Goal: Answer question/provide support: Share knowledge or assist other users

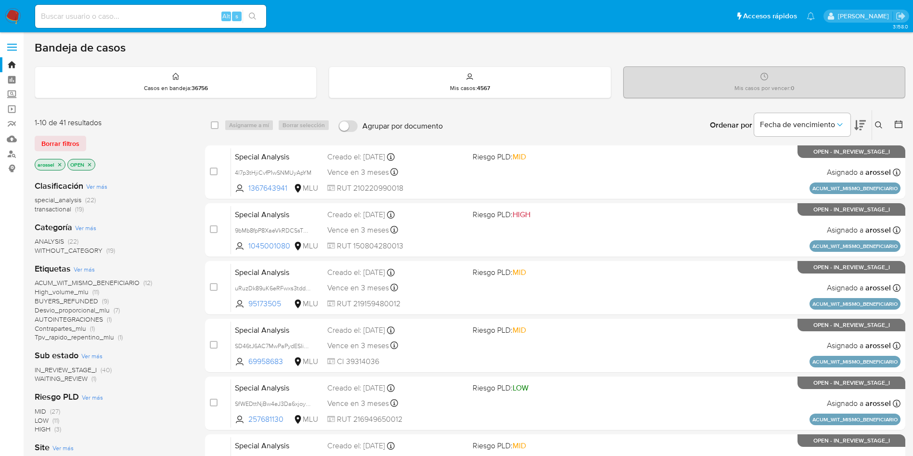
click at [88, 381] on span "WAITING_REVIEW (1)" at bounding box center [66, 378] width 62 height 9
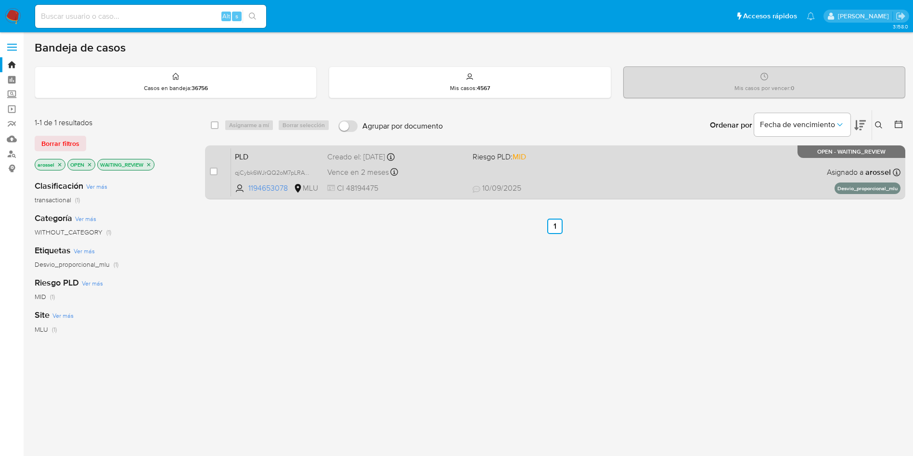
click at [600, 160] on span "Riesgo PLD: MID" at bounding box center [542, 156] width 138 height 13
click at [212, 172] on input "checkbox" at bounding box center [214, 172] width 8 height 8
checkbox input "true"
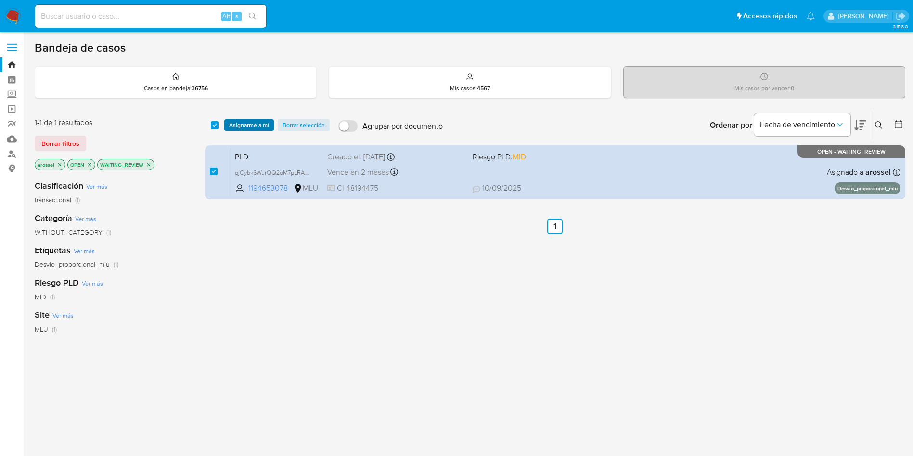
click at [247, 123] on span "Asignarme a mí" at bounding box center [249, 125] width 40 height 10
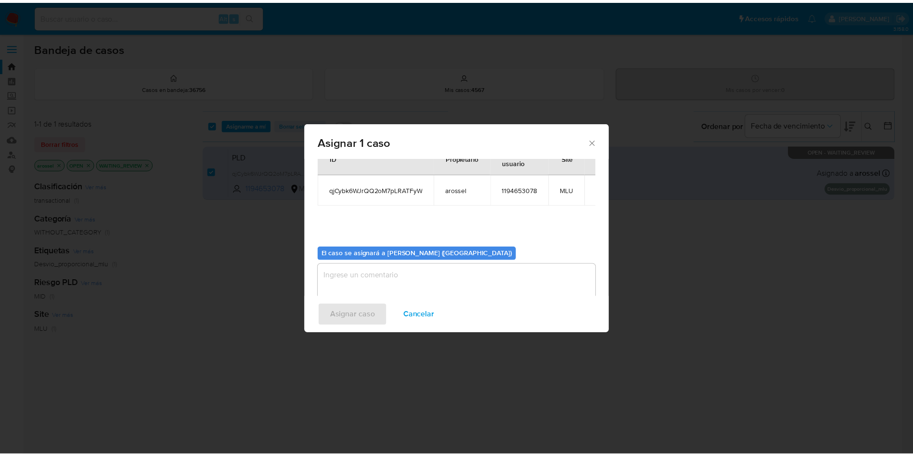
scroll to position [50, 0]
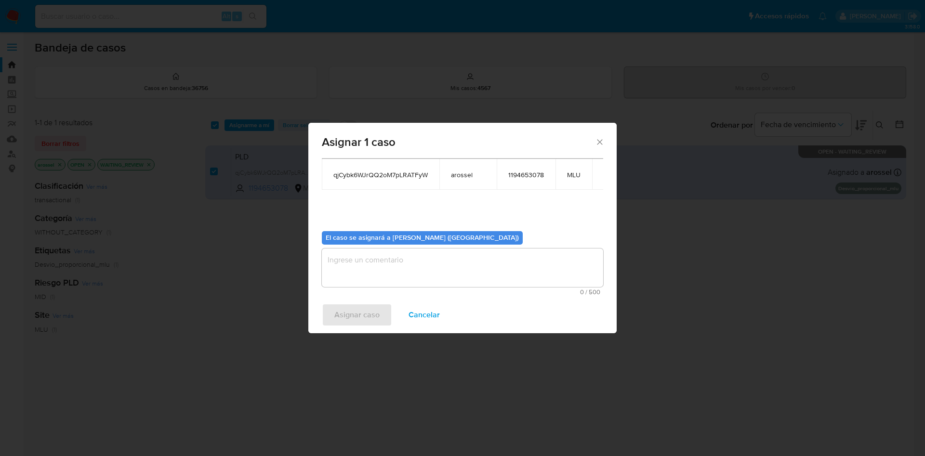
click at [386, 261] on textarea "assign-modal" at bounding box center [462, 267] width 281 height 39
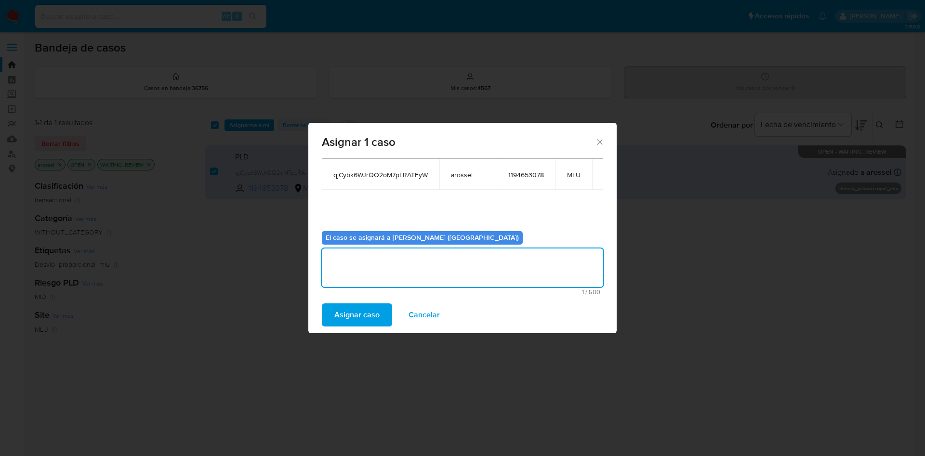
click at [352, 328] on div "Asignar caso Cancelar" at bounding box center [462, 315] width 308 height 37
click at [352, 319] on span "Asignar caso" at bounding box center [356, 314] width 45 height 21
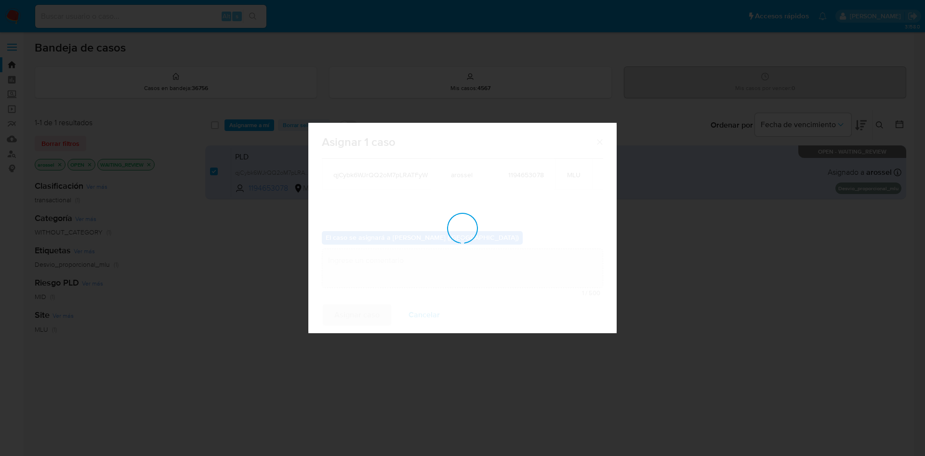
checkbox input "false"
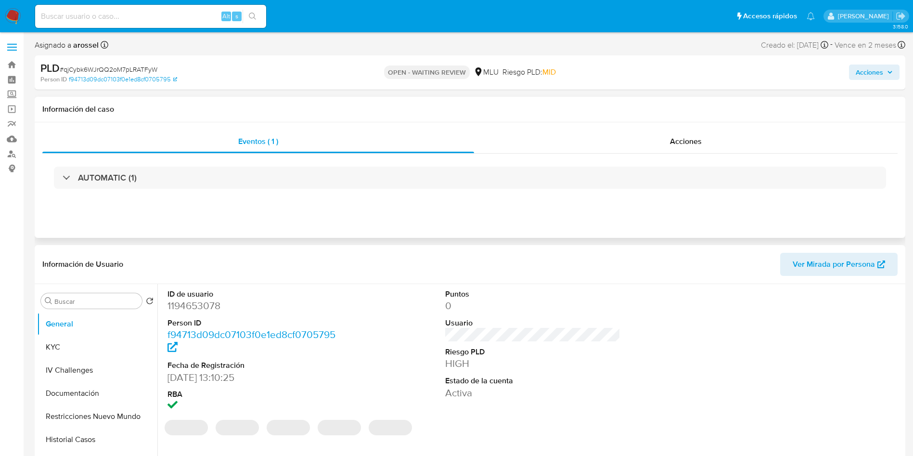
select select "10"
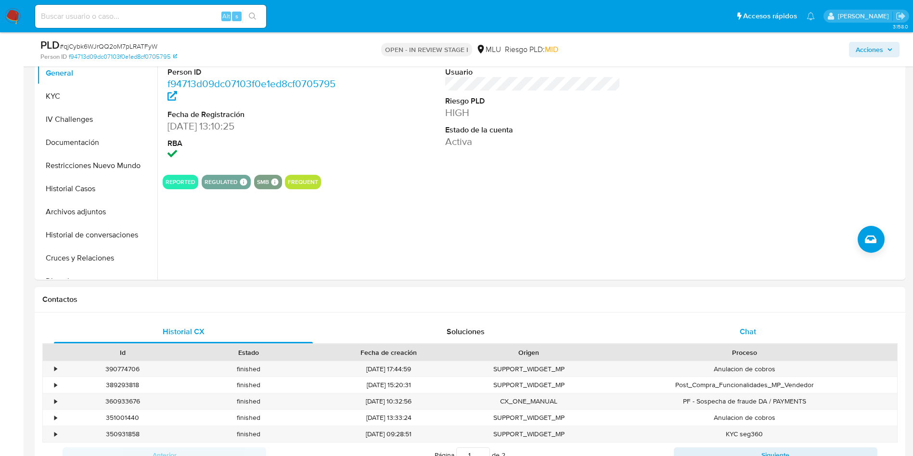
click at [729, 336] on div "Chat" at bounding box center [748, 331] width 259 height 23
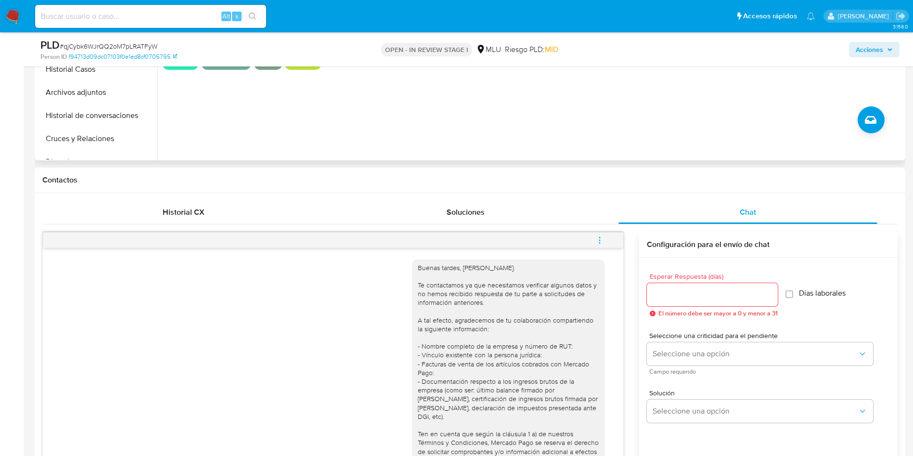
scroll to position [144, 0]
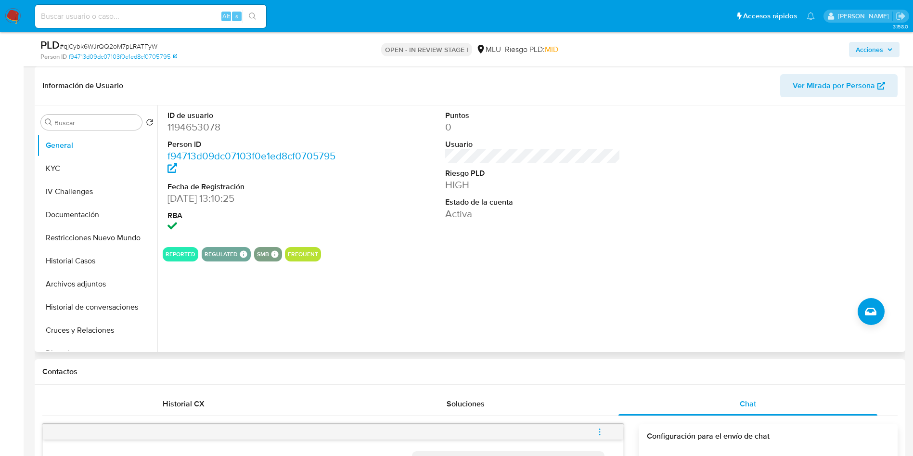
click at [207, 129] on dd "1194653078" at bounding box center [256, 126] width 176 height 13
copy dd "1194653078"
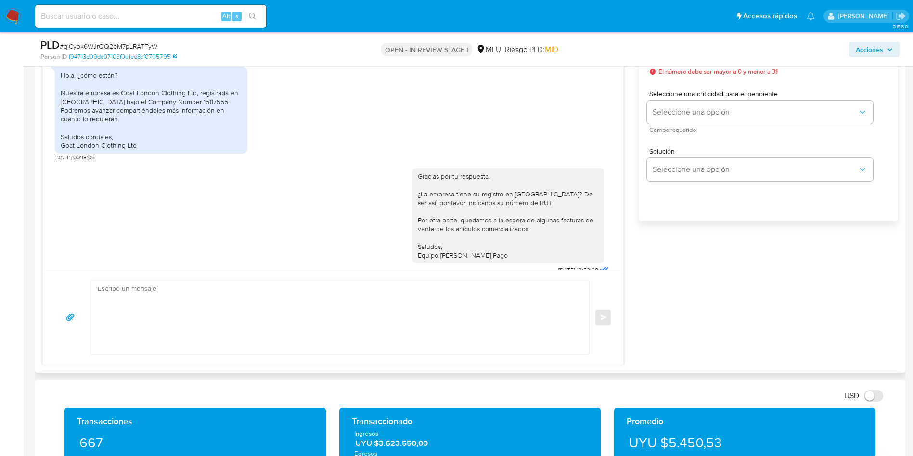
scroll to position [557, 0]
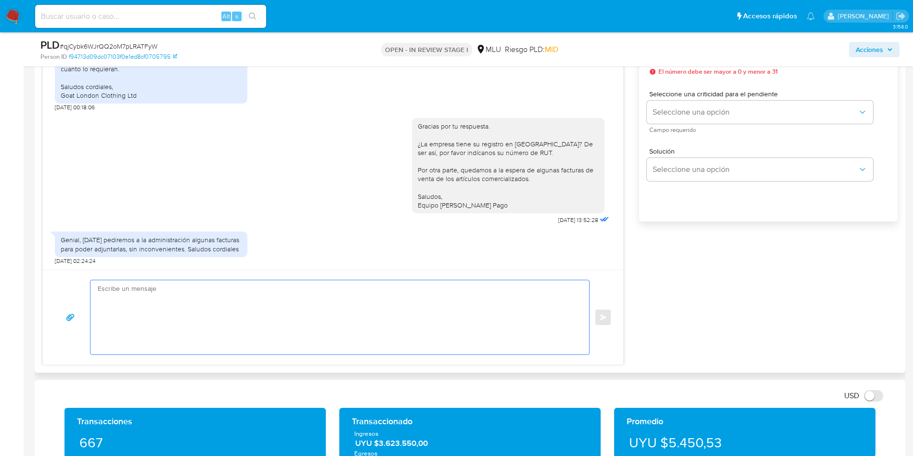
click at [442, 306] on textarea at bounding box center [338, 317] width 480 height 74
type textarea "G"
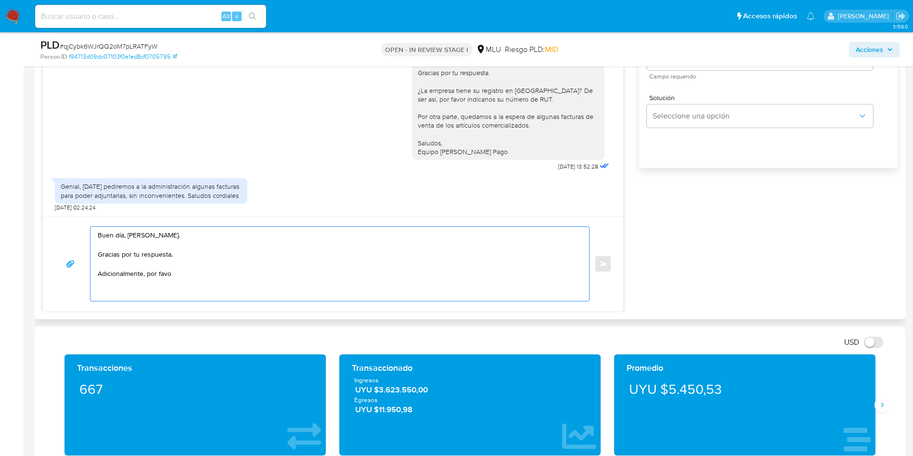
scroll to position [650, 0]
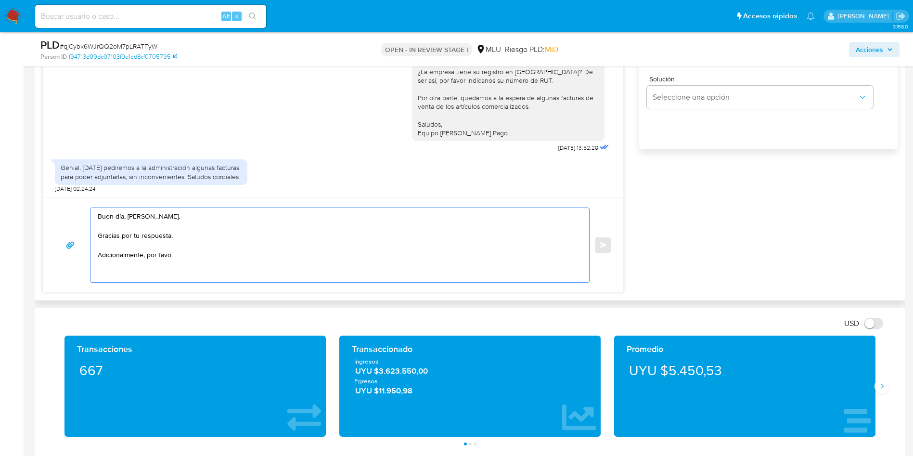
drag, startPoint x: 182, startPoint y: 259, endPoint x: 143, endPoint y: 251, distance: 39.2
click at [143, 251] on textarea "Buen día, Joaquín. Gracias por tu respuesta. Adicionalmente, por favo" at bounding box center [338, 245] width 480 height 74
drag, startPoint x: 148, startPoint y: 252, endPoint x: 188, endPoint y: 253, distance: 40.5
click at [188, 253] on textarea "Buen día, Joaquín. Gracias por tu respuesta. Adicionalmente, por favo" at bounding box center [338, 245] width 480 height 74
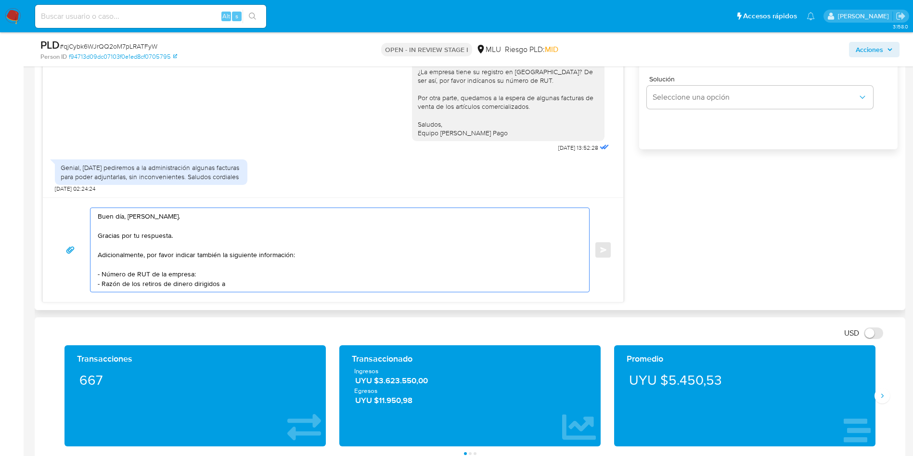
paste textarea "THE WELL UY S.A.S."
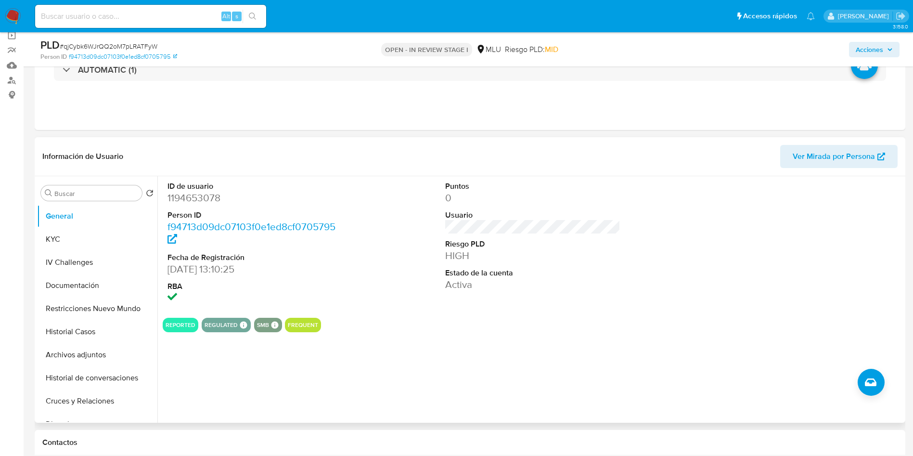
scroll to position [72, 0]
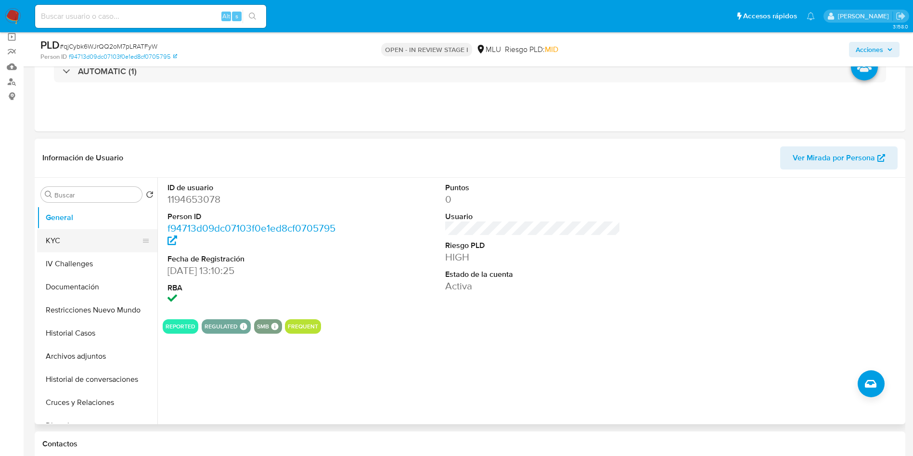
click at [79, 242] on button "KYC" at bounding box center [93, 240] width 113 height 23
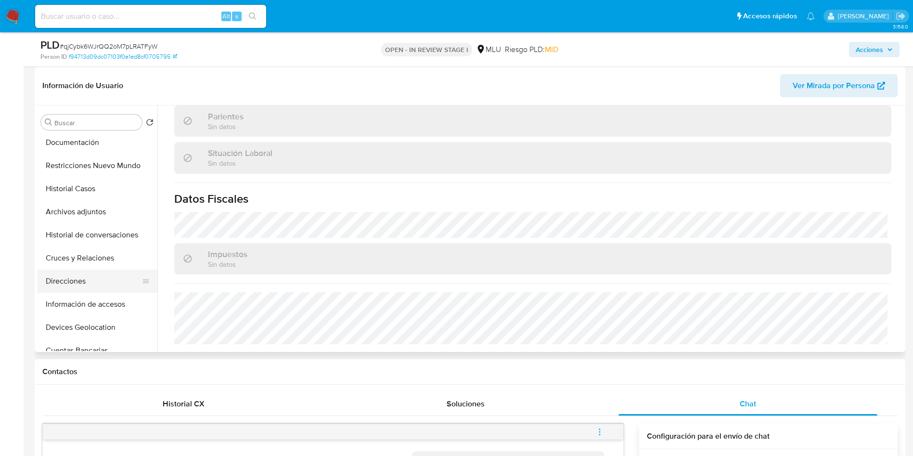
click at [78, 287] on button "Direcciones" at bounding box center [93, 281] width 113 height 23
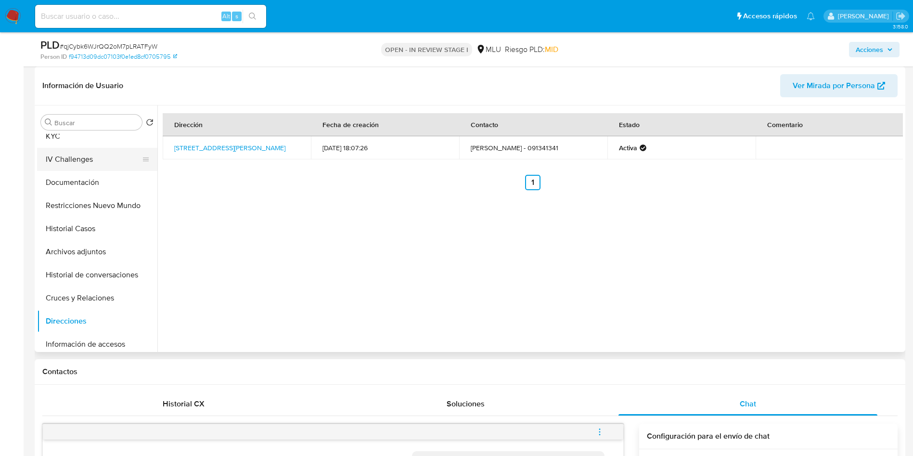
scroll to position [0, 0]
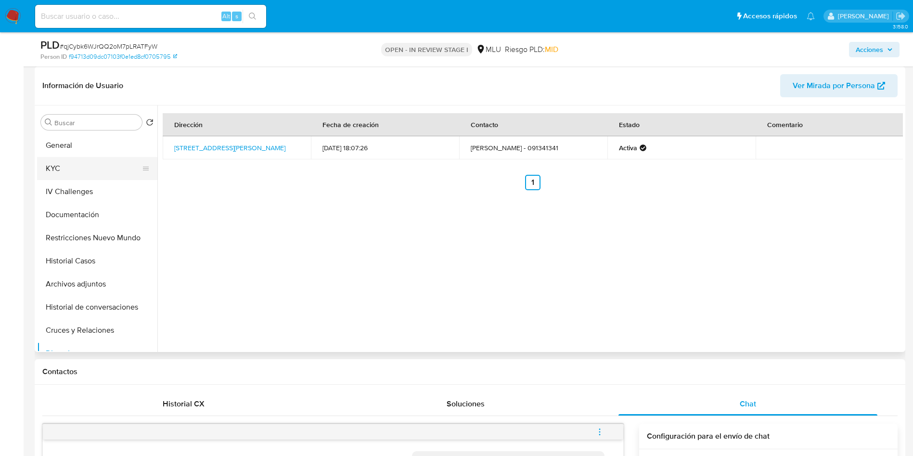
click at [88, 177] on button "KYC" at bounding box center [93, 168] width 113 height 23
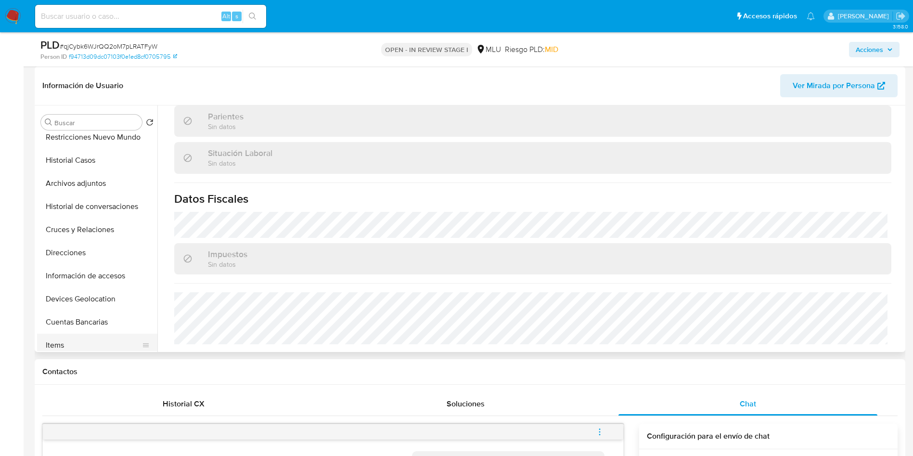
scroll to position [144, 0]
click at [99, 281] on button "Cuentas Bancarias" at bounding box center [93, 278] width 113 height 23
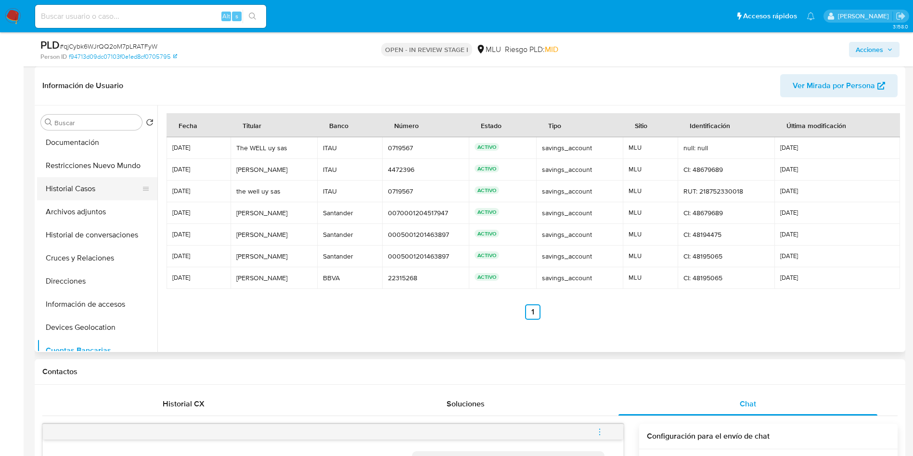
scroll to position [0, 0]
click at [81, 195] on button "IV Challenges" at bounding box center [93, 191] width 113 height 23
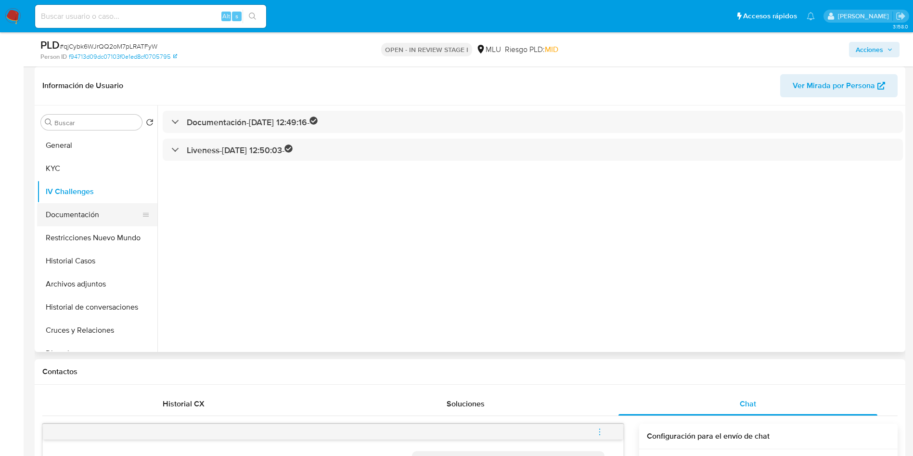
click at [109, 212] on button "Documentación" at bounding box center [93, 214] width 113 height 23
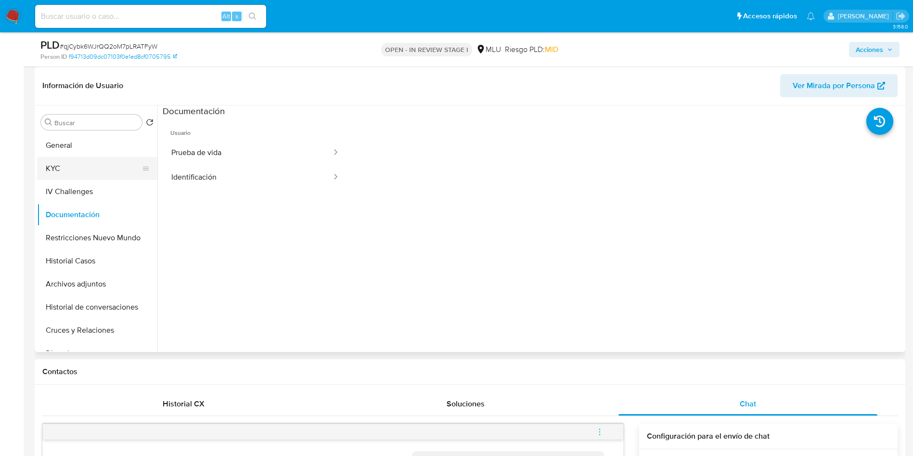
click at [98, 159] on button "KYC" at bounding box center [93, 168] width 113 height 23
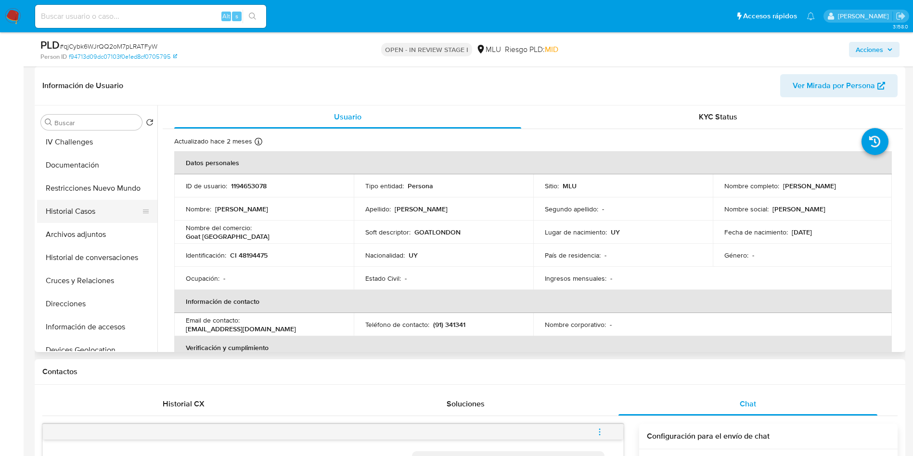
scroll to position [72, 0]
click at [80, 193] on button "Historial Casos" at bounding box center [93, 188] width 113 height 23
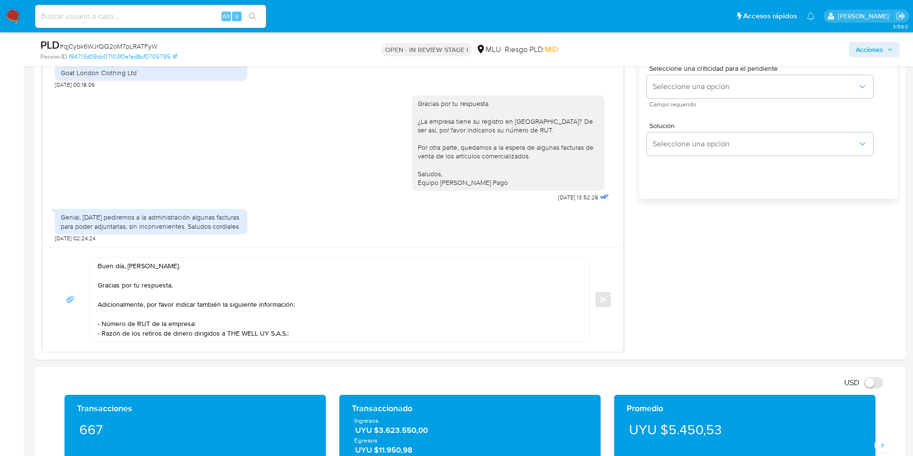
scroll to position [578, 0]
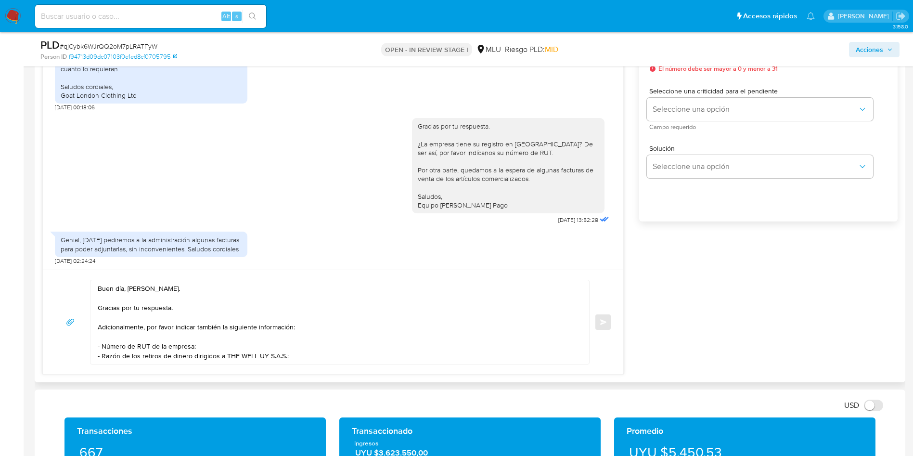
click at [148, 327] on textarea "Buen día, Joaquín. Gracias por tu respuesta. Adicionalmente, por favor indicar …" at bounding box center [338, 322] width 480 height 84
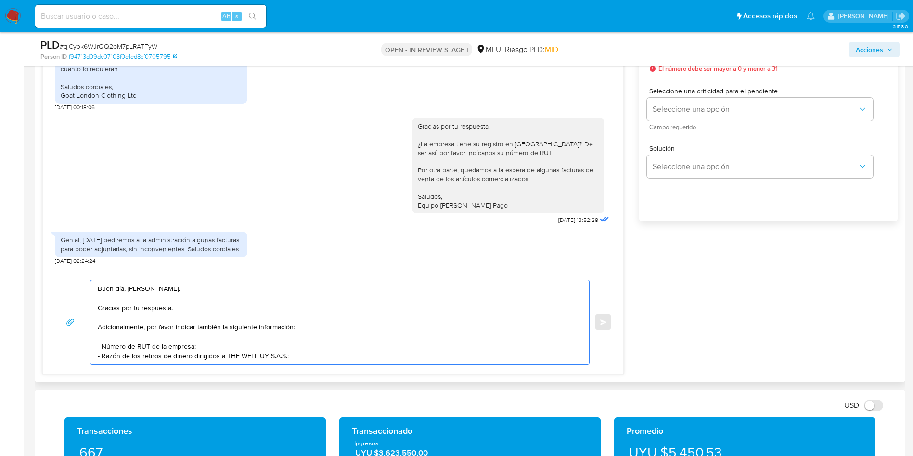
drag, startPoint x: 148, startPoint y: 327, endPoint x: 190, endPoint y: 339, distance: 43.6
click at [190, 339] on textarea "Buen día, Joaquín. Gracias por tu respuesta. Adicionalmente, por favor indicar …" at bounding box center [338, 322] width 480 height 84
click at [190, 337] on textarea "Buen día, Joaquín. Gracias por tu respuesta. Adicionalmente, por favor indicar …" at bounding box center [338, 322] width 480 height 84
click at [295, 306] on textarea "Buen día, Joaquín. Gracias por tu respuesta. Adicionalmente, por favor indicar …" at bounding box center [338, 322] width 480 height 84
click at [179, 306] on textarea "Buen día, Joaquín. Gracias por tu respuesta. Adicionalmente, por favor indicar …" at bounding box center [338, 322] width 480 height 84
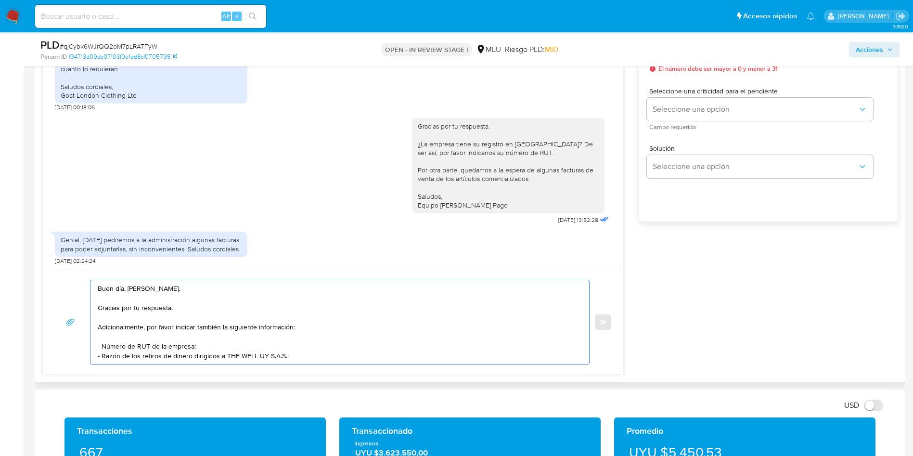
drag, startPoint x: 179, startPoint y: 306, endPoint x: 246, endPoint y: 317, distance: 67.8
click at [246, 317] on textarea "Buen día, Joaquín. Gracias por tu respuesta. Adicionalmente, por favor indicar …" at bounding box center [338, 322] width 480 height 84
click at [219, 317] on textarea "Buen día, Joaquín. Gracias por tu respuesta. Adicionalmente, por favor indicar …" at bounding box center [338, 322] width 480 height 84
drag, startPoint x: 205, startPoint y: 307, endPoint x: 419, endPoint y: 392, distance: 230.6
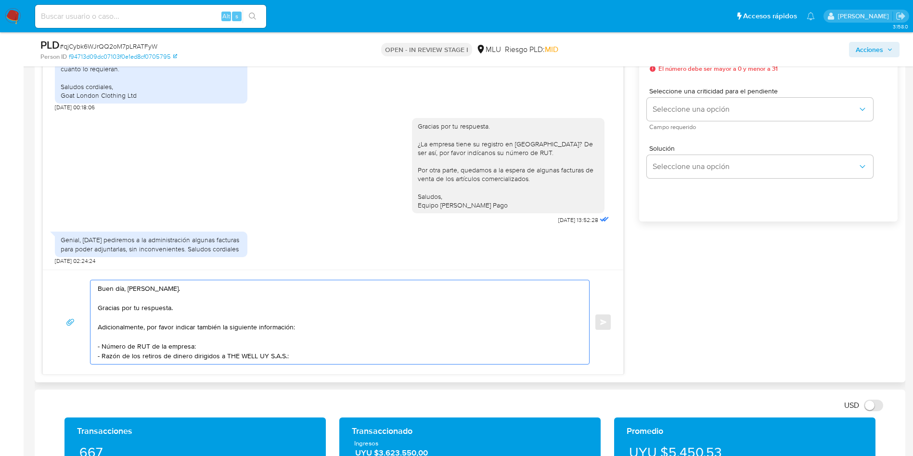
click at [234, 331] on textarea "Buen día, Joaquín. Gracias por tu respuesta. Adicionalmente, por favor indicar …" at bounding box center [338, 322] width 480 height 84
drag, startPoint x: 297, startPoint y: 355, endPoint x: 92, endPoint y: 330, distance: 205.8
click at [92, 330] on div "Buen día, Joaquín. Gracias por tu respuesta. Adicionalmente, por favor indicar …" at bounding box center [338, 322] width 494 height 84
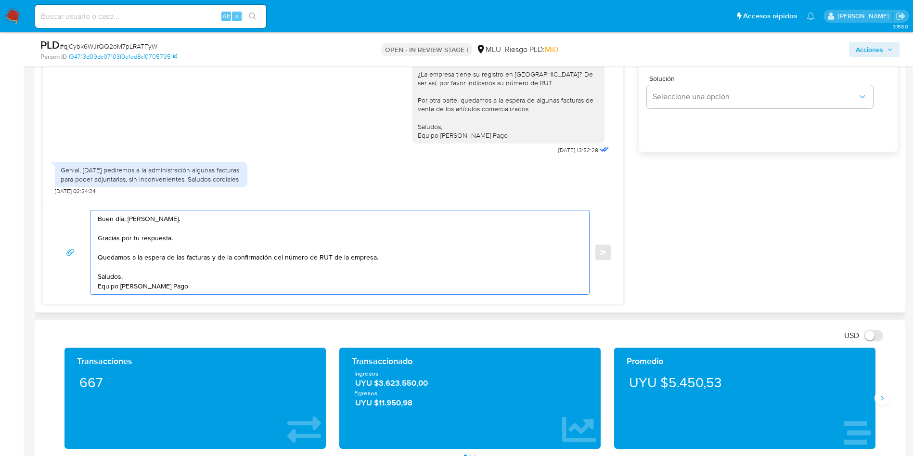
scroll to position [650, 0]
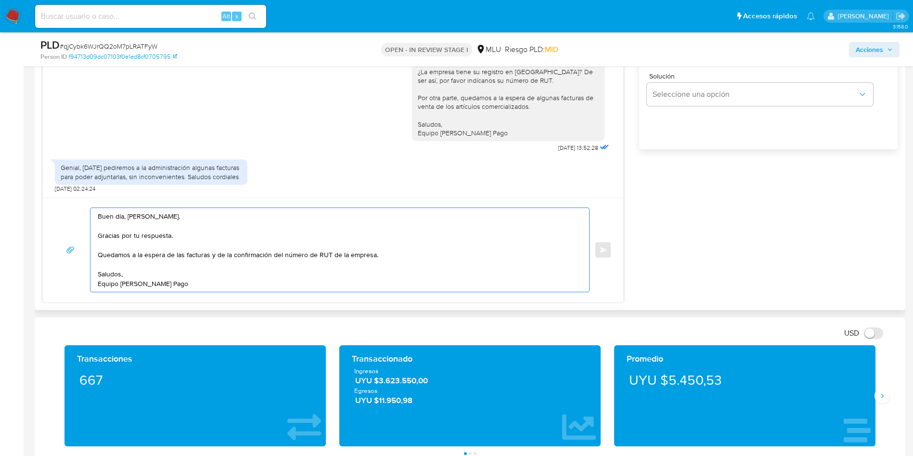
click at [231, 236] on textarea "Buen día, Joaquín. Gracias por tu respuesta. Quedamos a la espera de las factur…" at bounding box center [338, 250] width 480 height 84
drag, startPoint x: 367, startPoint y: 253, endPoint x: 374, endPoint y: 253, distance: 7.2
click at [370, 253] on textarea "Buen día, Joaquín. Gracias por tu respuesta. Quedamos a la espera de las factur…" at bounding box center [338, 250] width 480 height 84
click at [385, 254] on textarea "Buen día, Joaquín. Gracias por tu respuesta. Quedamos a la espera de las factur…" at bounding box center [338, 250] width 480 height 84
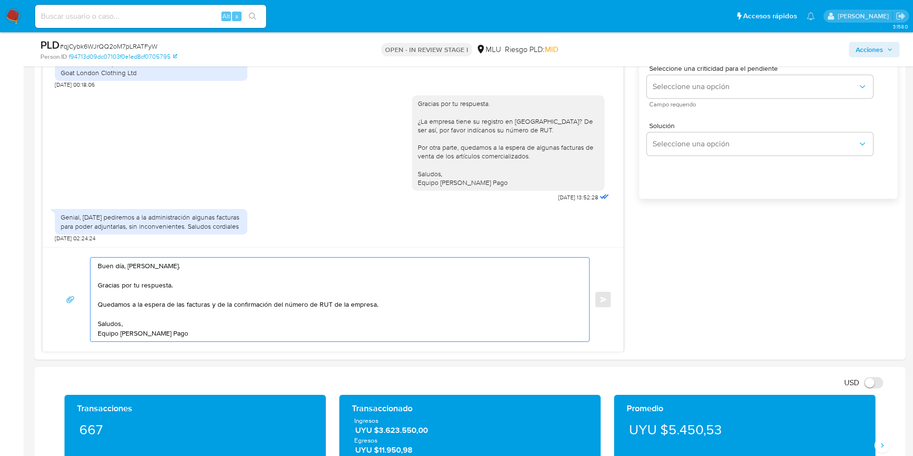
scroll to position [578, 0]
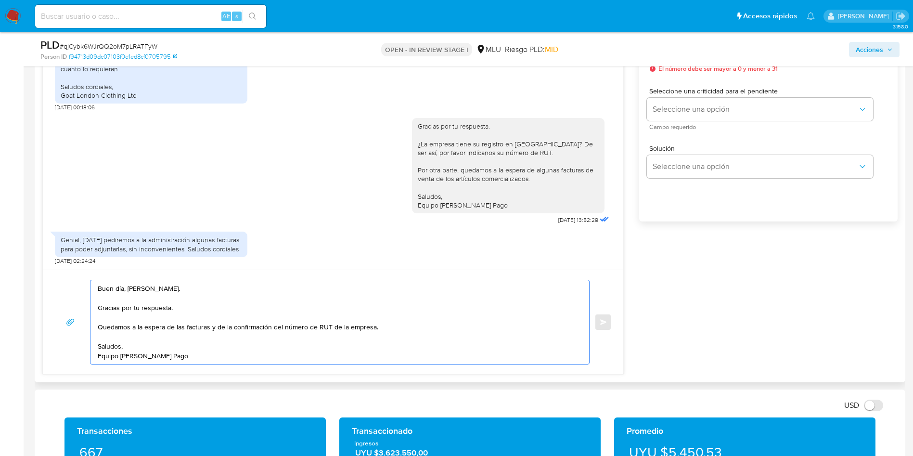
click at [352, 329] on textarea "Buen día, Joaquín. Gracias por tu respuesta. Quedamos a la espera de las factur…" at bounding box center [338, 322] width 480 height 84
click at [374, 332] on textarea "Buen día, Joaquín. Gracias por tu respuesta. Quedamos a la espera de las factur…" at bounding box center [338, 322] width 480 height 84
click at [382, 327] on textarea "Buen día, Joaquín. Gracias por tu respuesta. Quedamos a la espera de las factur…" at bounding box center [338, 322] width 480 height 84
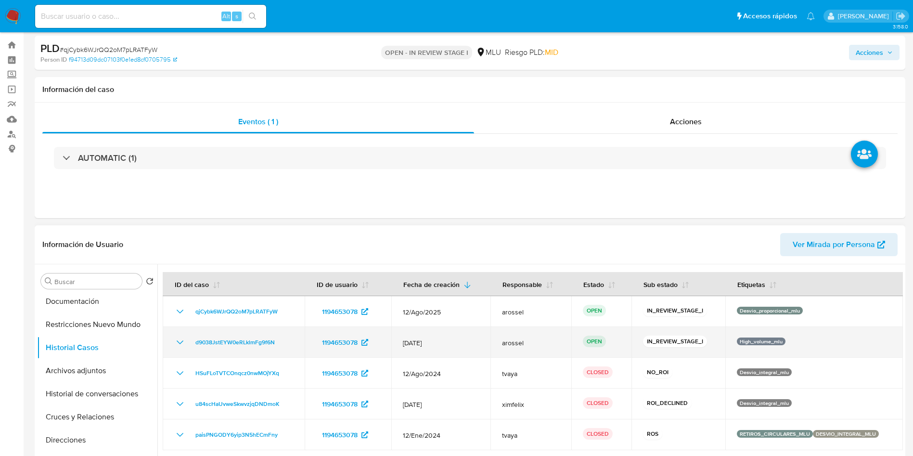
scroll to position [0, 0]
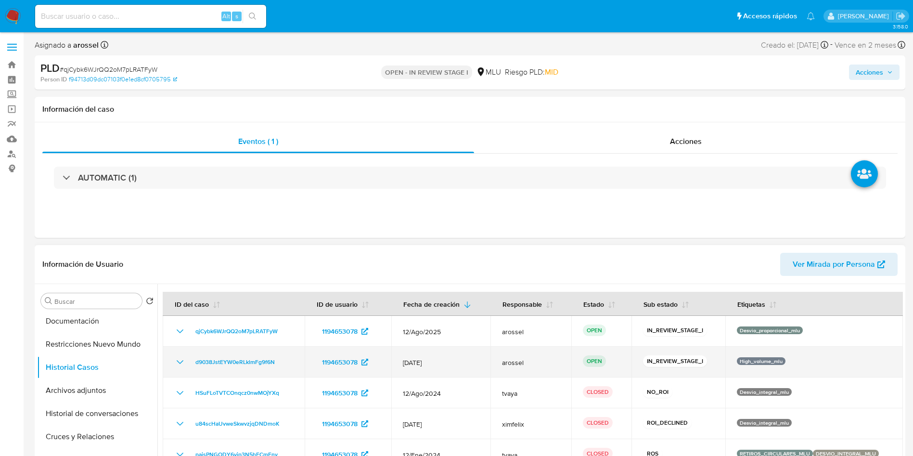
type textarea "Buen día, Joaquín. Gracias por tu respuesta. Quedamos a la espera de las factur…"
click at [180, 364] on icon "Mostrar/Ocultar" at bounding box center [180, 362] width 12 height 12
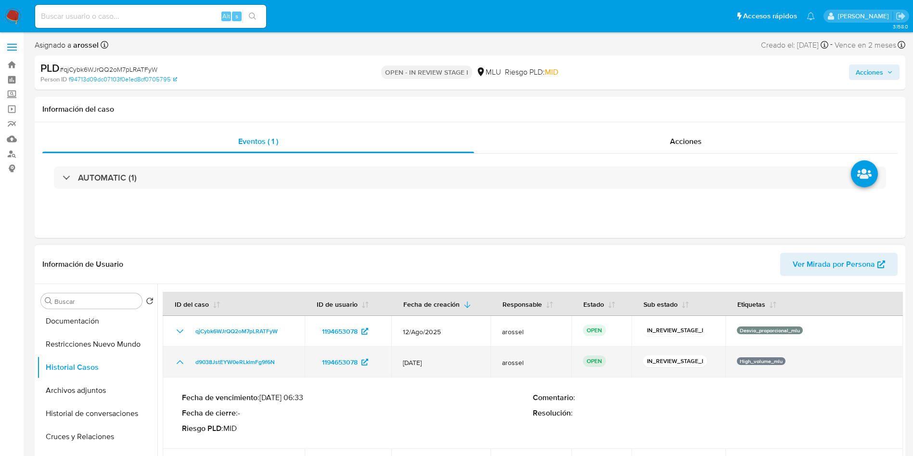
click at [180, 364] on icon "Mostrar/Ocultar" at bounding box center [180, 362] width 12 height 12
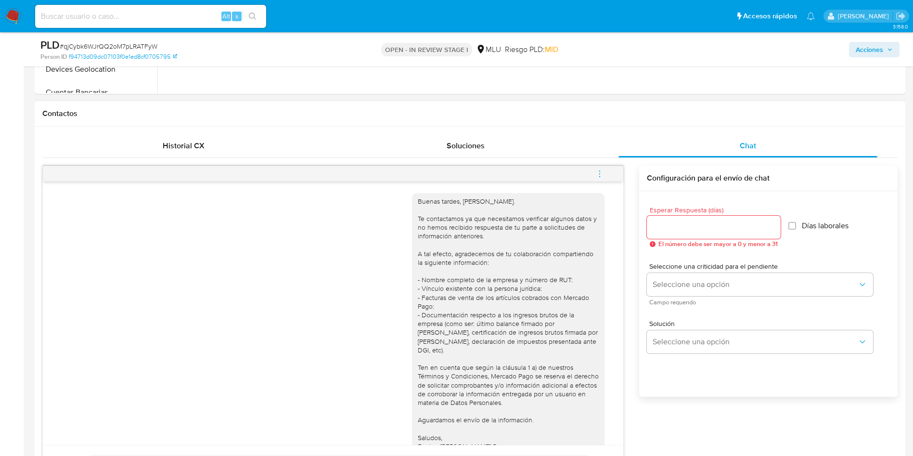
scroll to position [433, 0]
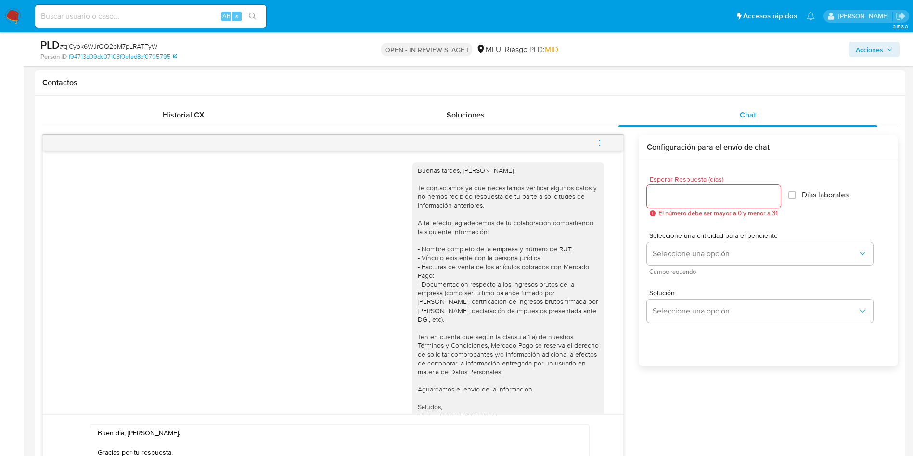
click at [677, 196] on input "Esperar Respuesta (días)" at bounding box center [714, 196] width 134 height 13
type input "3"
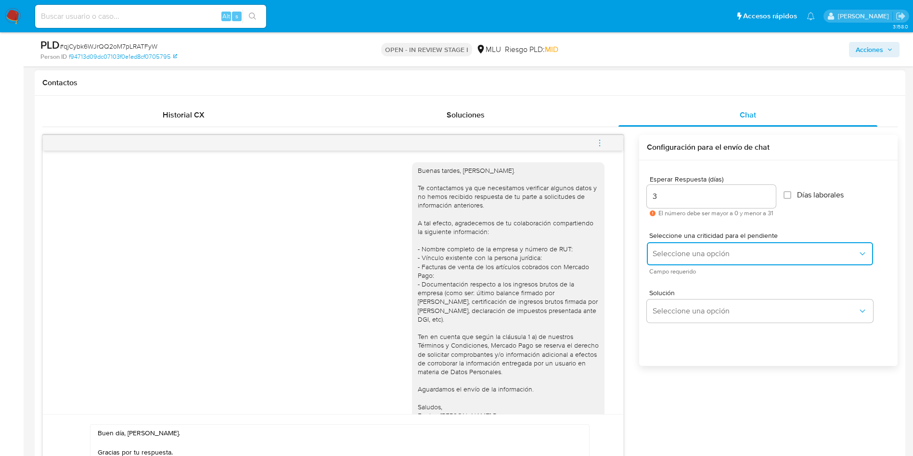
click at [676, 255] on span "Seleccione una opción" at bounding box center [755, 254] width 205 height 10
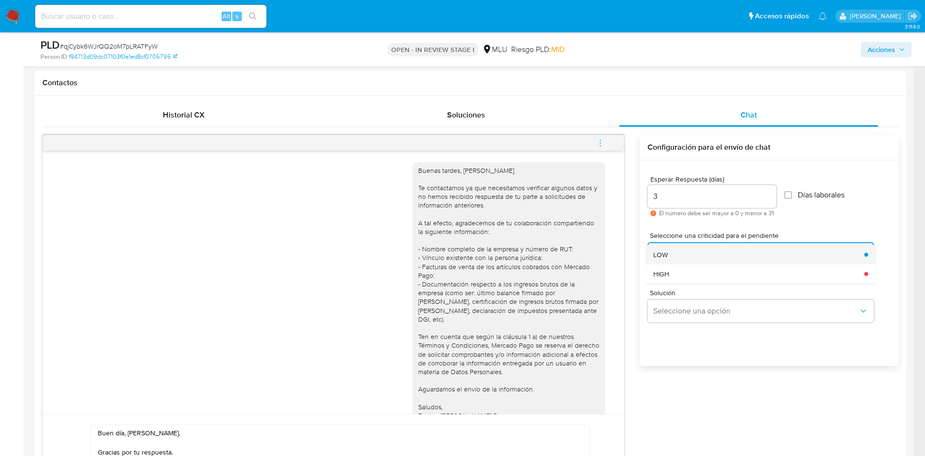
click at [673, 253] on div "LOW" at bounding box center [755, 254] width 205 height 19
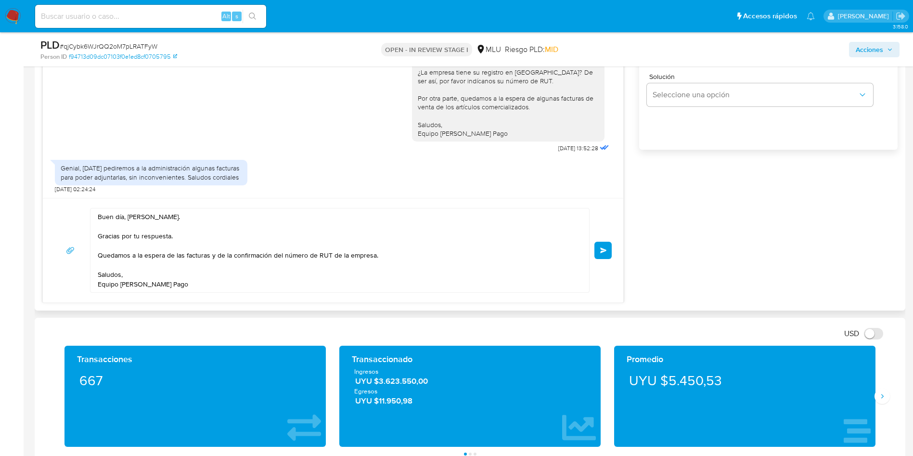
scroll to position [650, 0]
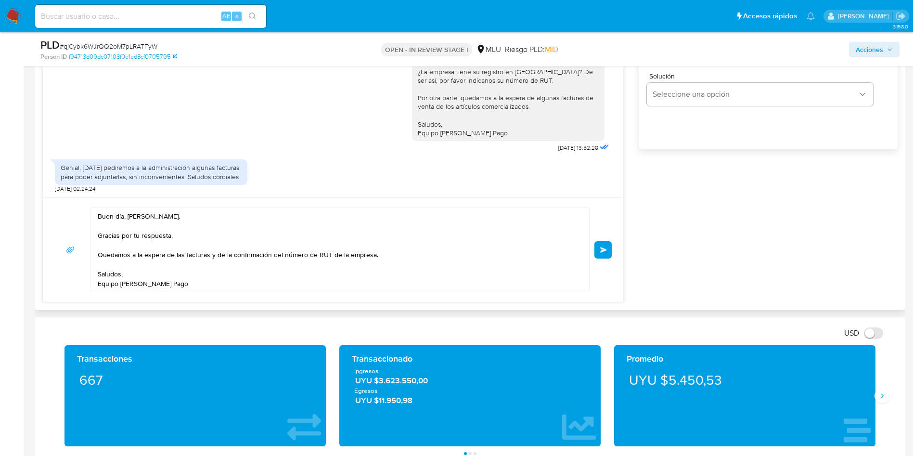
click at [419, 247] on textarea "Buen día, Joaquín. Gracias por tu respuesta. Quedamos a la espera de las factur…" at bounding box center [338, 250] width 480 height 84
click at [612, 248] on button "Enviar" at bounding box center [603, 249] width 17 height 17
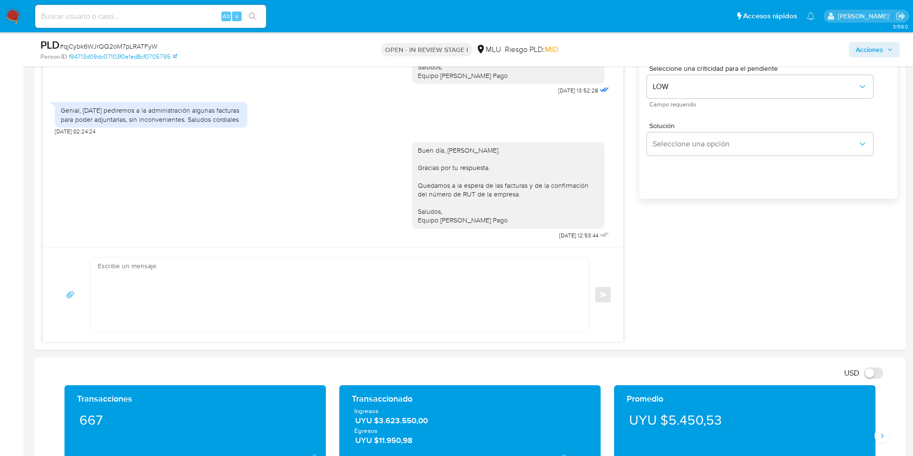
scroll to position [578, 0]
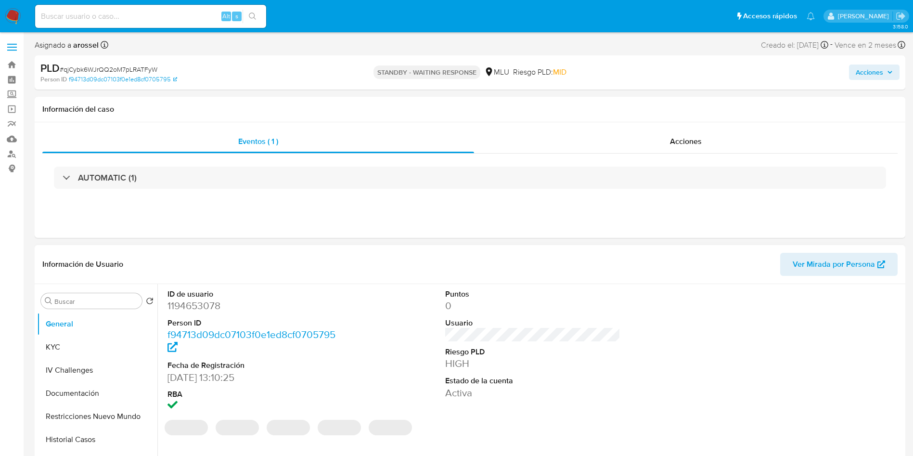
click at [207, 306] on dd "1194653078" at bounding box center [256, 305] width 176 height 13
select select "10"
click at [207, 306] on dd "1194653078" at bounding box center [256, 305] width 176 height 13
copy dd "1194653078"
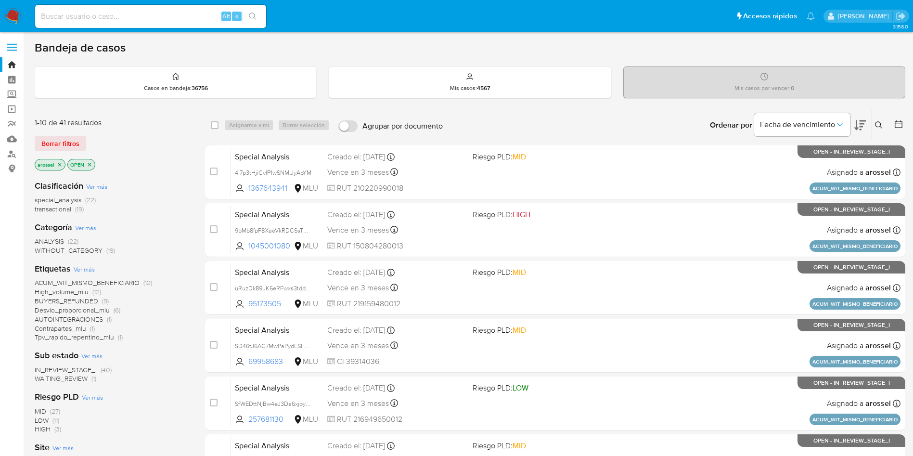
click at [57, 378] on span "WAITING_REVIEW" at bounding box center [61, 379] width 53 height 10
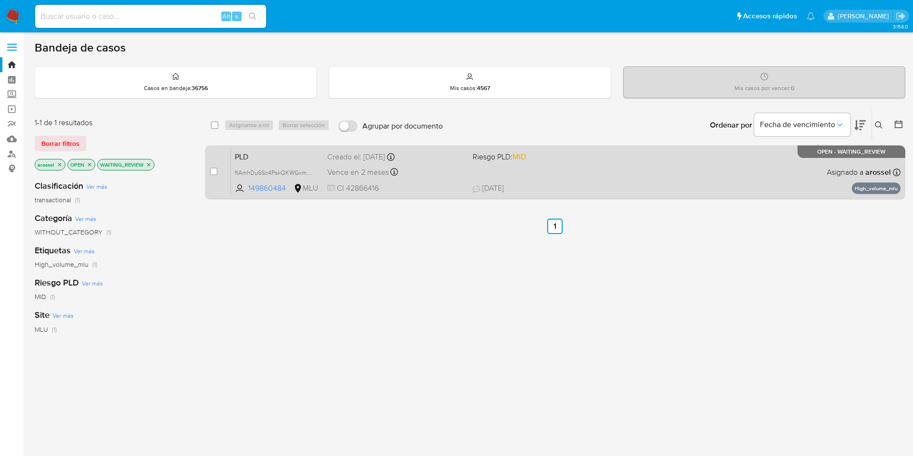
click at [567, 172] on div "PLD ftAmhDu6So4PskQKWGxmAmyZ 149860484 MLU Riesgo PLD: MID Creado el: 12/08/202…" at bounding box center [566, 172] width 670 height 49
click at [470, 154] on div "PLD ftAmhDu6So4PskQKWGxmAmyZ 149860484 MLU Riesgo PLD: MID Creado el: 12/08/202…" at bounding box center [566, 172] width 670 height 49
click at [214, 170] on input "checkbox" at bounding box center [214, 172] width 8 height 8
checkbox input "true"
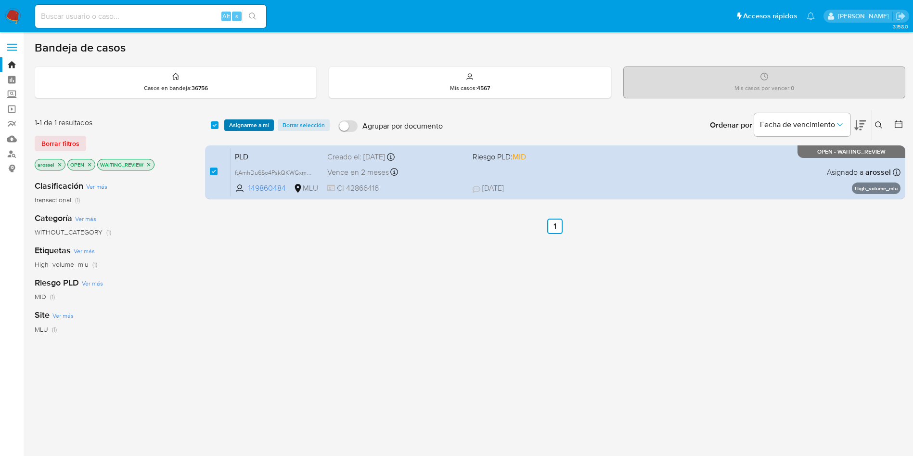
click at [251, 125] on span "Asignarme a mí" at bounding box center [249, 125] width 40 height 10
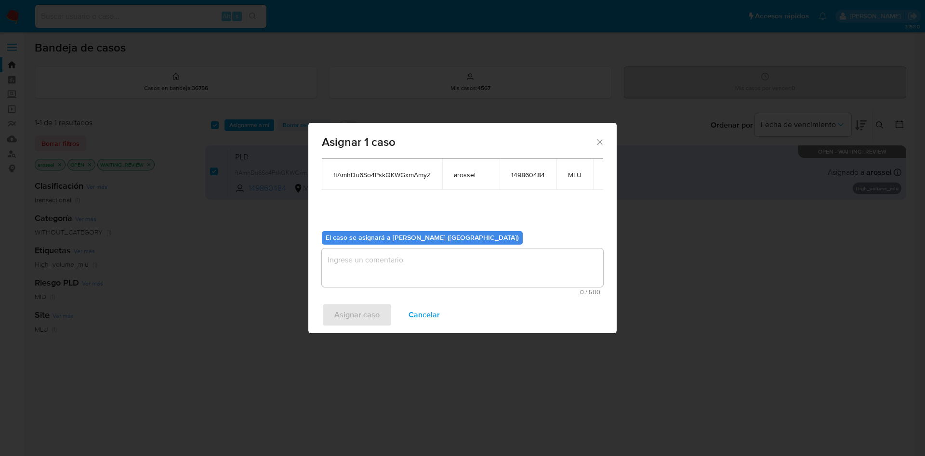
click at [399, 290] on span "0 / 500" at bounding box center [462, 292] width 275 height 6
click at [386, 268] on textarea "assign-modal" at bounding box center [462, 267] width 281 height 39
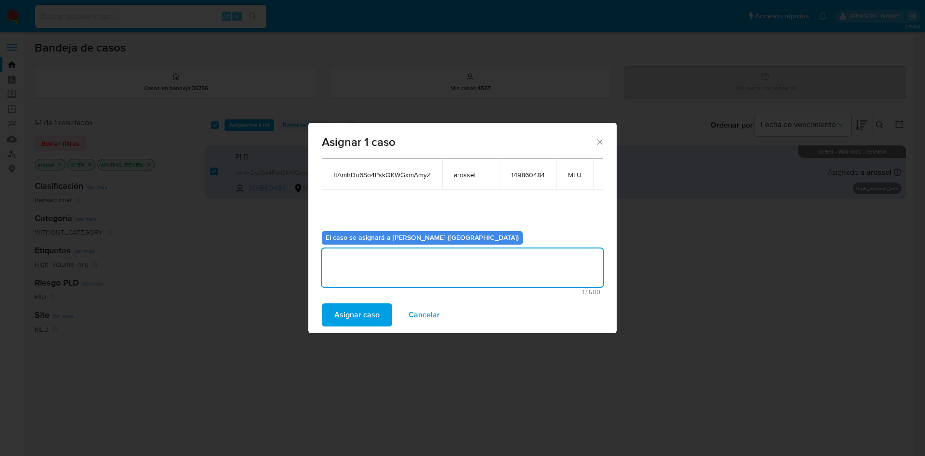
click at [372, 308] on span "Asignar caso" at bounding box center [356, 314] width 45 height 21
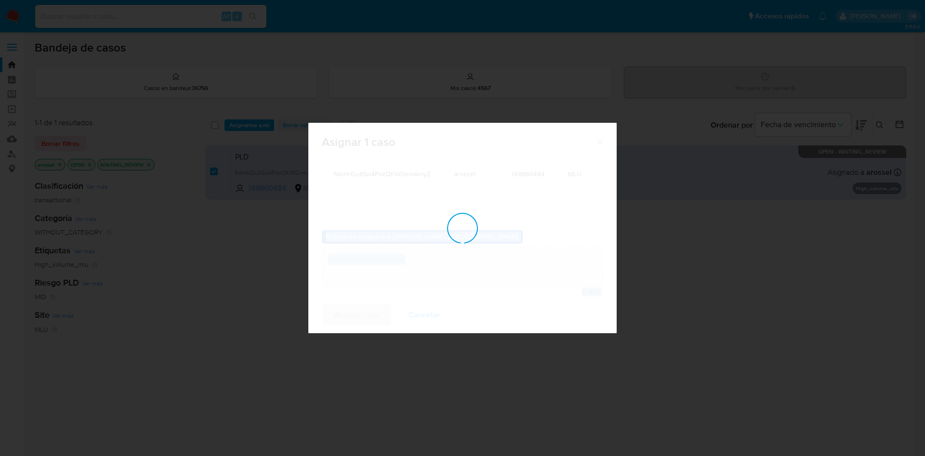
checkbox input "false"
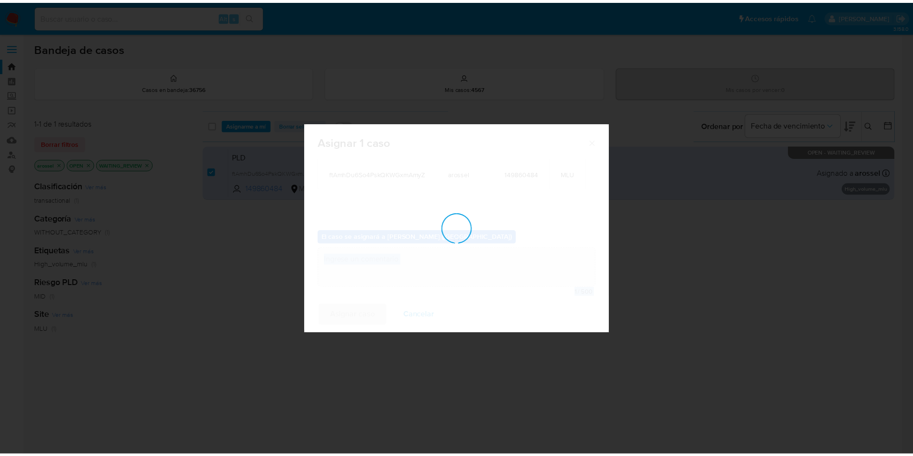
scroll to position [50, 0]
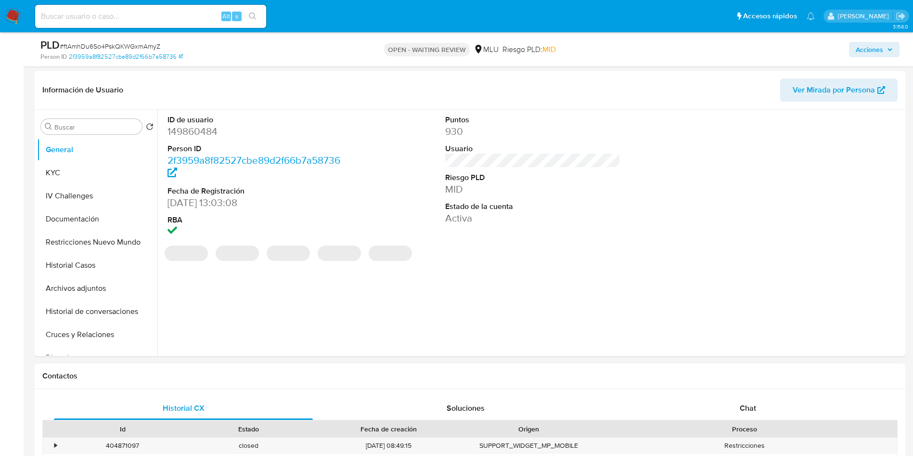
scroll to position [144, 0]
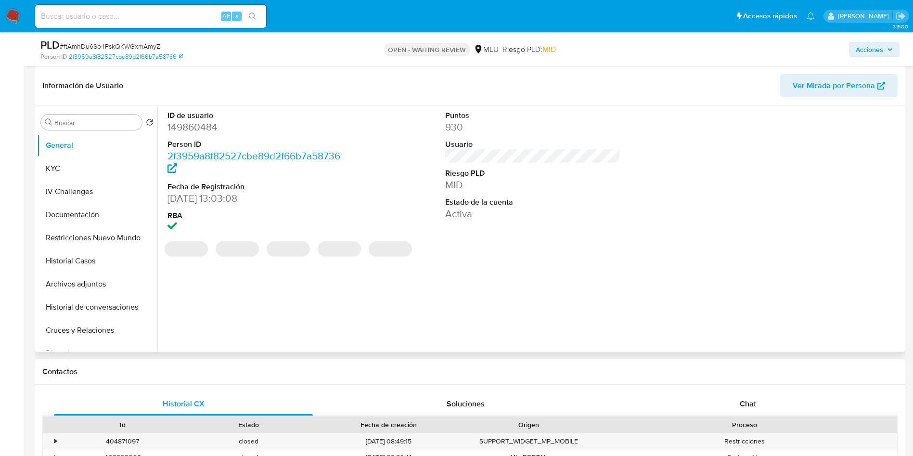
select select "10"
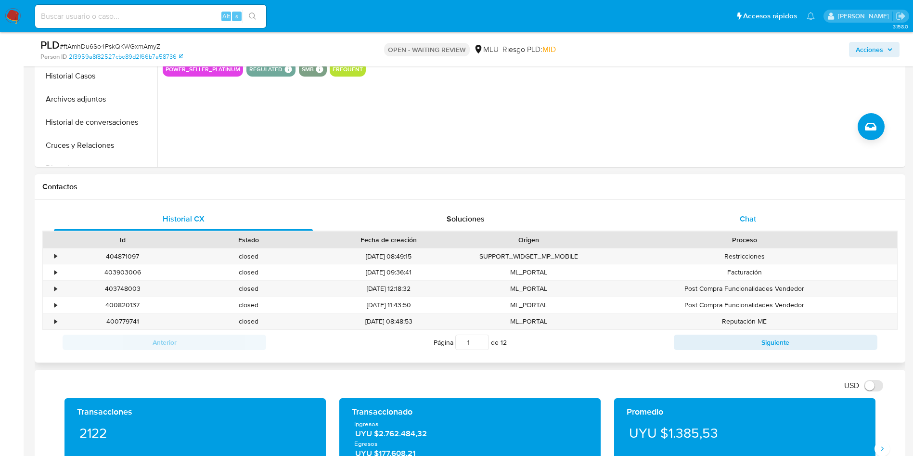
scroll to position [361, 0]
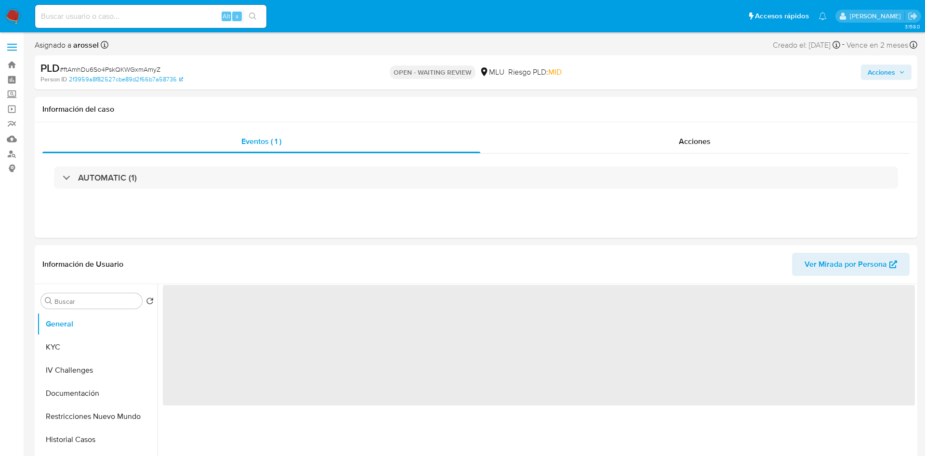
select select "10"
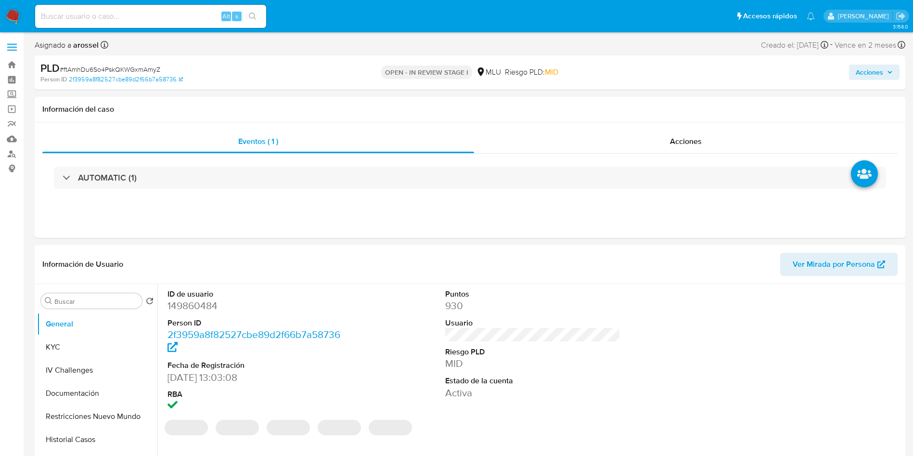
select select "10"
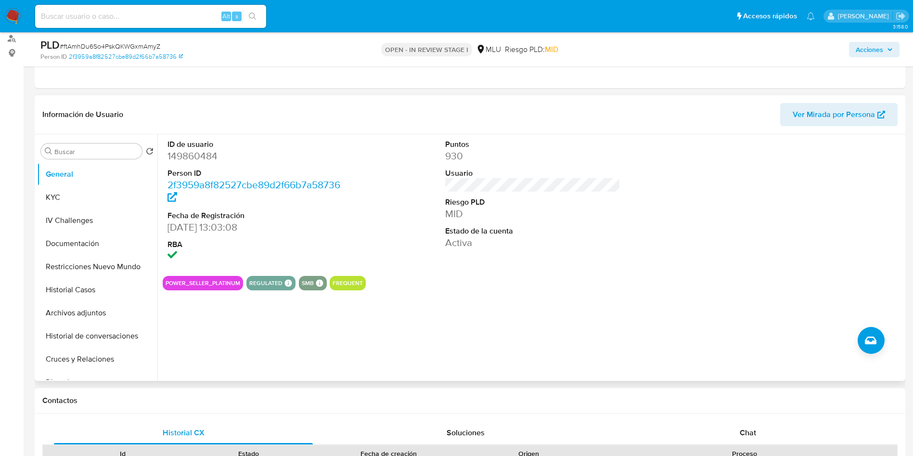
scroll to position [217, 0]
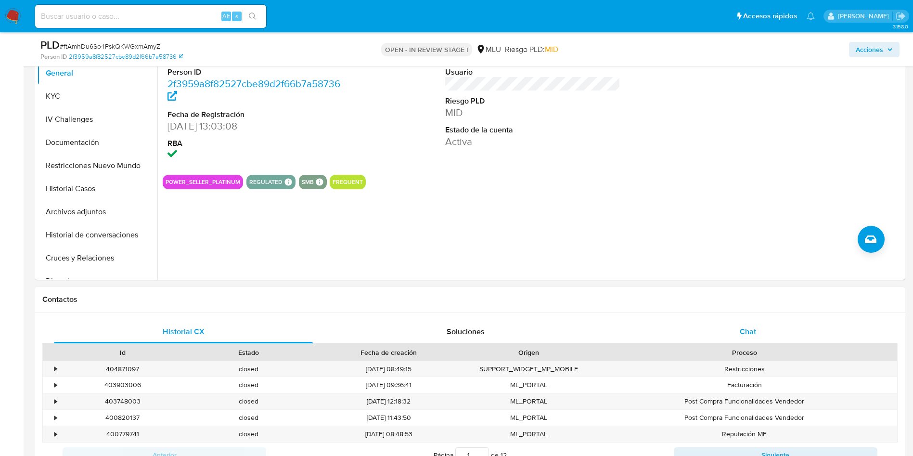
click at [763, 330] on div "Chat" at bounding box center [748, 331] width 259 height 23
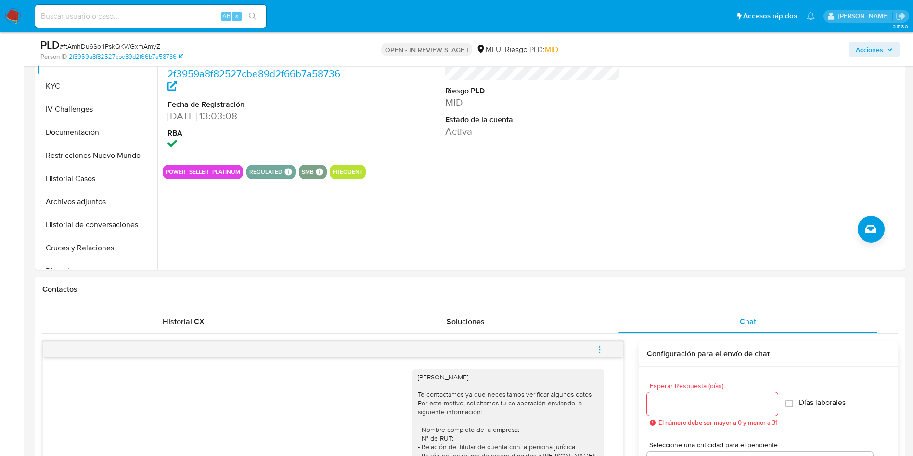
scroll to position [72, 0]
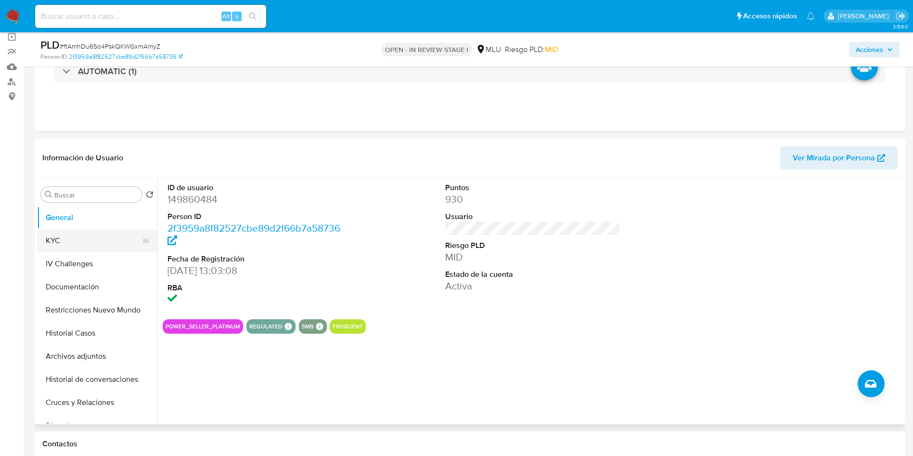
click at [89, 239] on button "KYC" at bounding box center [93, 240] width 113 height 23
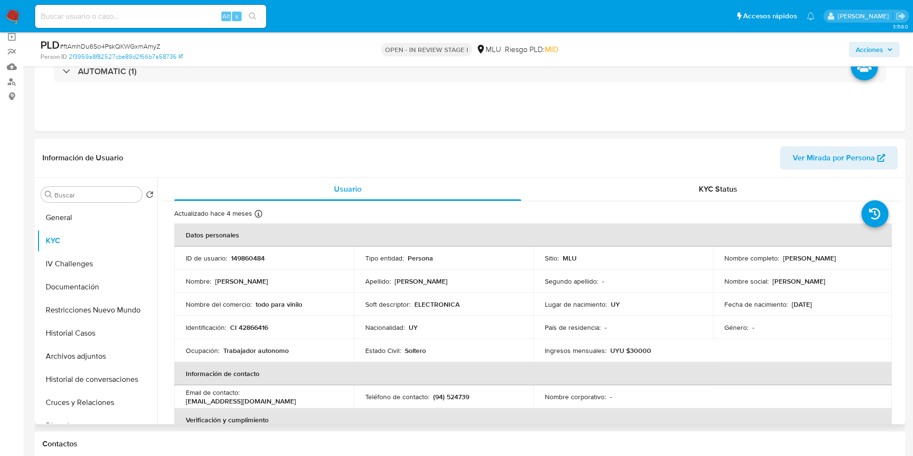
click at [801, 339] on table "Datos personales ID de usuario : 149860484 Tipo entidad : Persona Sitio : MLU N…" at bounding box center [533, 396] width 718 height 347
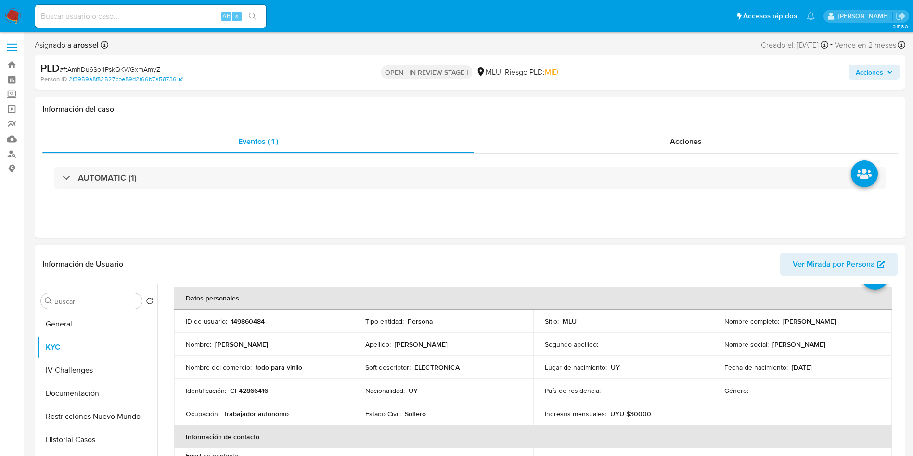
scroll to position [0, 0]
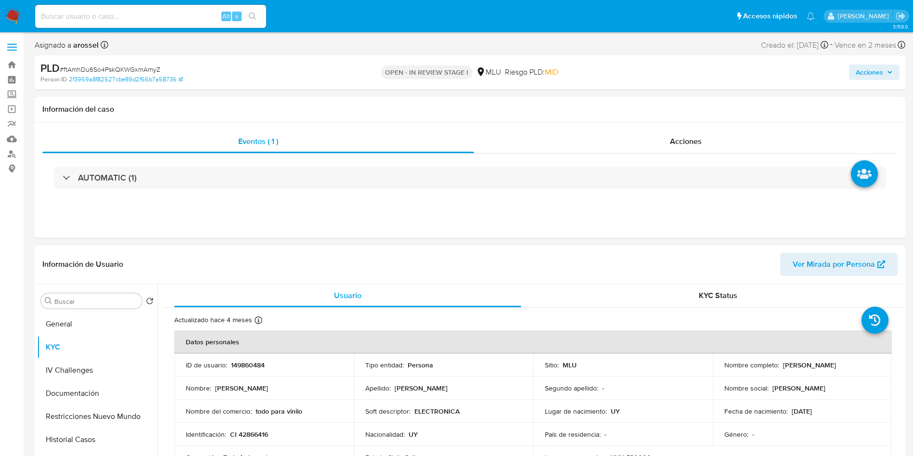
click at [253, 361] on p "149860484" at bounding box center [248, 365] width 34 height 9
copy p "149860484"
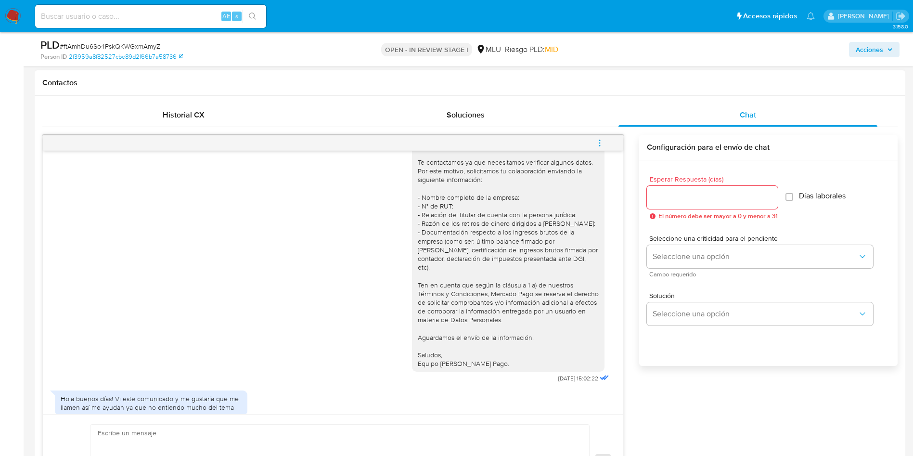
scroll to position [39, 0]
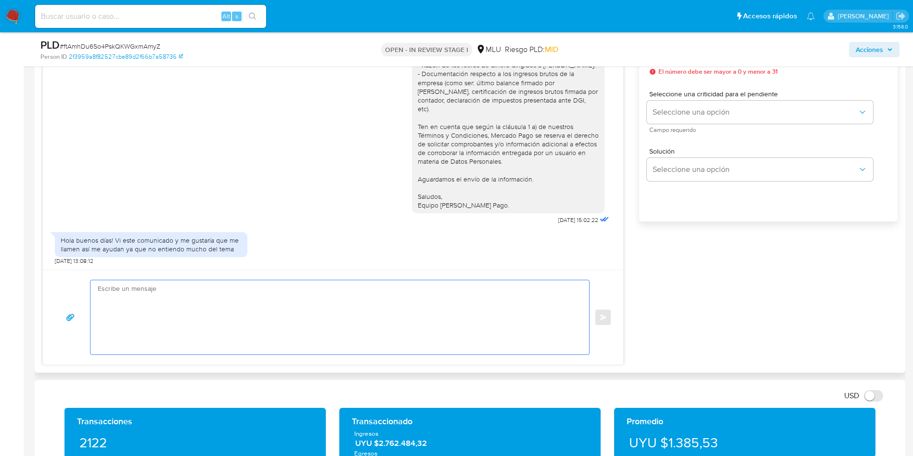
click at [358, 326] on textarea at bounding box center [338, 317] width 480 height 74
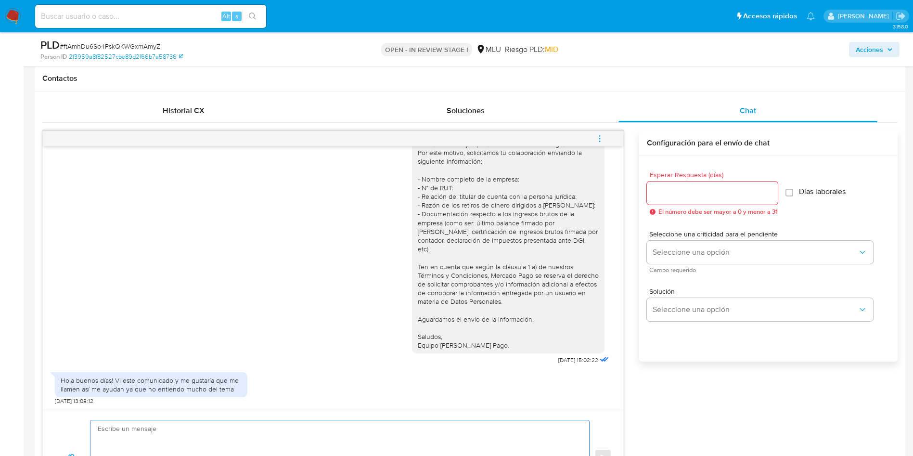
scroll to position [433, 0]
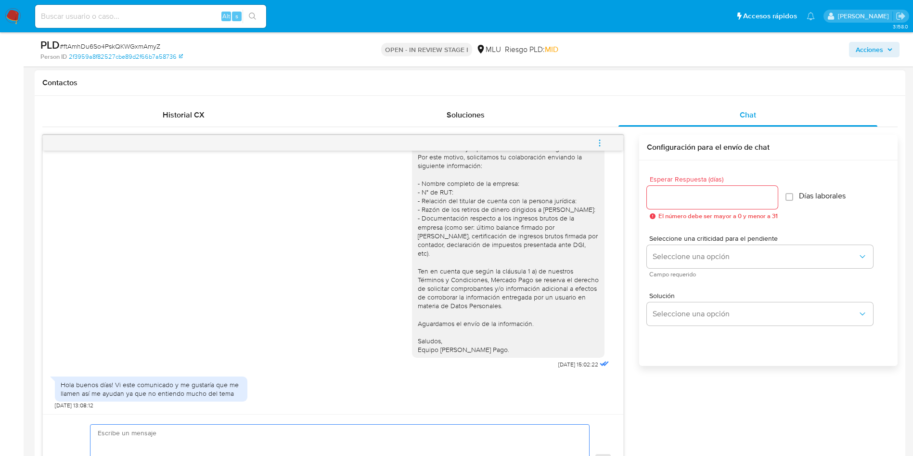
type textarea "B"
type textarea "G"
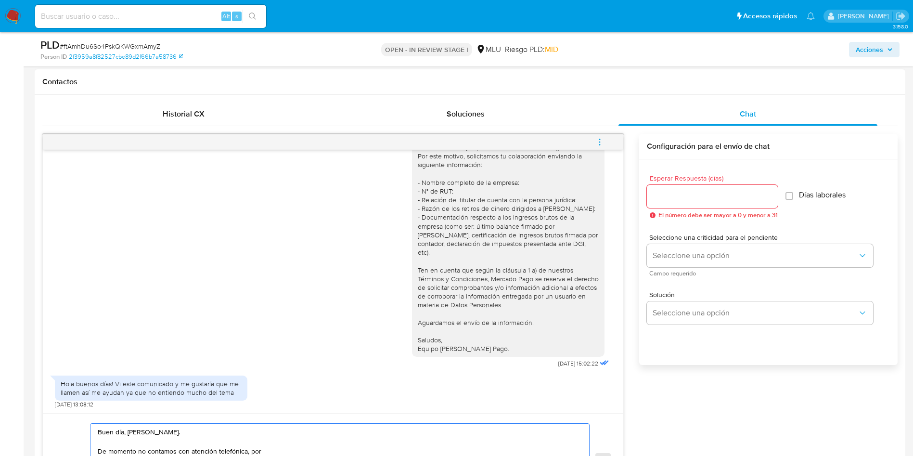
scroll to position [507, 0]
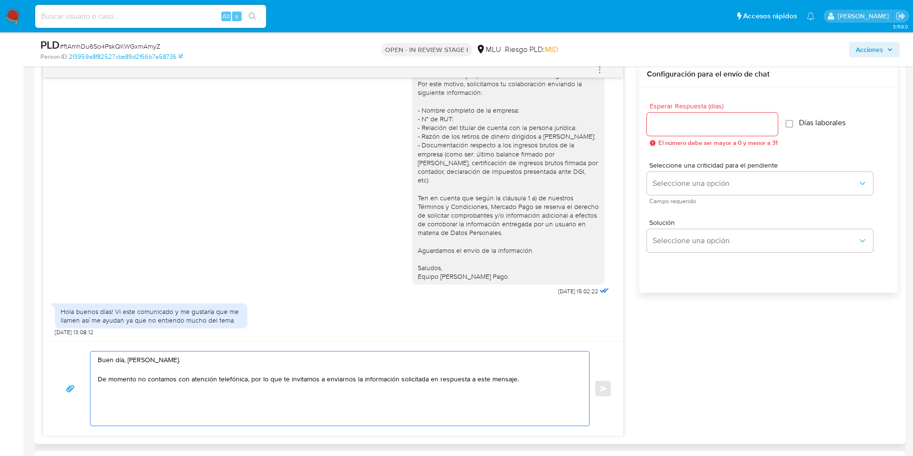
paste textarea "Desde Mercado Pago solicitamos este tipo de información para mantener el sitio …"
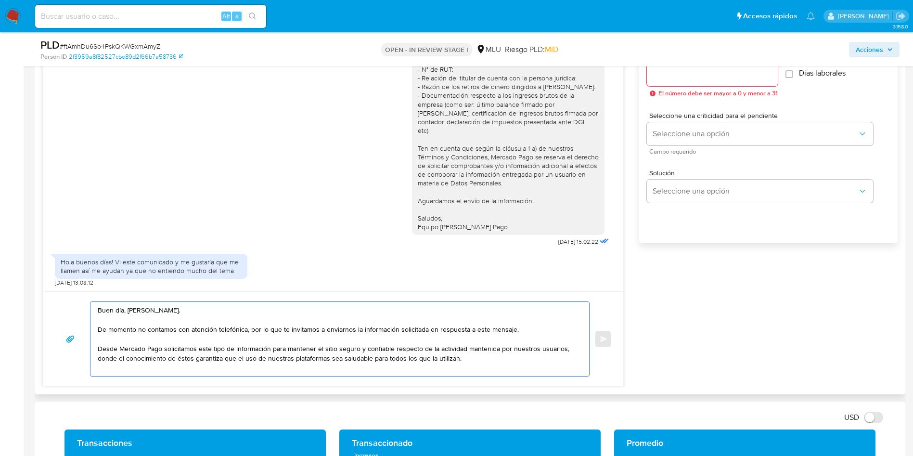
scroll to position [579, 0]
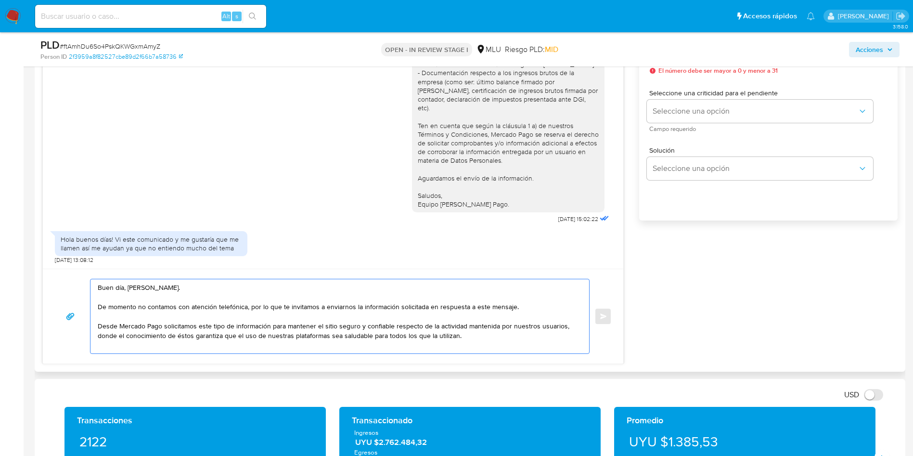
click at [295, 326] on textarea "Buen día, Martín. De momento no contamos con atención telefónica, por lo que te…" at bounding box center [338, 316] width 480 height 74
click at [463, 328] on textarea "Buen día, Martín. De momento no contamos con atención telefónica, por lo que te…" at bounding box center [338, 316] width 480 height 74
click at [490, 328] on textarea "Buen día, Martín. De momento no contamos con atención telefónica, por lo que te…" at bounding box center [338, 316] width 480 height 74
click at [477, 335] on textarea "Buen día, Martín. De momento no contamos con atención telefónica, por lo que te…" at bounding box center [338, 316] width 480 height 74
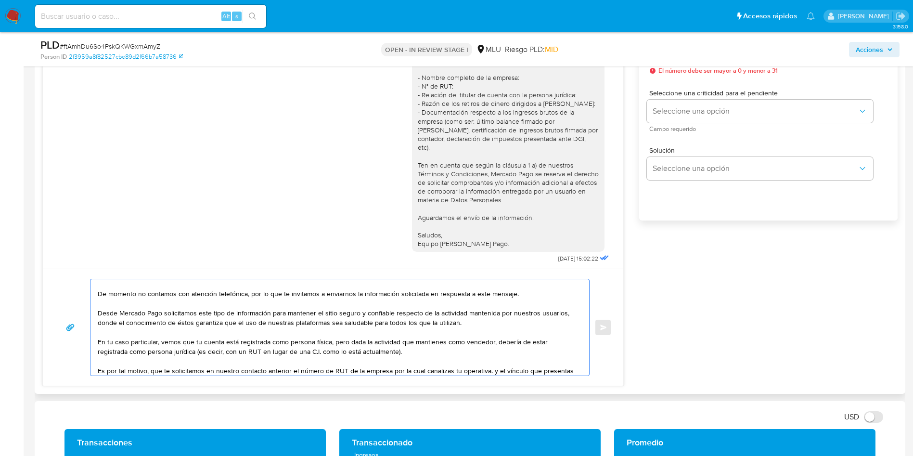
scroll to position [23, 0]
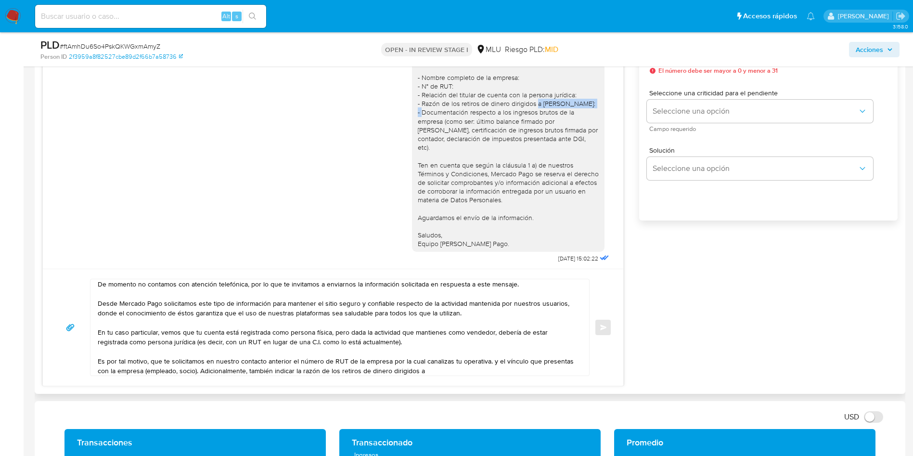
drag, startPoint x: 531, startPoint y: 102, endPoint x: 536, endPoint y: 108, distance: 8.9
click at [536, 108] on div "Hola, Martín. Te contactamos ya que necesitamos verificar algunos datos. Por es…" at bounding box center [508, 135] width 181 height 228
copy div "Gerardo Semperena:"
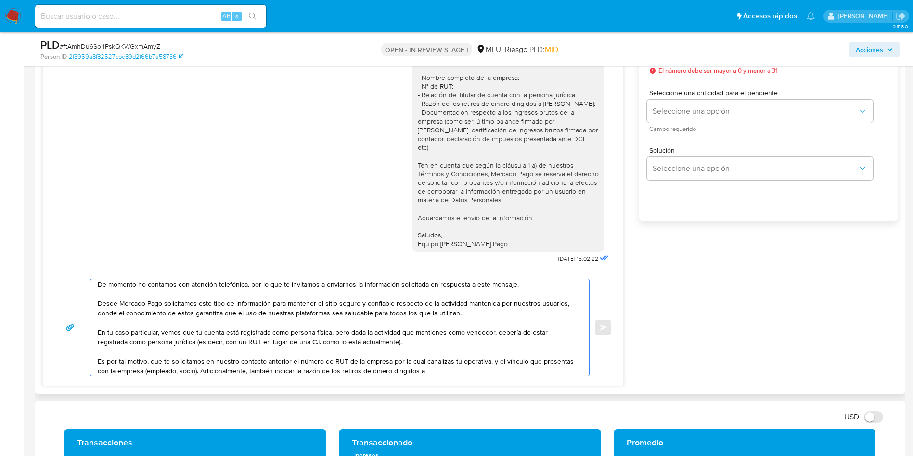
click at [503, 373] on textarea "Buen día, Martín. De momento no contamos con atención telefónica, por lo que te…" at bounding box center [338, 327] width 480 height 96
paste textarea "Gerardo Semperena:"
click at [454, 374] on textarea "Buen día, Martín. De momento no contamos con atención telefónica, por lo que te…" at bounding box center [338, 327] width 480 height 96
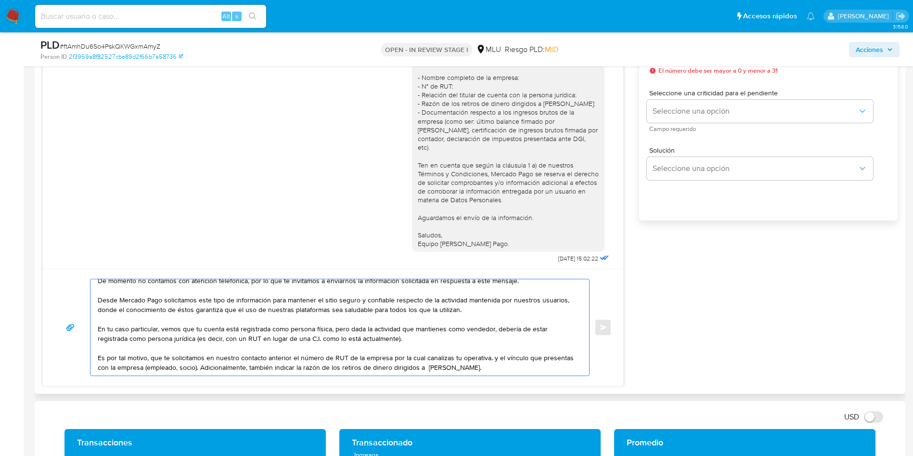
click at [458, 360] on textarea "Buen día, Martín. De momento no contamos con atención telefónica, por lo que te…" at bounding box center [338, 327] width 480 height 96
click at [459, 364] on textarea "Buen día, Martín. De momento no contamos con atención telefónica, por lo que te…" at bounding box center [338, 327] width 480 height 96
click at [457, 363] on textarea "Buen día, Martín. De momento no contamos con atención telefónica, por lo que te…" at bounding box center [338, 327] width 480 height 96
click at [457, 358] on textarea "Buen día, Martín. De momento no contamos con atención telefónica, por lo que te…" at bounding box center [338, 327] width 480 height 96
click at [538, 352] on textarea "Buen día, Martín. De momento no contamos con atención telefónica, por lo que te…" at bounding box center [338, 327] width 480 height 96
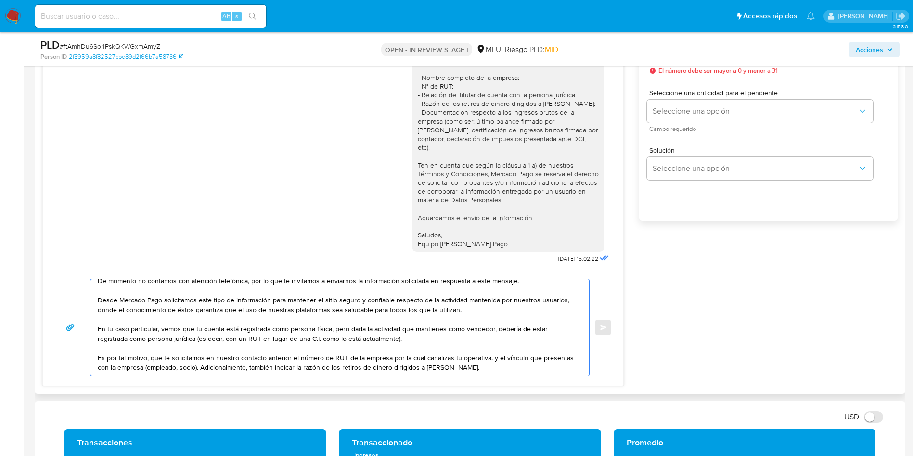
click at [538, 366] on textarea "Buen día, Martín. De momento no contamos con atención telefónica, por lo que te…" at bounding box center [338, 327] width 480 height 96
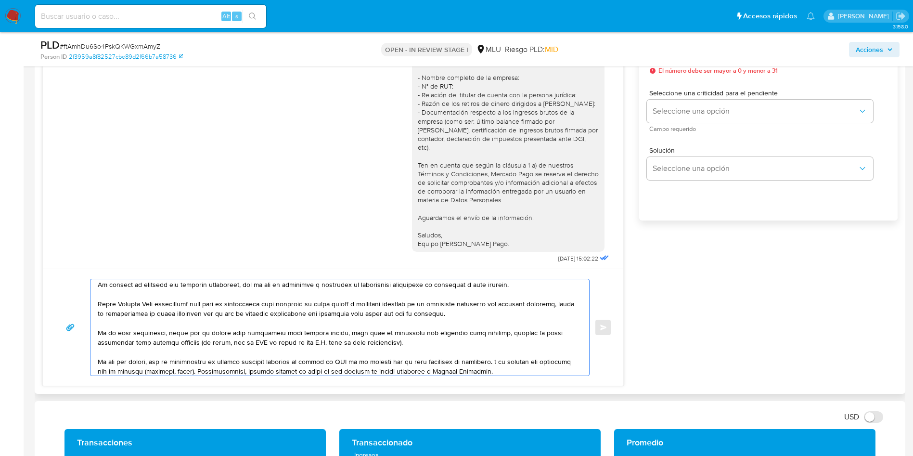
scroll to position [0, 0]
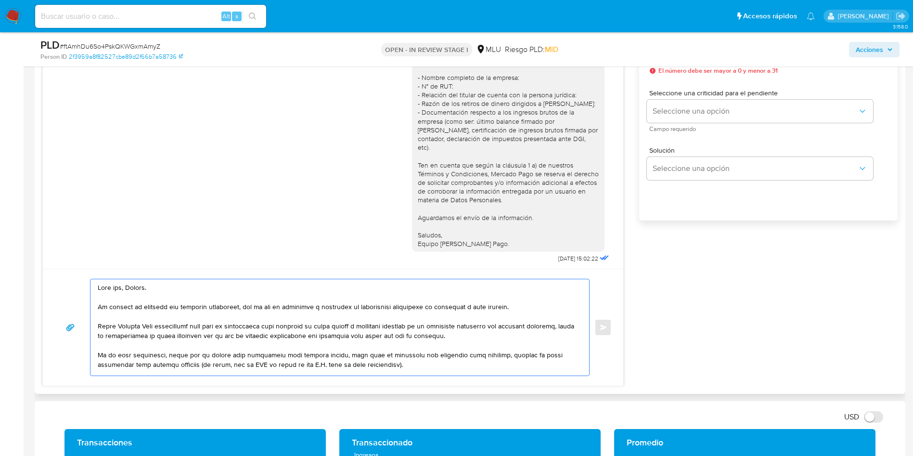
click at [390, 312] on textarea at bounding box center [338, 327] width 480 height 96
click at [385, 332] on textarea at bounding box center [338, 327] width 480 height 96
click at [327, 337] on textarea at bounding box center [338, 327] width 480 height 96
click at [345, 336] on textarea at bounding box center [338, 327] width 480 height 96
click at [398, 341] on textarea at bounding box center [338, 327] width 480 height 96
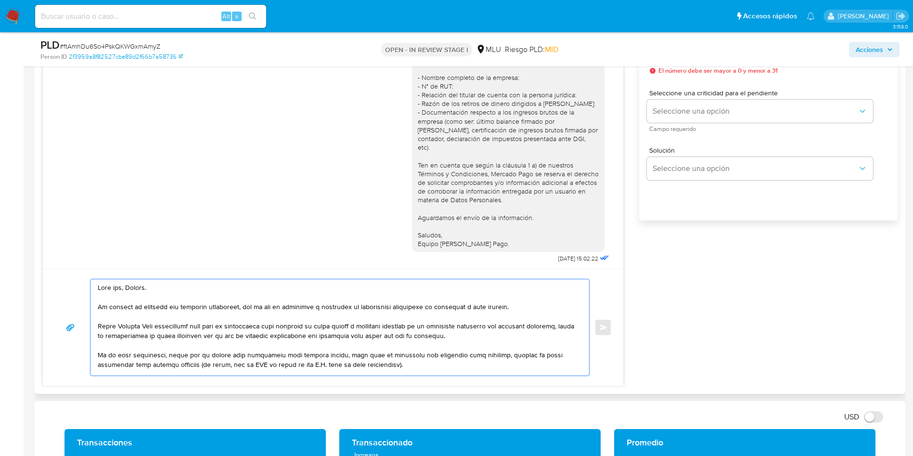
click at [290, 323] on textarea at bounding box center [338, 327] width 480 height 96
click at [311, 332] on textarea at bounding box center [338, 327] width 480 height 96
click at [418, 329] on textarea at bounding box center [338, 327] width 480 height 96
click at [320, 330] on textarea at bounding box center [338, 327] width 480 height 96
click at [173, 364] on textarea at bounding box center [338, 327] width 480 height 96
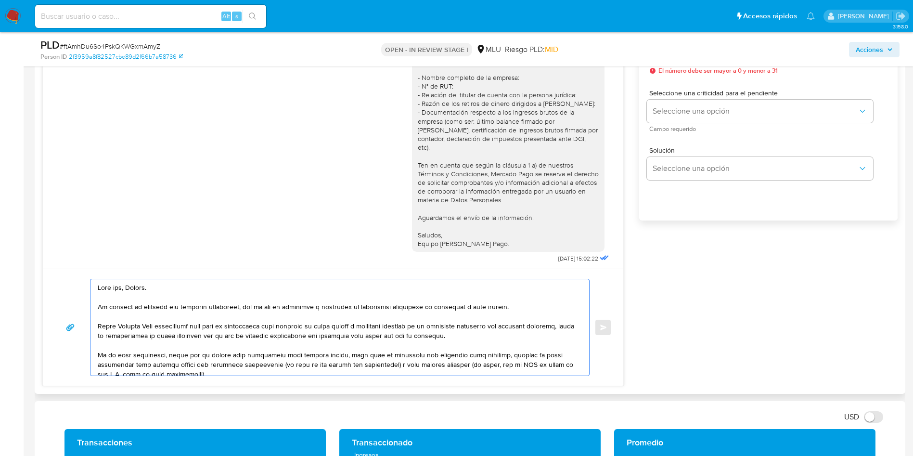
click at [464, 364] on textarea at bounding box center [338, 327] width 480 height 96
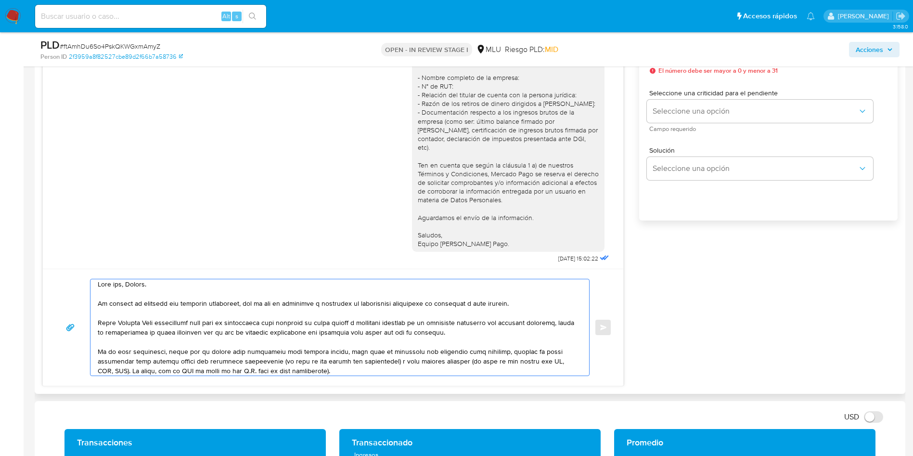
click at [155, 370] on textarea at bounding box center [338, 327] width 480 height 96
click at [376, 372] on textarea at bounding box center [338, 327] width 480 height 96
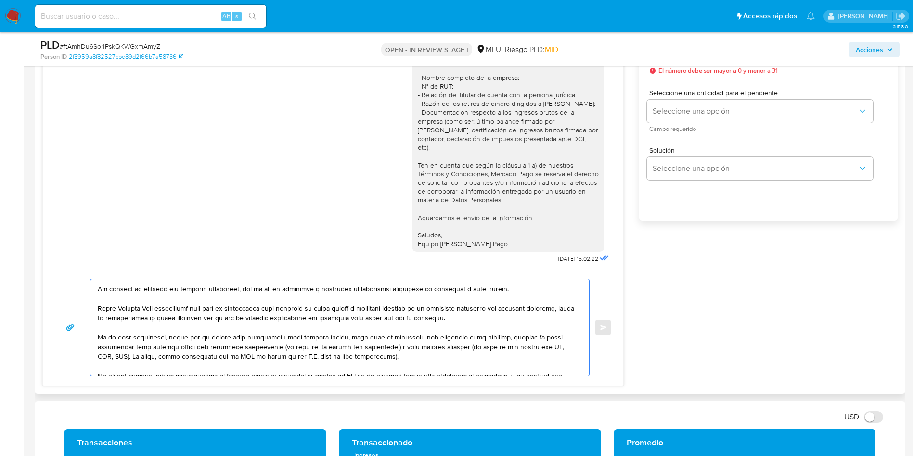
click at [377, 358] on textarea at bounding box center [338, 327] width 480 height 96
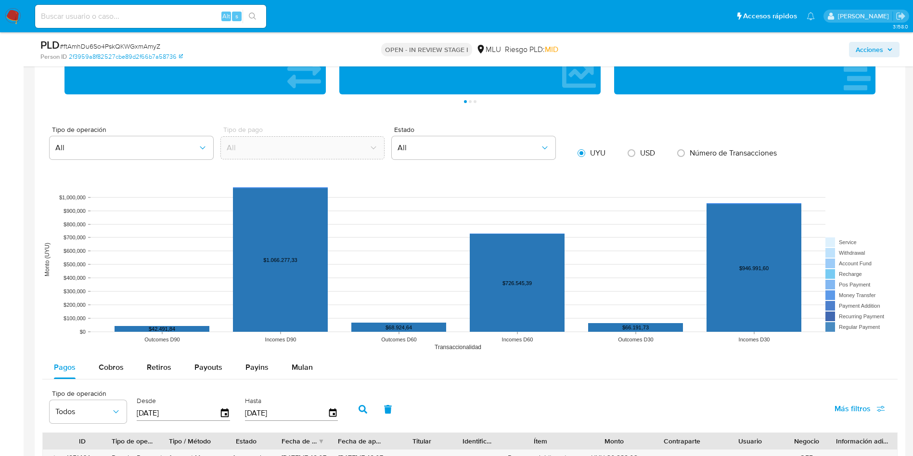
scroll to position [1084, 0]
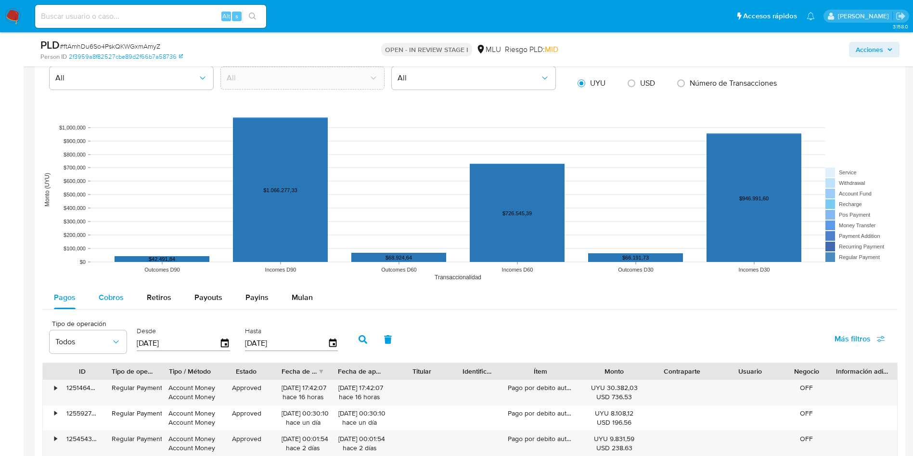
type textarea "Buen día, Martín. De momento no contamos con atención telefónica, por lo que te…"
click at [109, 298] on span "Cobros" at bounding box center [111, 297] width 25 height 11
select select "10"
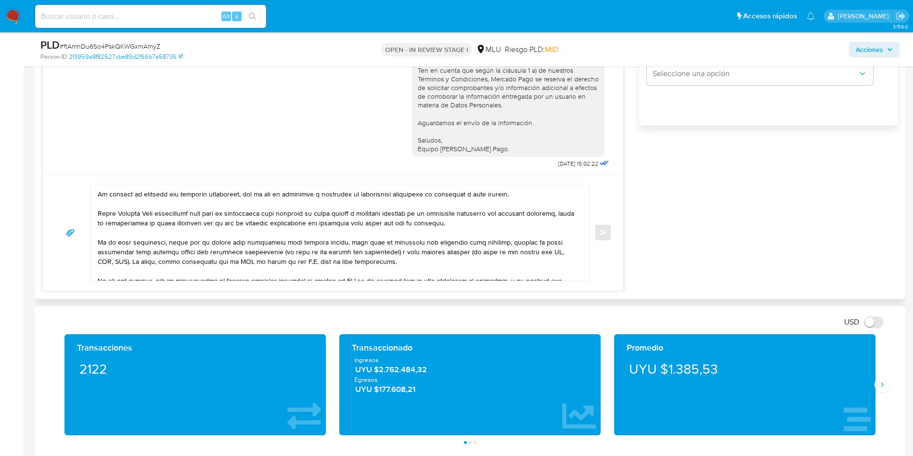
scroll to position [651, 0]
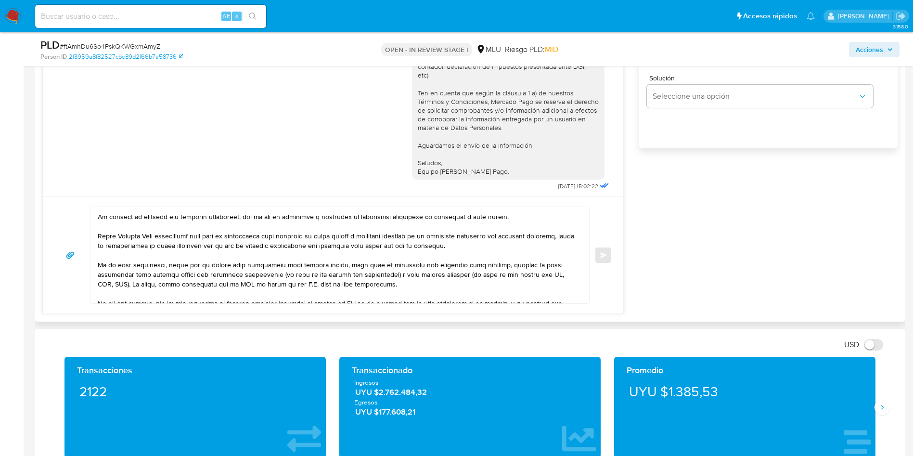
click at [404, 271] on textarea at bounding box center [338, 255] width 480 height 96
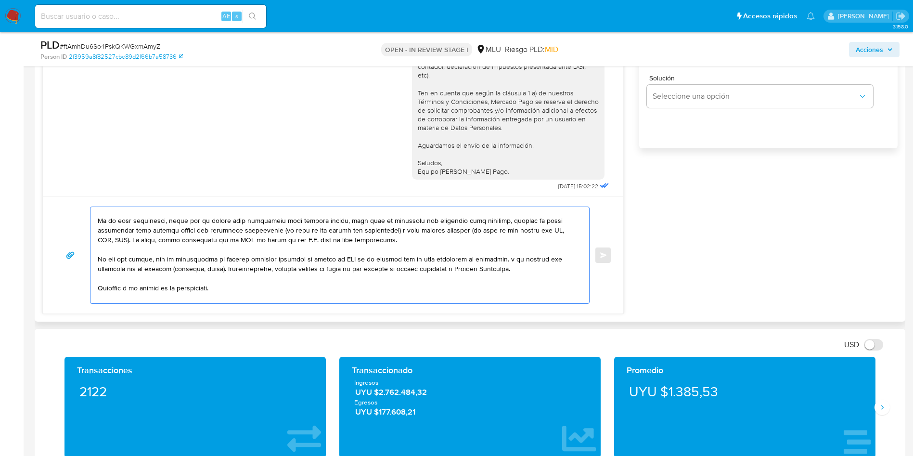
scroll to position [84, 0]
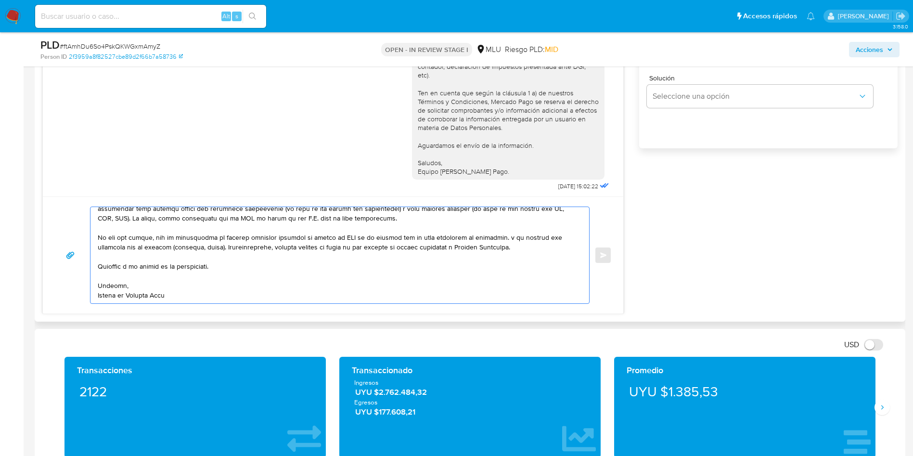
click at [321, 250] on textarea at bounding box center [338, 255] width 480 height 96
click at [149, 235] on textarea at bounding box center [338, 255] width 480 height 96
click at [234, 257] on textarea at bounding box center [338, 255] width 480 height 96
click at [318, 238] on textarea at bounding box center [338, 255] width 480 height 96
click at [373, 238] on textarea at bounding box center [338, 255] width 480 height 96
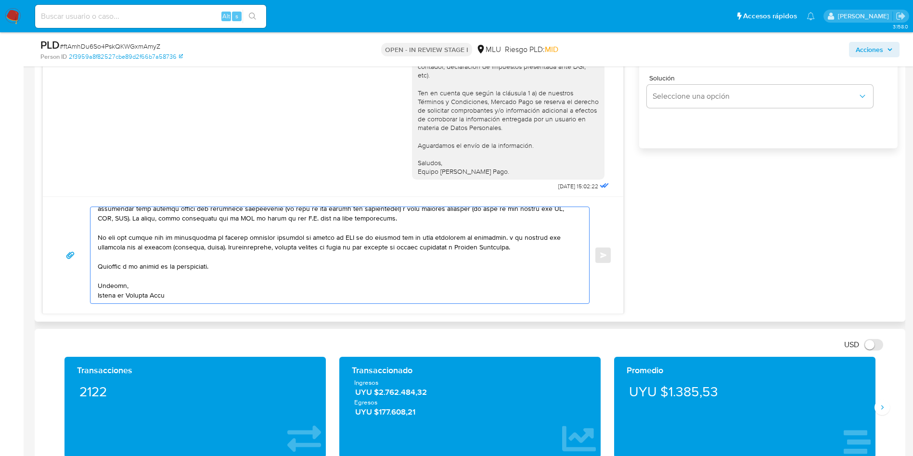
click at [467, 236] on textarea at bounding box center [338, 255] width 480 height 96
click at [319, 249] on textarea at bounding box center [338, 255] width 480 height 96
click at [305, 250] on textarea at bounding box center [338, 255] width 480 height 96
click at [370, 243] on textarea at bounding box center [338, 255] width 480 height 96
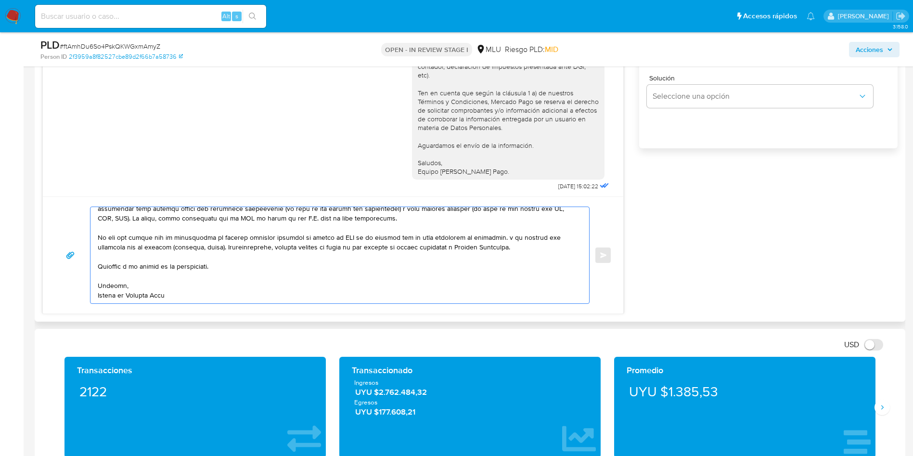
click at [513, 249] on textarea at bounding box center [338, 255] width 480 height 96
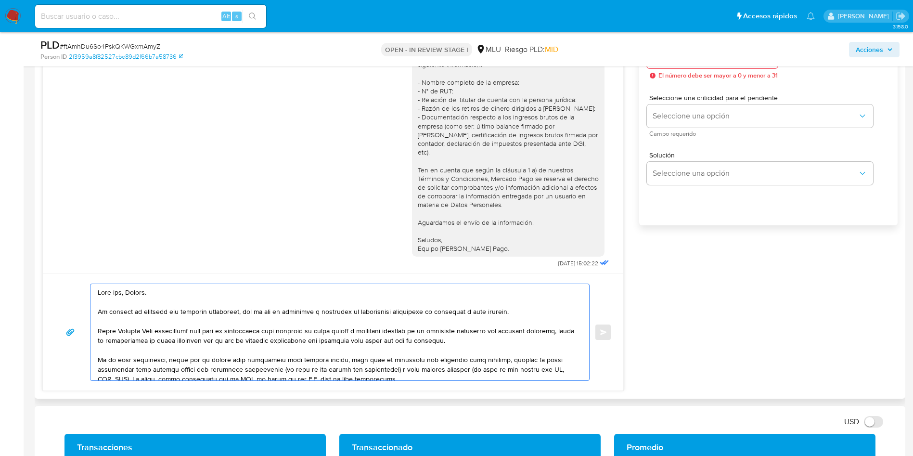
scroll to position [507, 0]
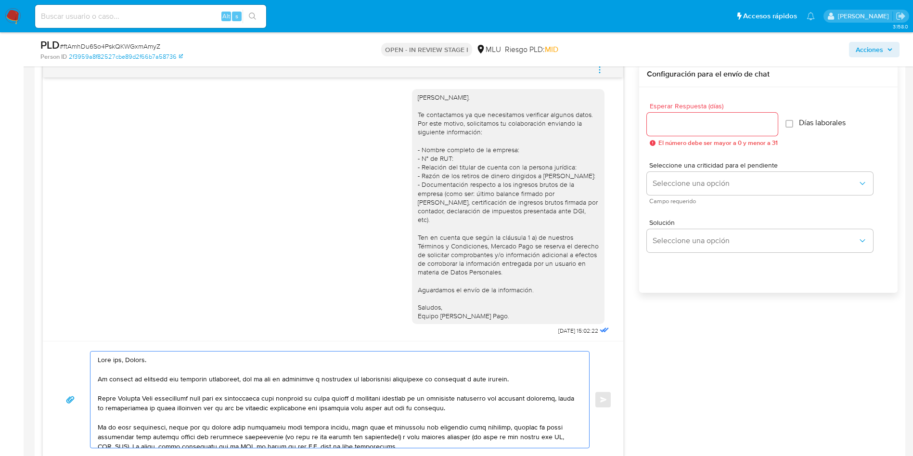
type textarea "Buen día, Martín. De momento no contamos con atención telefónica, por lo que te…"
click at [672, 118] on input "Esperar Respuesta (días)" at bounding box center [712, 124] width 131 height 13
type input "3"
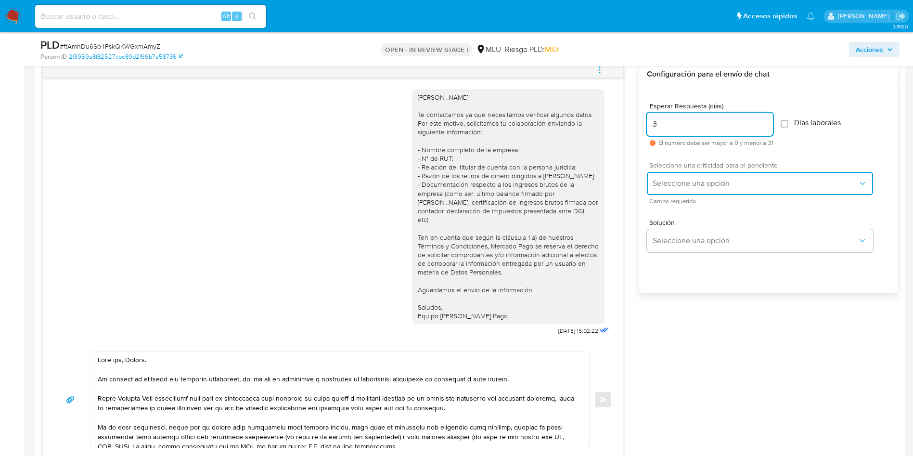
click at [666, 186] on span "Seleccione una opción" at bounding box center [755, 184] width 205 height 10
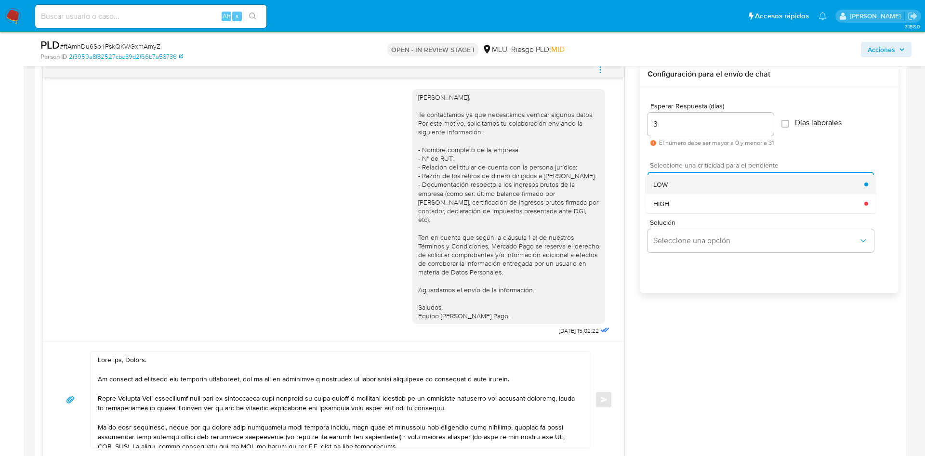
click at [664, 184] on span "LOW" at bounding box center [660, 184] width 14 height 9
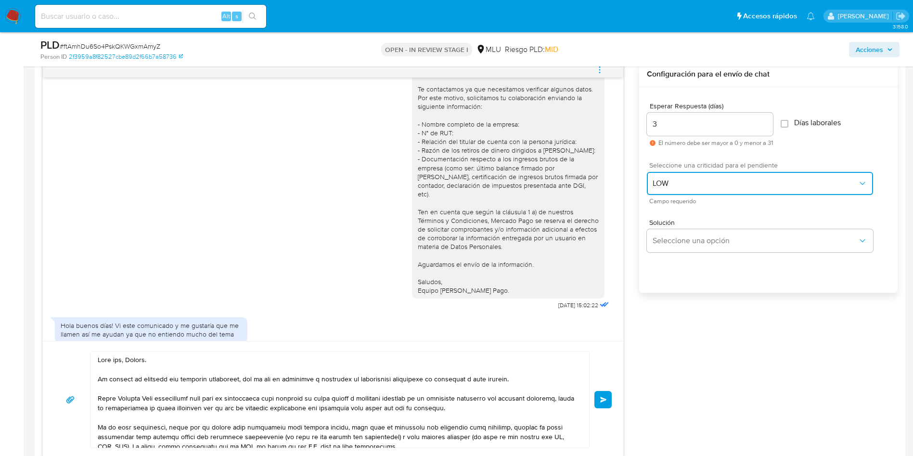
scroll to position [39, 0]
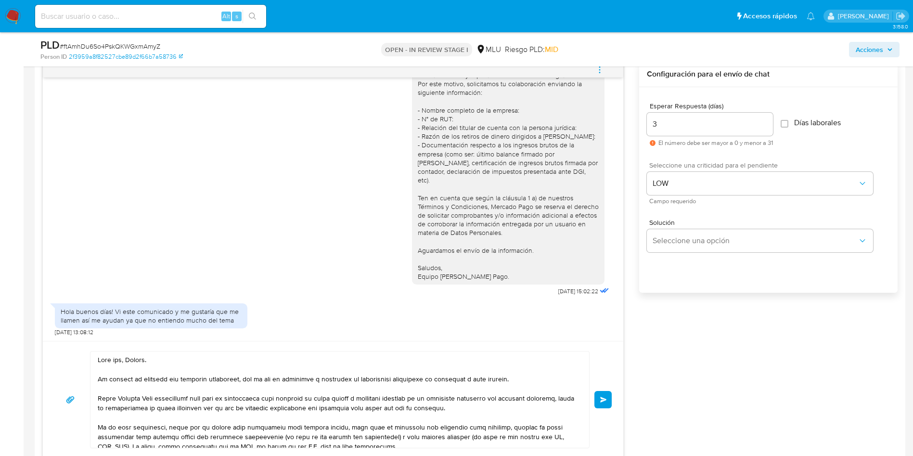
click at [608, 402] on button "Enviar" at bounding box center [603, 399] width 17 height 17
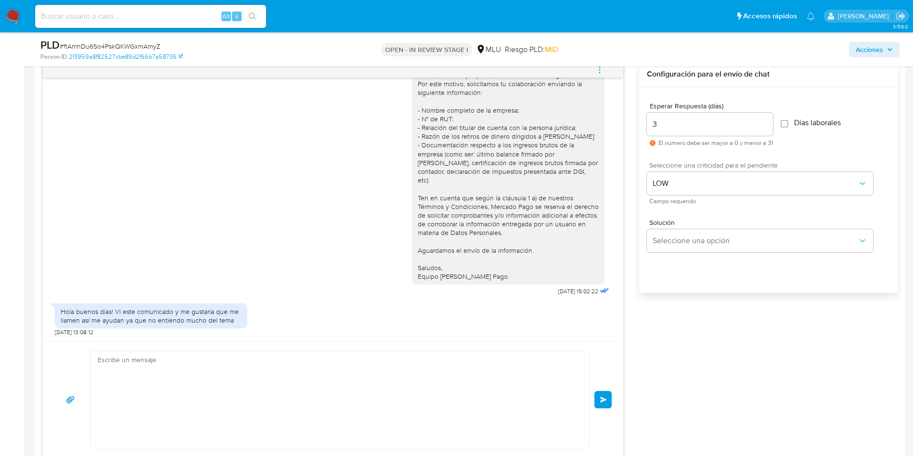
scroll to position [330, 0]
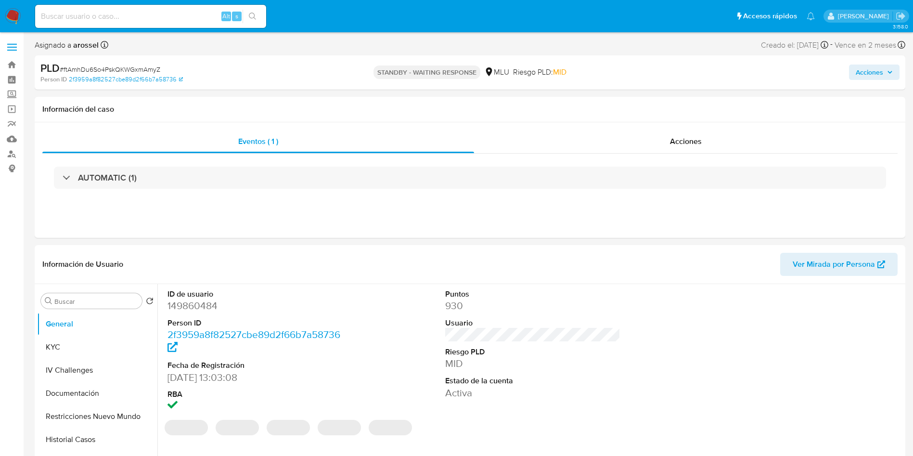
select select "10"
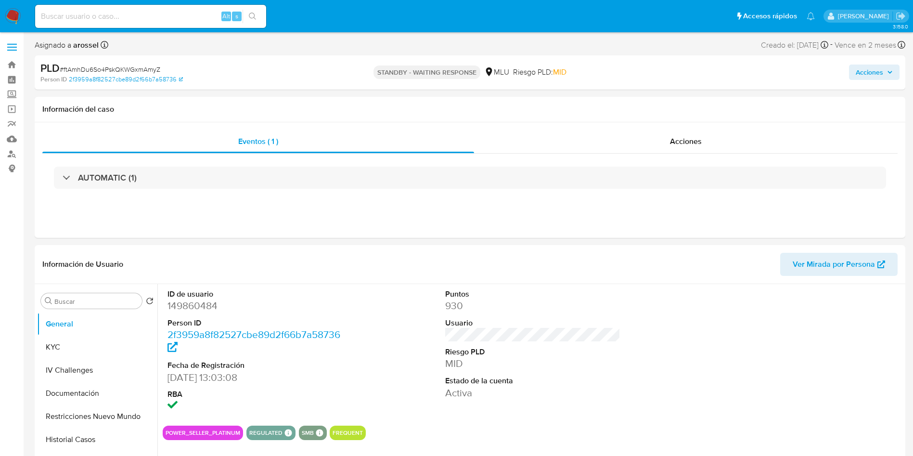
click at [783, 79] on div "Acciones" at bounding box center [758, 72] width 284 height 23
click at [123, 66] on span "# ftAmhDu6So4PskQKWGxmAmyZ" at bounding box center [110, 70] width 101 height 10
copy span "ftAmhDu6So4PskQKWGxmAmyZ"
click at [540, 292] on dt "Puntos" at bounding box center [533, 294] width 176 height 11
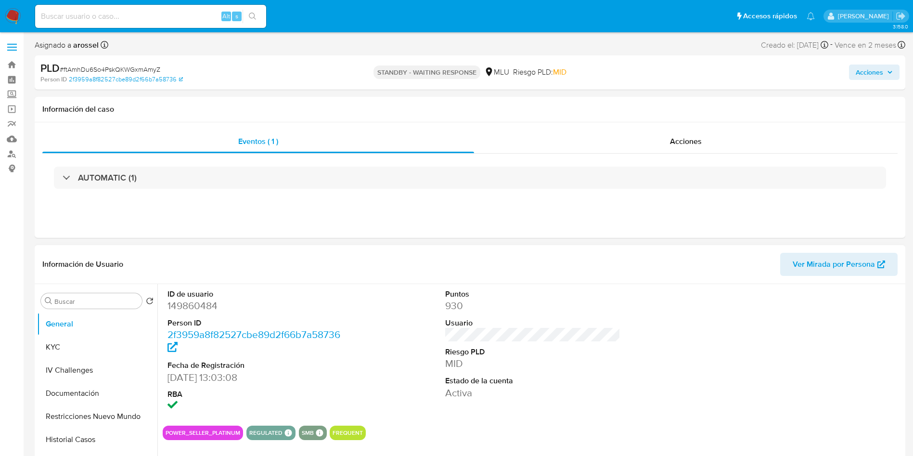
click at [868, 353] on div at bounding box center [810, 351] width 185 height 134
click at [780, 110] on h1 "Información del caso" at bounding box center [470, 109] width 856 height 10
click at [818, 120] on div "Información del caso" at bounding box center [470, 110] width 871 height 26
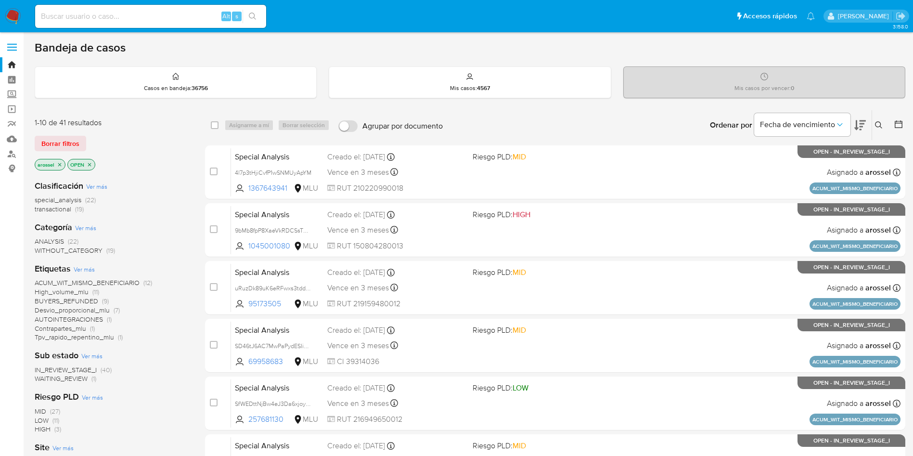
click at [88, 380] on span "WAITING_REVIEW (1)" at bounding box center [66, 378] width 62 height 9
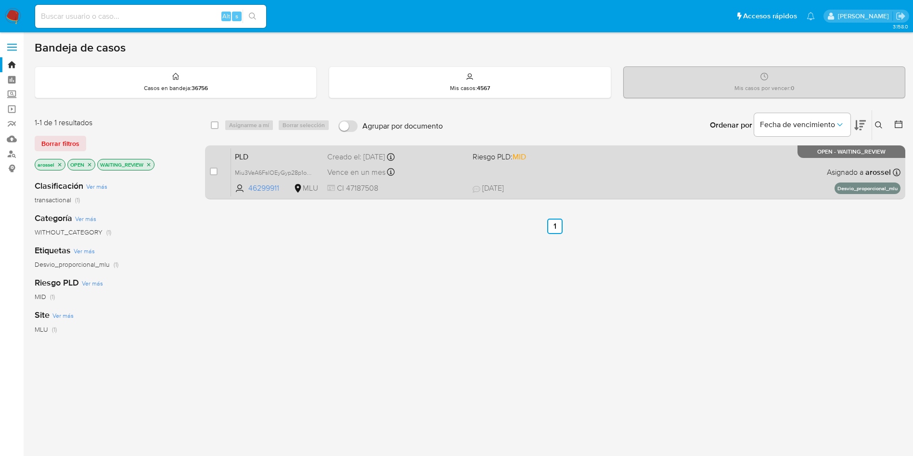
click at [624, 169] on div "PLD Miu3VeA6FsIOEyGyp28p1oP7 46299911 MLU Riesgo PLD: MID Creado el: [DATE] Cre…" at bounding box center [566, 172] width 670 height 49
click at [216, 175] on div "case-item-checkbox" at bounding box center [214, 172] width 8 height 10
click at [216, 171] on input "checkbox" at bounding box center [214, 172] width 8 height 8
checkbox input "true"
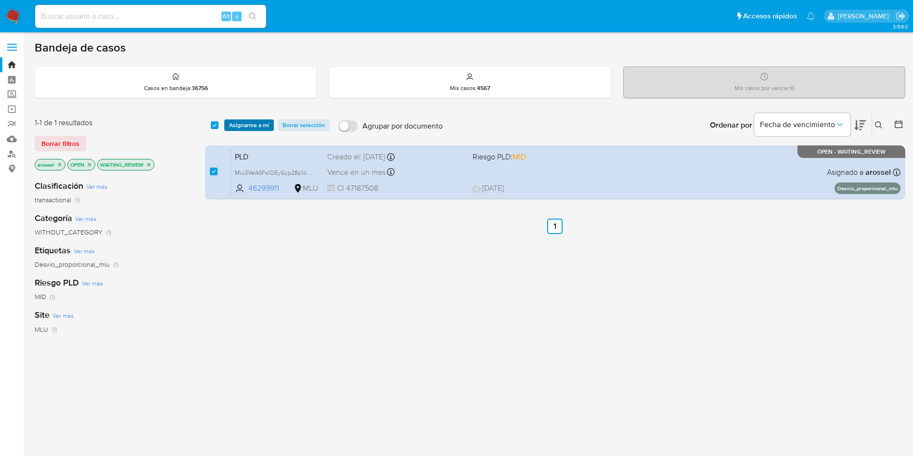
click at [259, 126] on span "Asignarme a mí" at bounding box center [249, 125] width 40 height 10
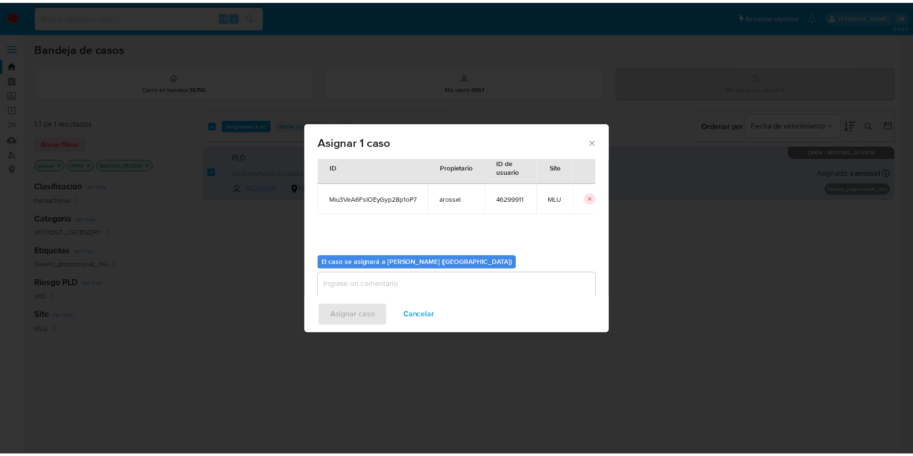
scroll to position [50, 0]
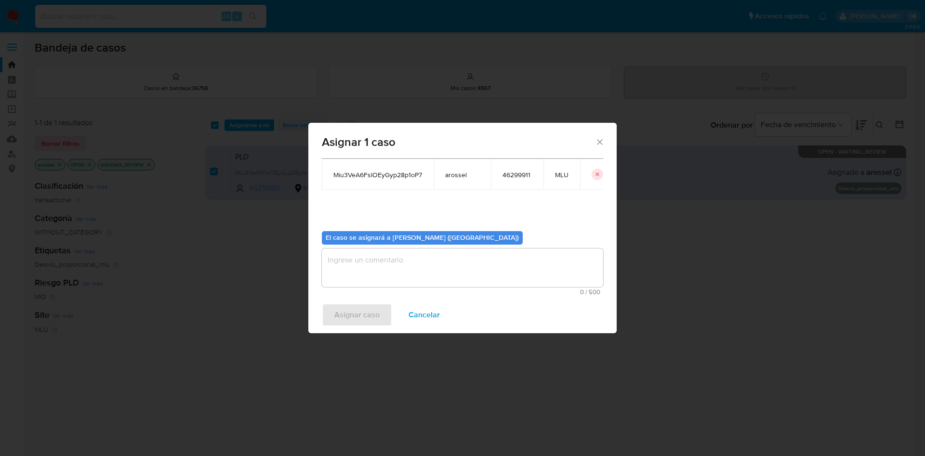
click at [398, 274] on textarea "assign-modal" at bounding box center [462, 267] width 281 height 39
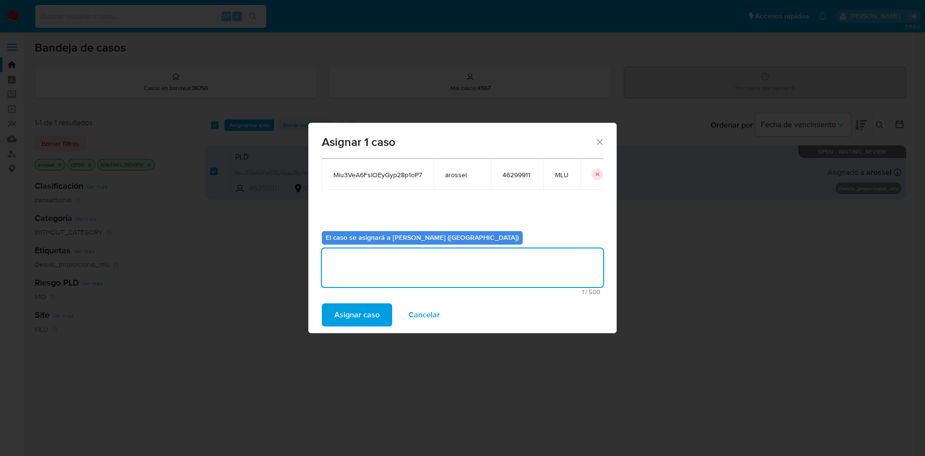
click at [354, 327] on div "Asignar caso Cancelar" at bounding box center [462, 315] width 308 height 37
click at [351, 313] on span "Asignar caso" at bounding box center [356, 314] width 45 height 21
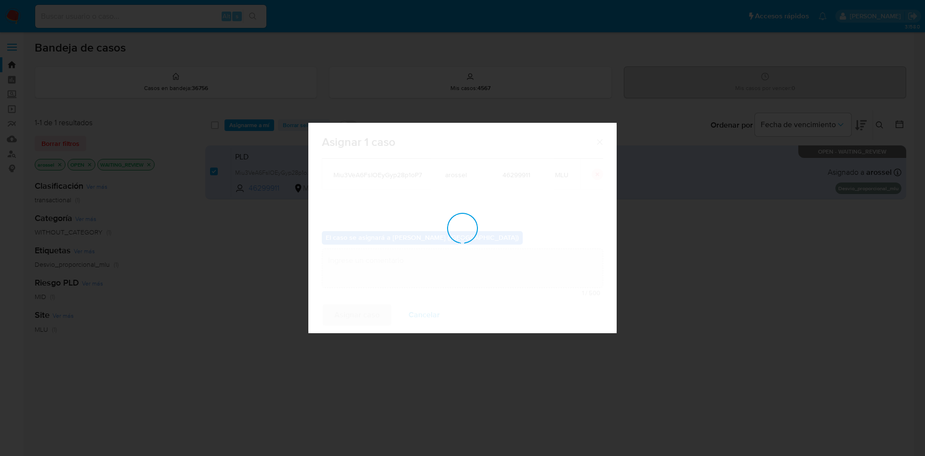
checkbox input "false"
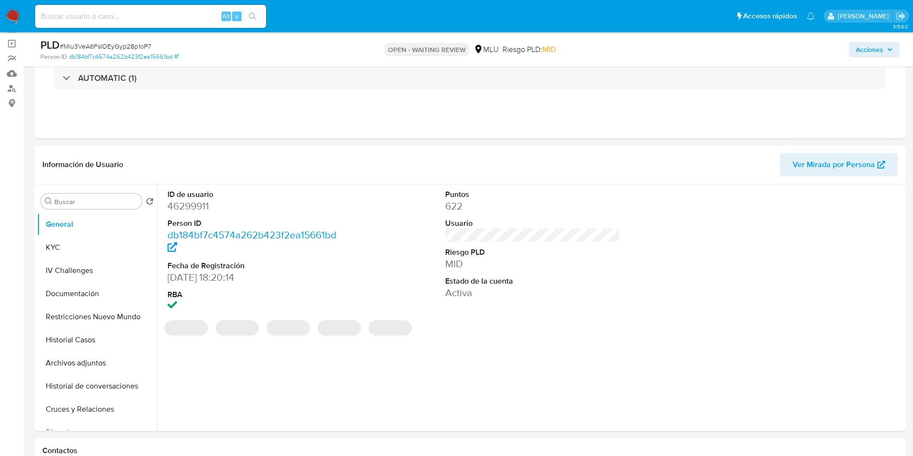
scroll to position [144, 0]
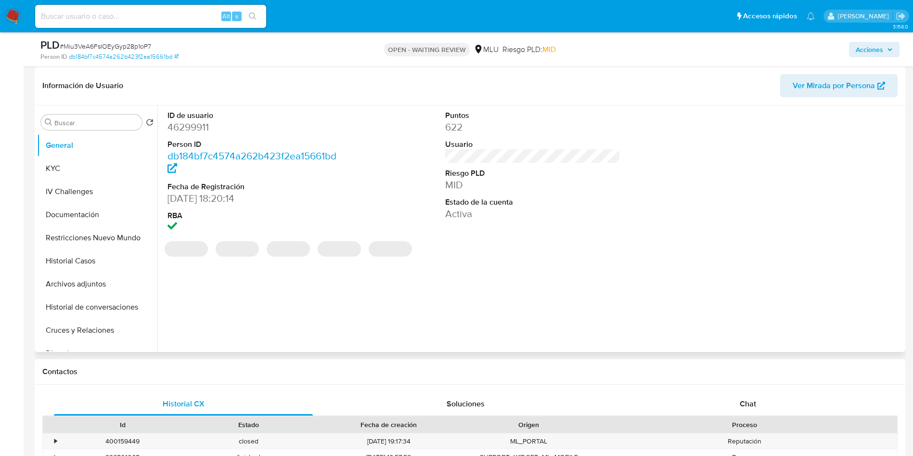
select select "10"
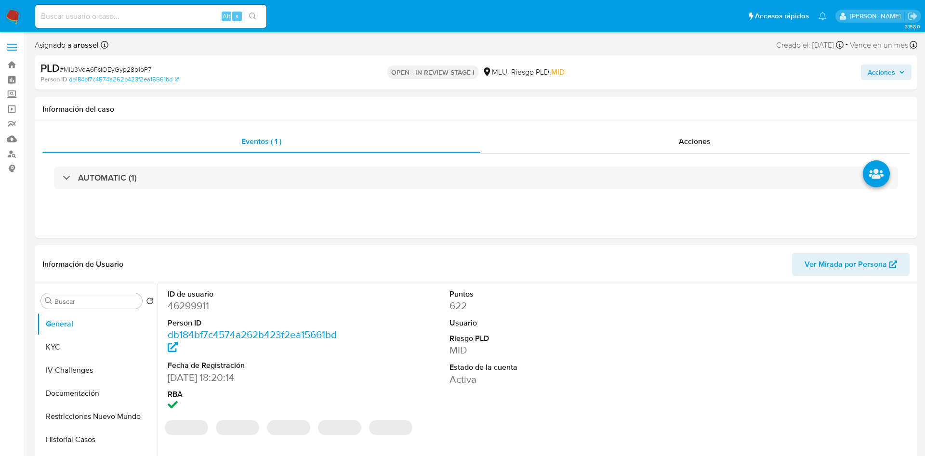
select select "10"
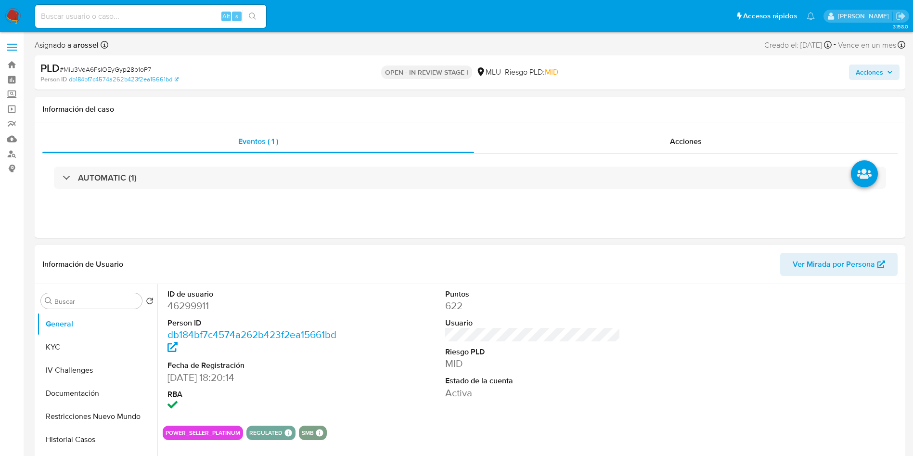
scroll to position [289, 0]
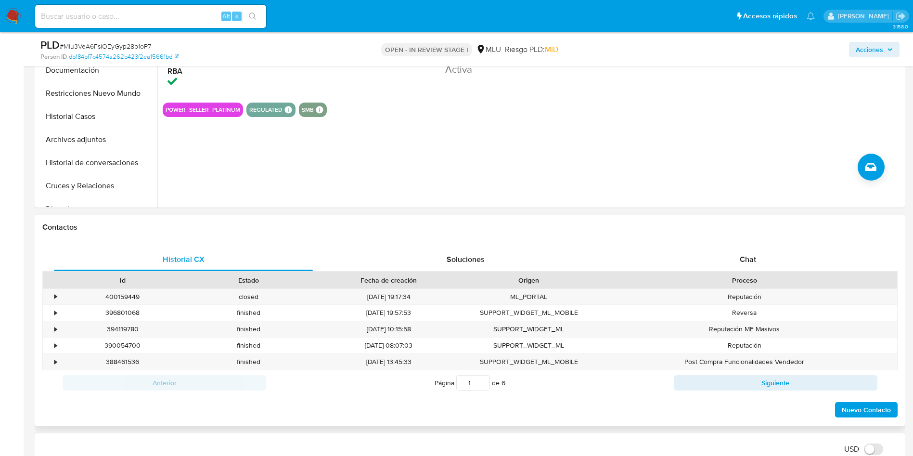
click at [778, 232] on h1 "Contactos" at bounding box center [470, 227] width 856 height 10
click at [770, 259] on div "Chat" at bounding box center [748, 259] width 259 height 23
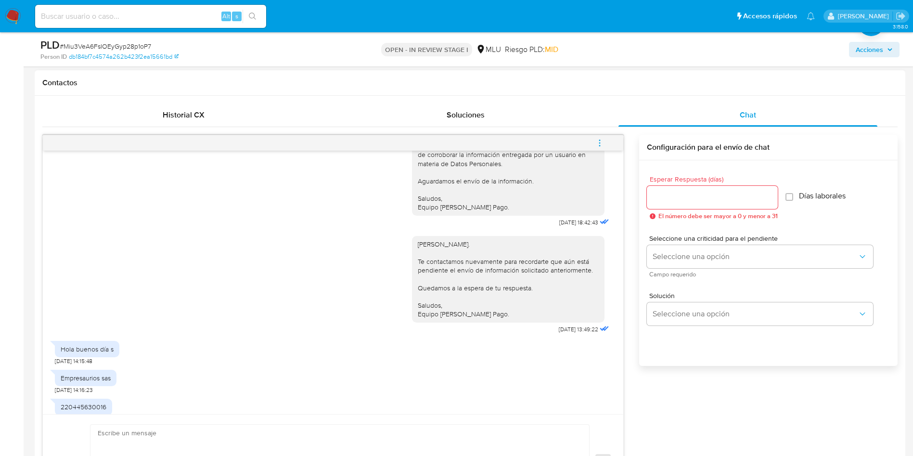
scroll to position [263, 0]
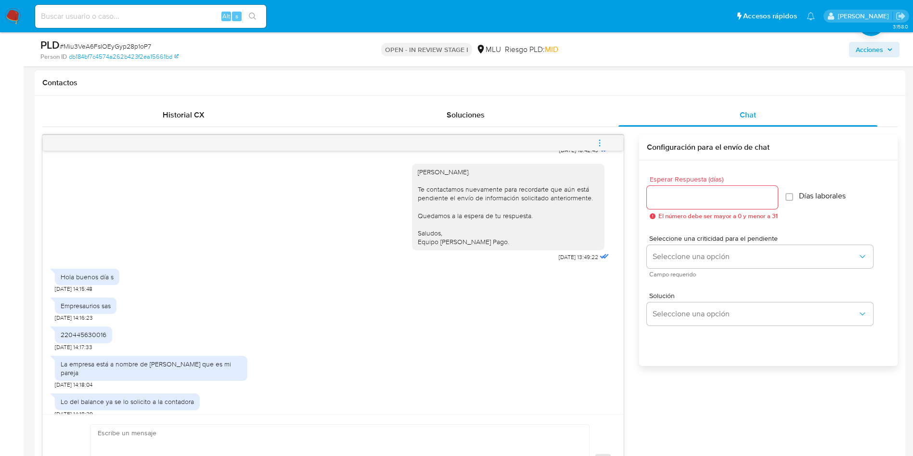
click at [91, 330] on div "220445630016" at bounding box center [84, 334] width 46 height 9
click at [92, 330] on div "220445630016" at bounding box center [84, 334] width 46 height 9
click at [254, 306] on div "Empresaurios sas [DATE] 14:16:23" at bounding box center [333, 307] width 557 height 29
click at [93, 330] on div "220445630016" at bounding box center [84, 334] width 46 height 9
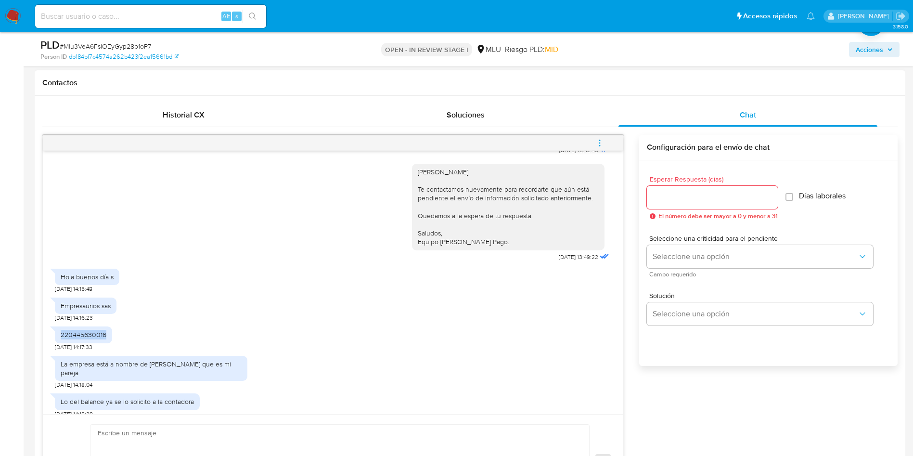
copy div "220445630016"
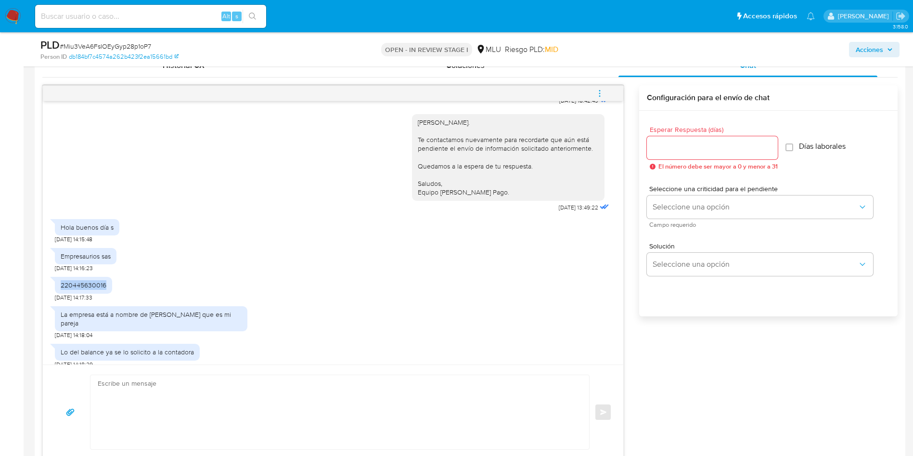
scroll to position [506, 0]
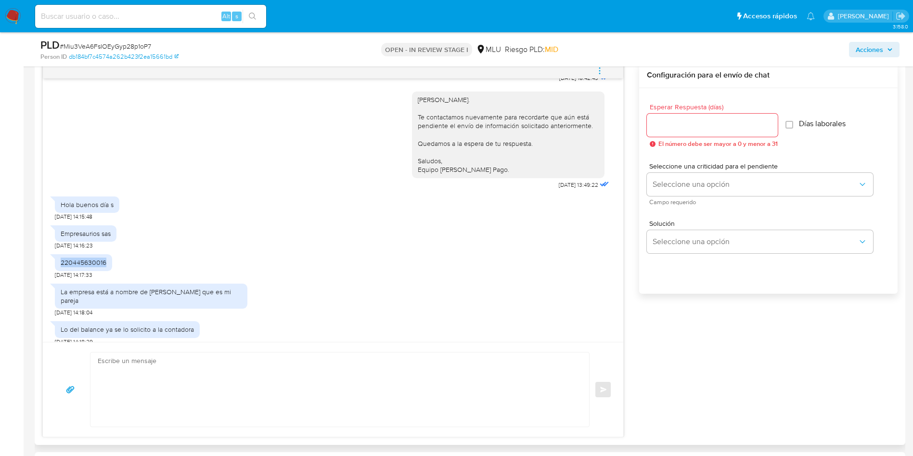
click at [487, 257] on div "220445630016 [DATE] 14:17:33" at bounding box center [333, 263] width 557 height 29
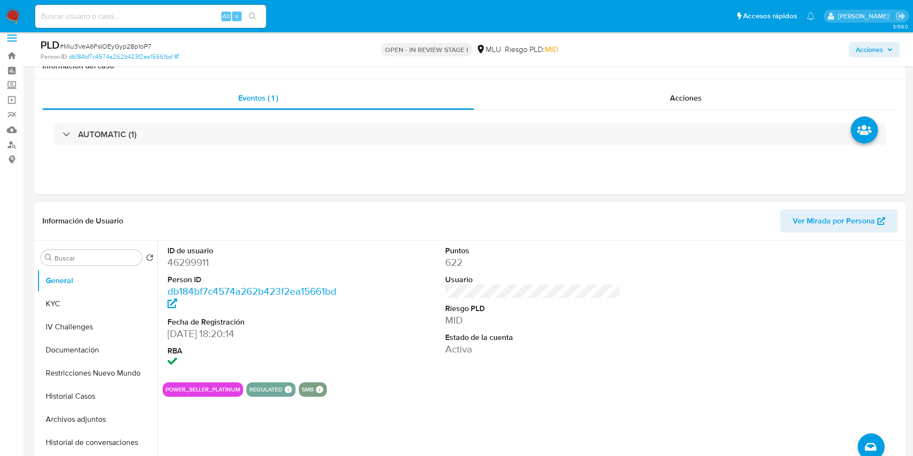
scroll to position [0, 0]
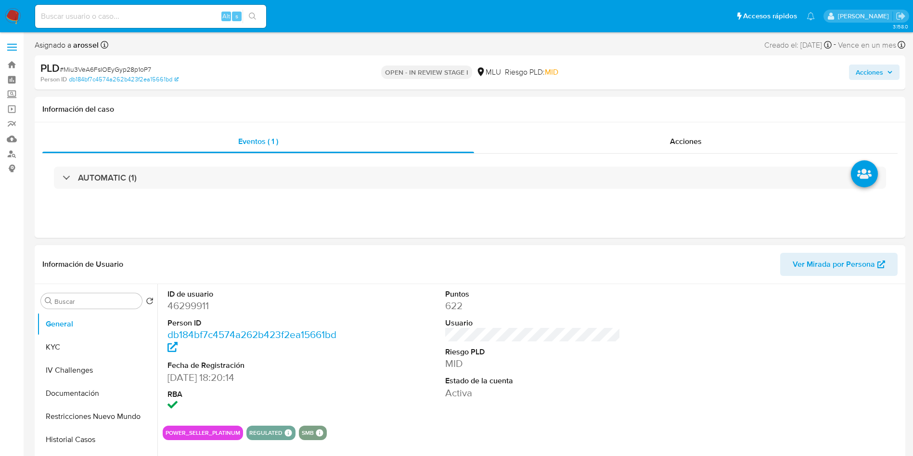
click at [197, 311] on dd "46299911" at bounding box center [256, 305] width 176 height 13
copy dd "46299911"
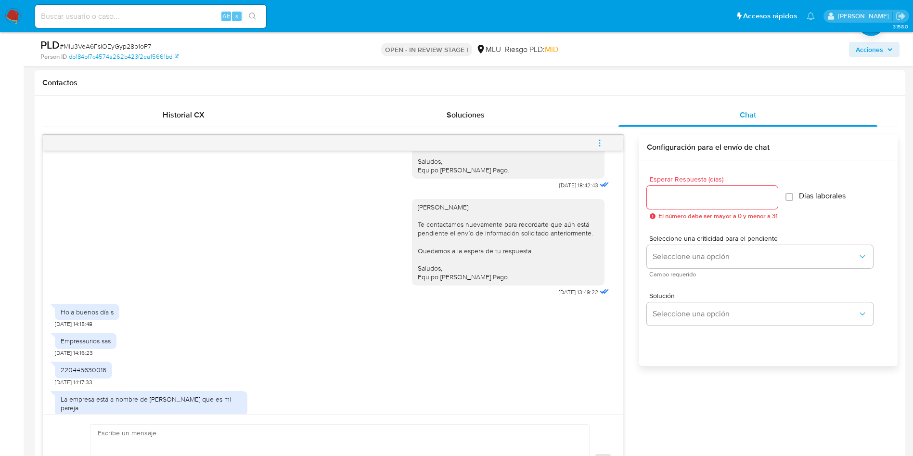
scroll to position [263, 0]
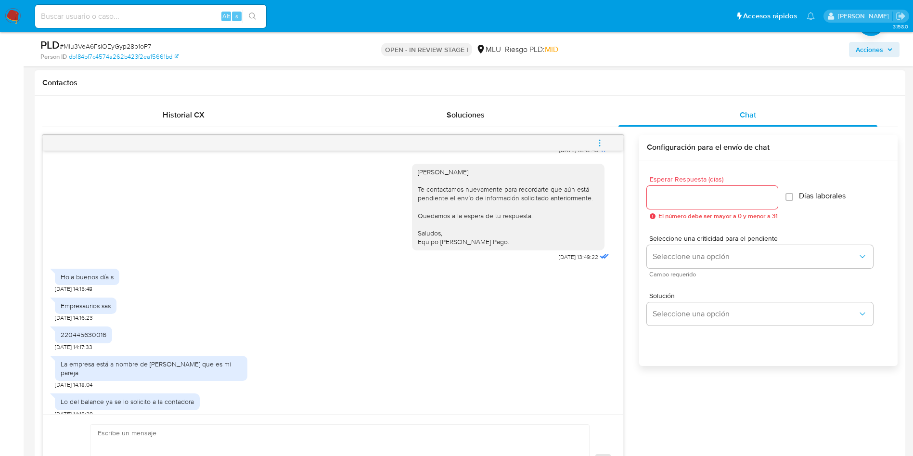
click at [91, 330] on div "220445630016" at bounding box center [84, 334] width 46 height 9
copy div "220445630016"
click at [468, 277] on div "Hola buenos día s 11/09/2025 14:15:48" at bounding box center [333, 278] width 557 height 29
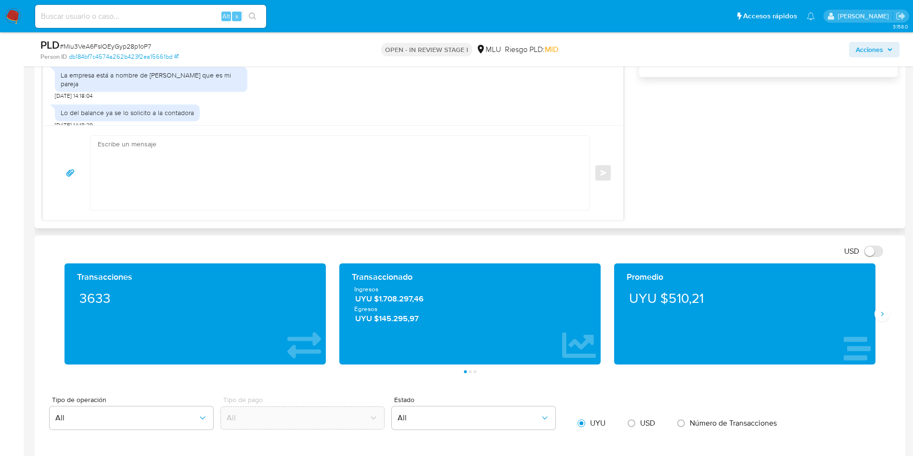
click at [272, 188] on textarea at bounding box center [338, 173] width 480 height 74
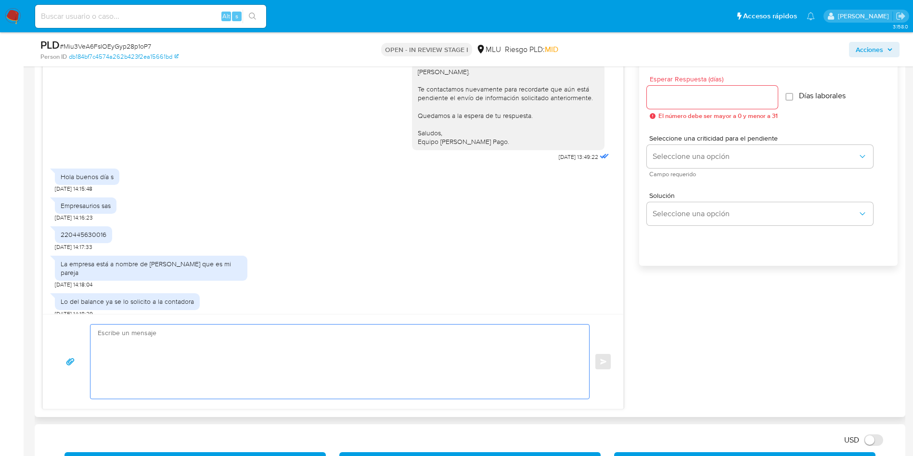
scroll to position [506, 0]
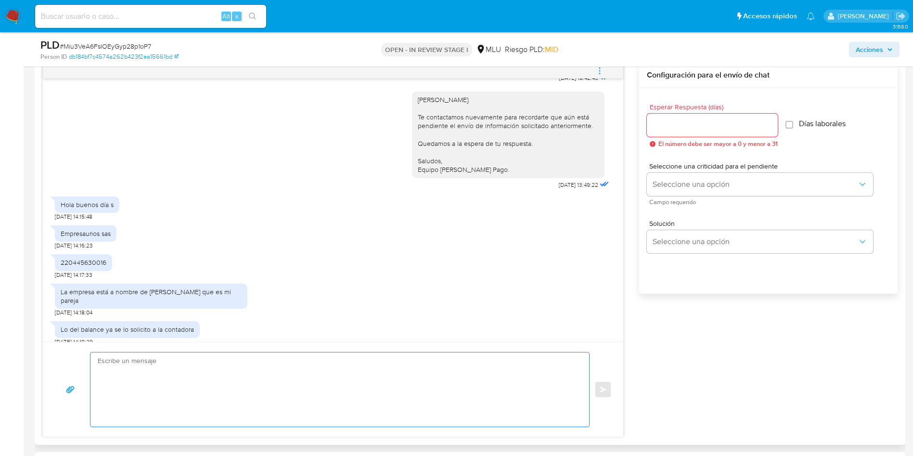
type textarea "¿"
paste textarea "Considerando la actividad mantenida en tu cuenta, es necesario que la misma se …"
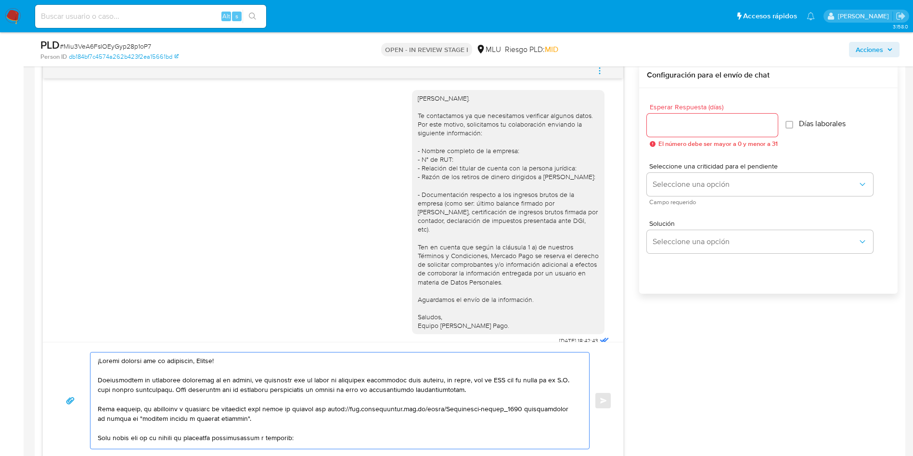
click at [237, 396] on textarea at bounding box center [338, 400] width 480 height 96
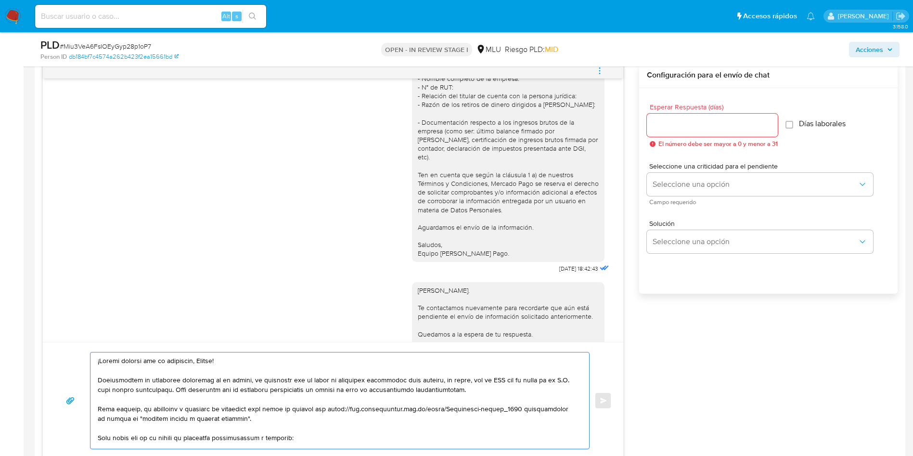
scroll to position [144, 0]
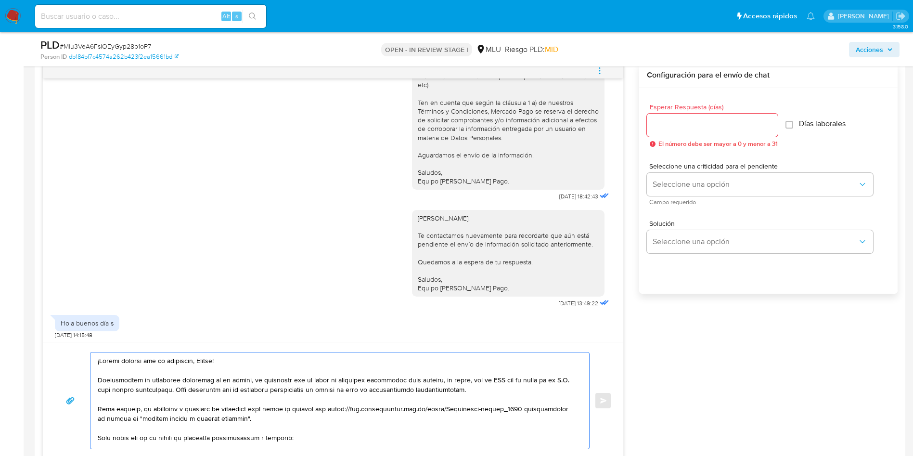
click at [352, 386] on textarea at bounding box center [338, 400] width 480 height 96
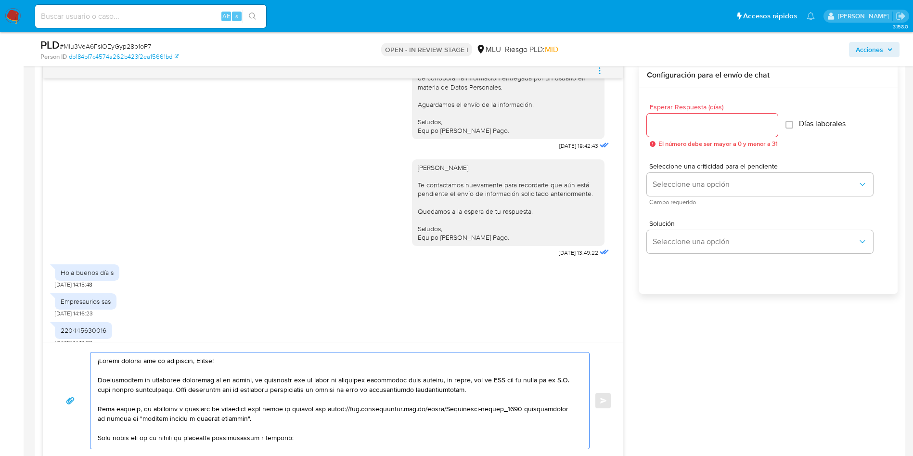
scroll to position [217, 0]
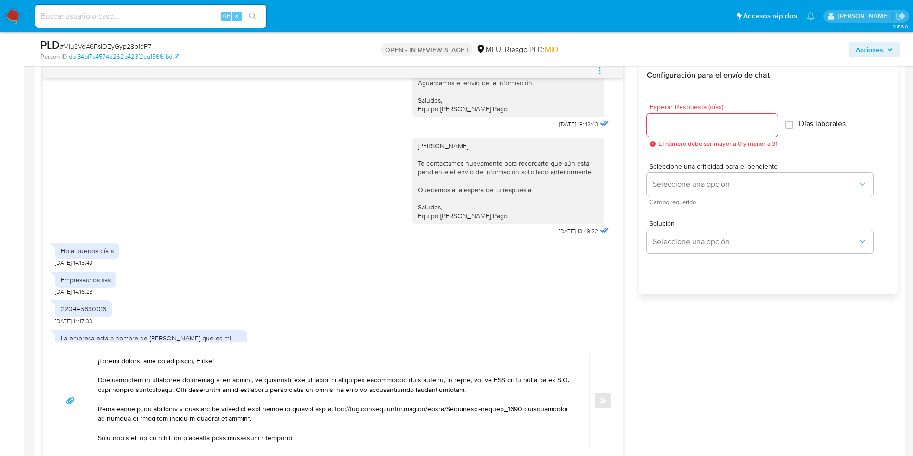
click at [91, 304] on div "220445630016" at bounding box center [84, 308] width 46 height 9
copy div "220445630016"
click at [516, 379] on textarea at bounding box center [338, 400] width 480 height 96
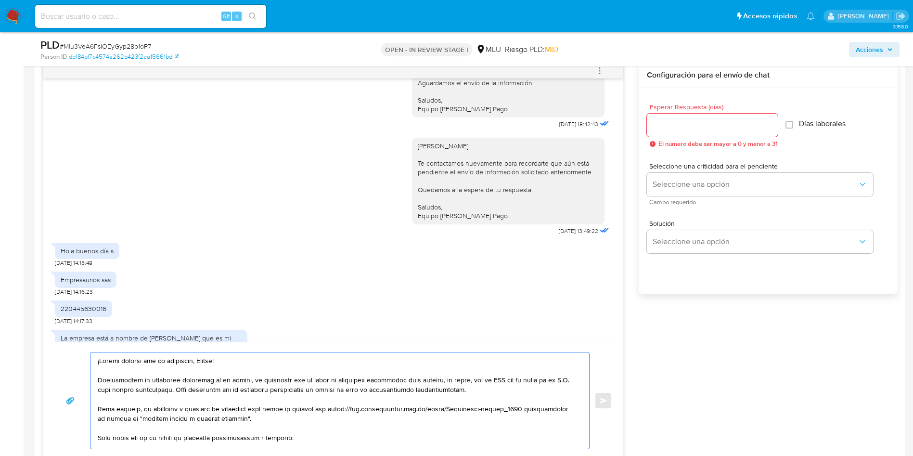
paste textarea "220445630016"
click at [283, 384] on textarea at bounding box center [338, 400] width 480 height 96
click at [149, 391] on textarea at bounding box center [338, 400] width 480 height 96
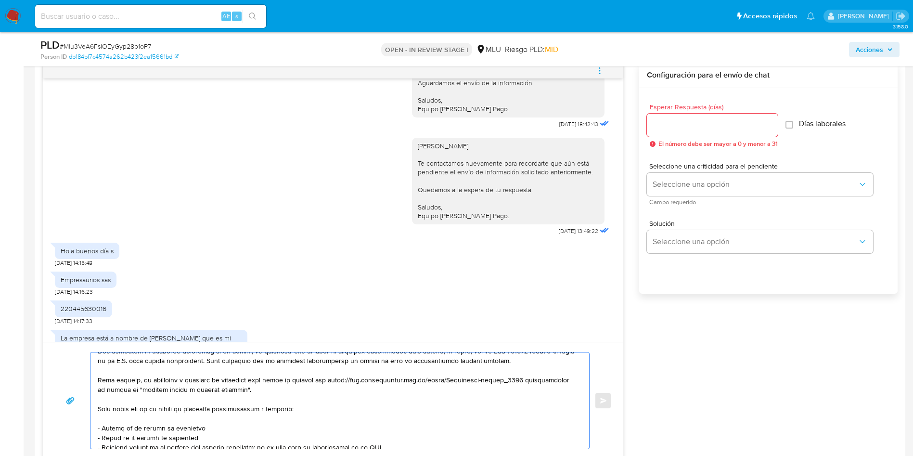
click at [247, 388] on textarea at bounding box center [338, 400] width 480 height 96
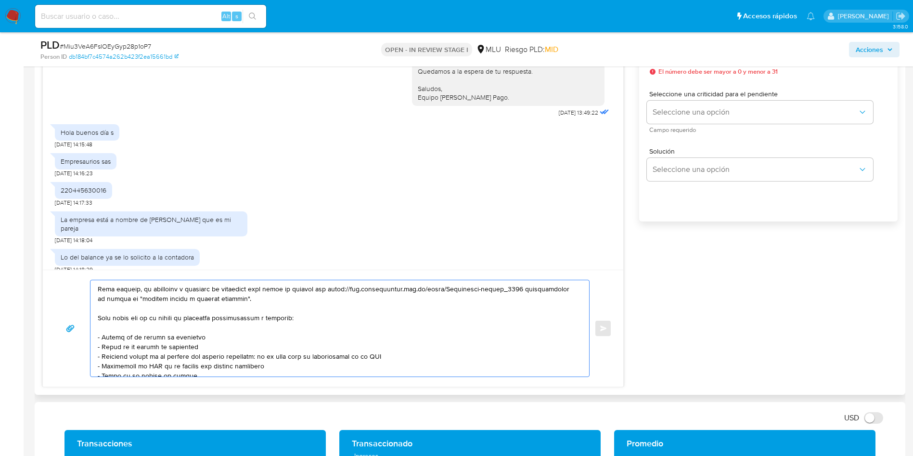
scroll to position [58, 0]
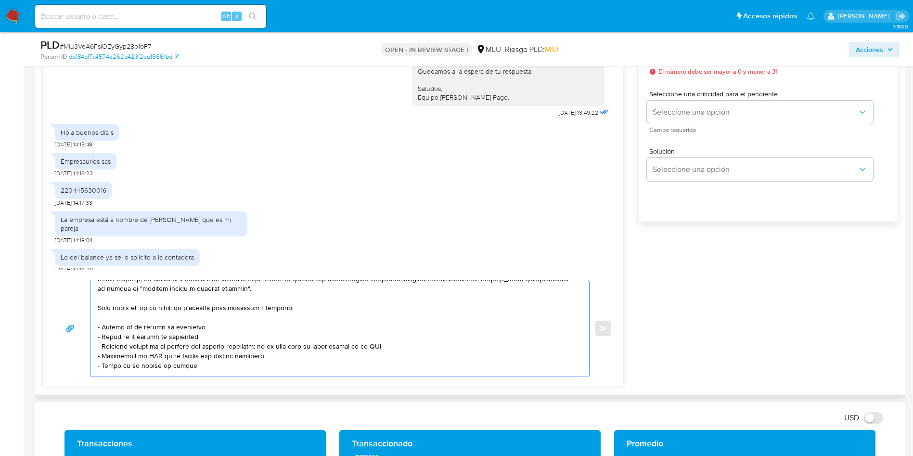
click at [231, 303] on textarea at bounding box center [338, 328] width 480 height 96
click at [216, 334] on textarea at bounding box center [338, 328] width 480 height 96
click at [204, 345] on textarea at bounding box center [338, 328] width 480 height 96
click at [283, 344] on textarea at bounding box center [338, 328] width 480 height 96
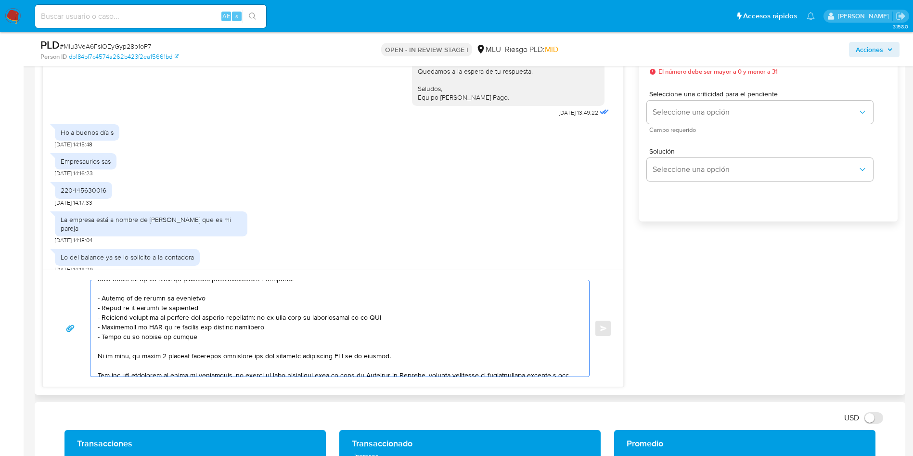
click at [250, 323] on textarea at bounding box center [338, 328] width 480 height 96
click at [219, 330] on textarea at bounding box center [338, 328] width 480 height 96
click at [206, 335] on textarea at bounding box center [338, 328] width 480 height 96
click at [324, 349] on textarea at bounding box center [338, 328] width 480 height 96
drag, startPoint x: 405, startPoint y: 356, endPoint x: 94, endPoint y: 300, distance: 315.5
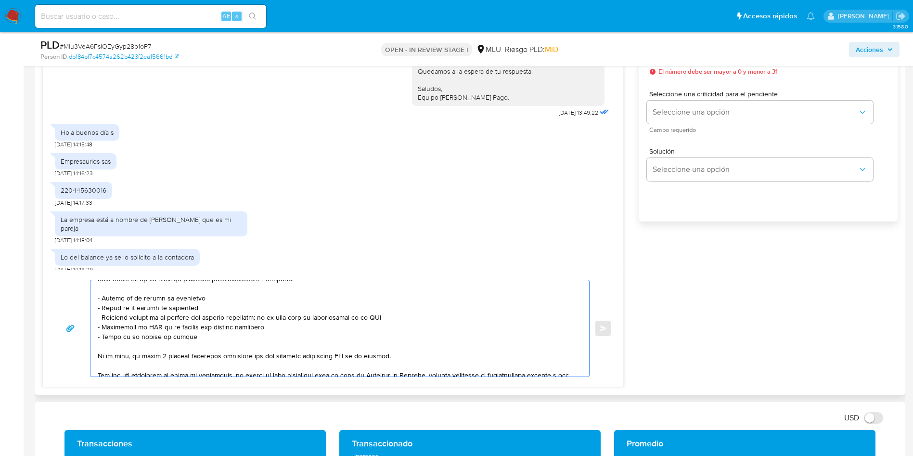
click at [94, 300] on div at bounding box center [338, 328] width 494 height 96
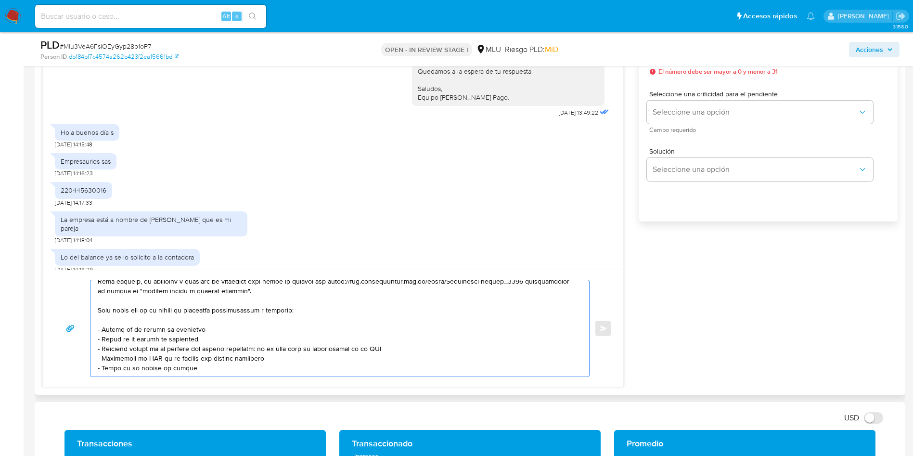
scroll to position [14, 0]
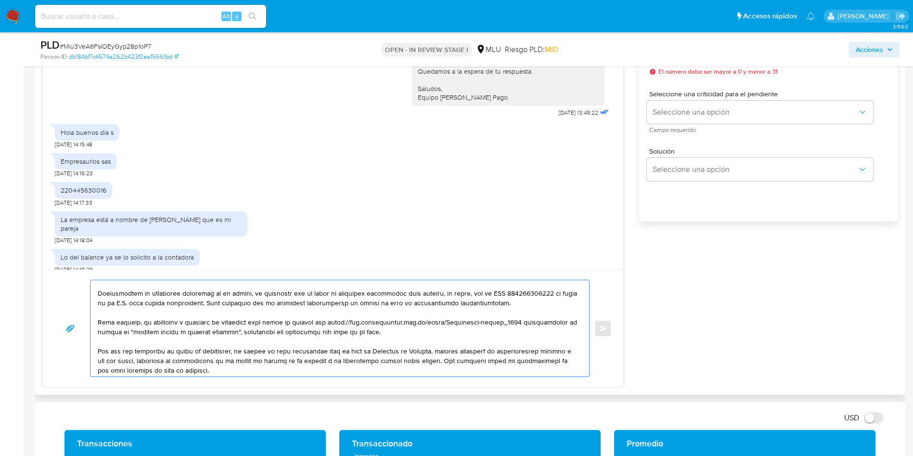
click at [223, 338] on textarea at bounding box center [338, 328] width 480 height 96
click at [297, 358] on textarea at bounding box center [338, 328] width 480 height 96
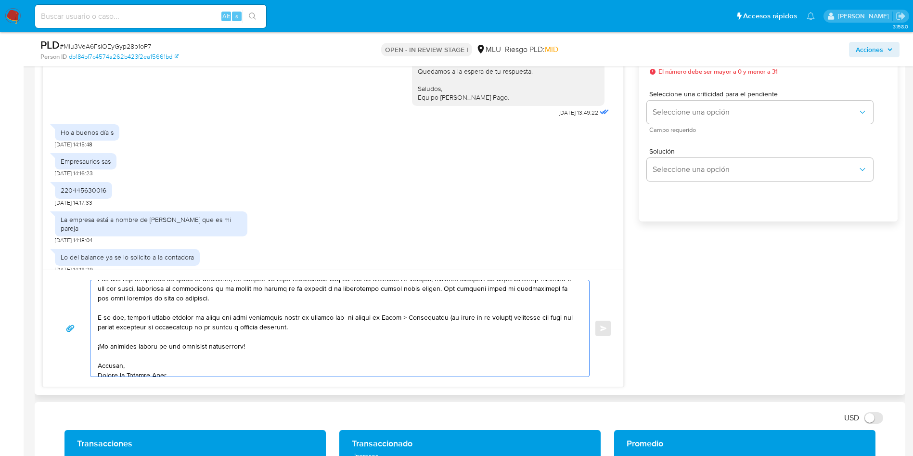
click at [262, 326] on textarea at bounding box center [338, 328] width 480 height 96
click at [265, 325] on textarea at bounding box center [338, 328] width 480 height 96
click at [281, 318] on textarea at bounding box center [338, 328] width 480 height 96
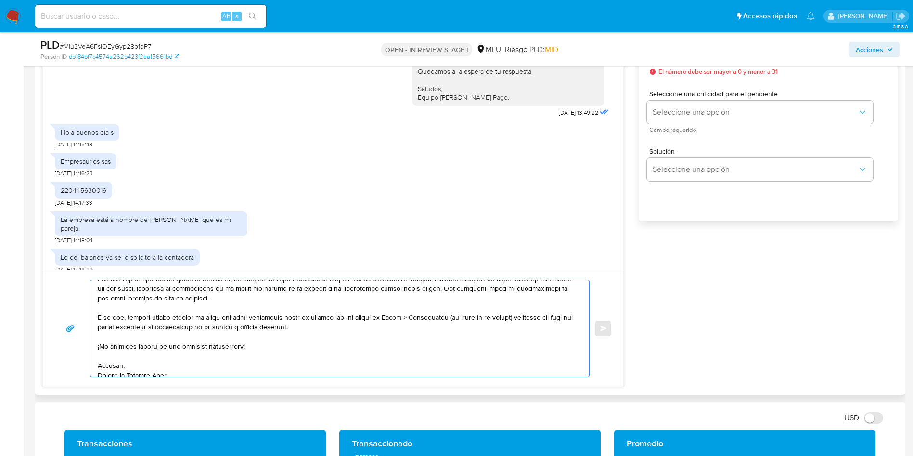
click at [305, 321] on textarea at bounding box center [338, 328] width 480 height 96
click at [320, 332] on textarea at bounding box center [338, 328] width 480 height 96
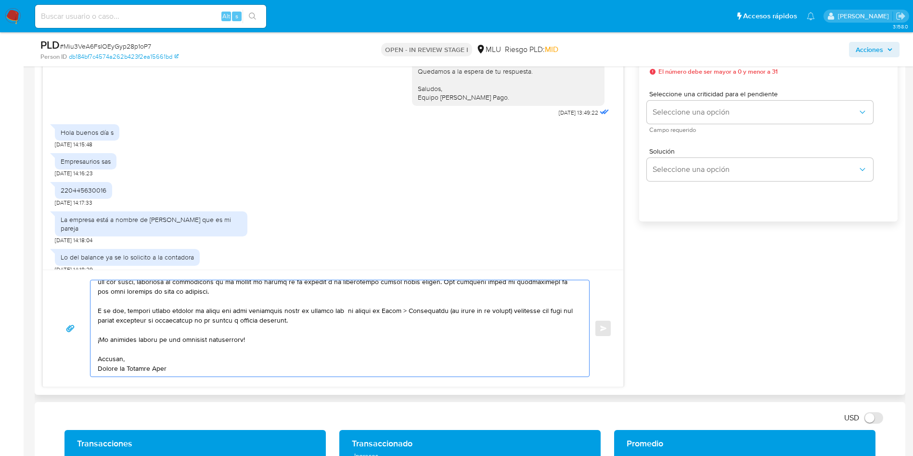
scroll to position [103, 0]
click at [266, 360] on textarea at bounding box center [338, 328] width 480 height 96
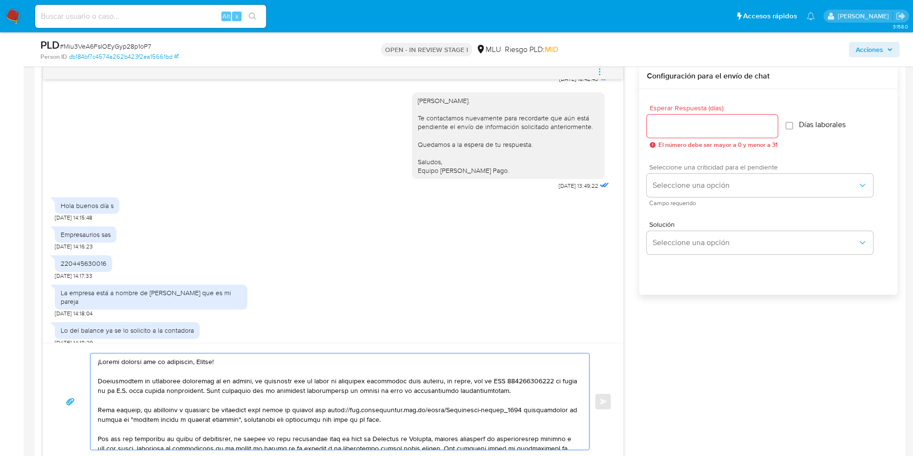
scroll to position [433, 0]
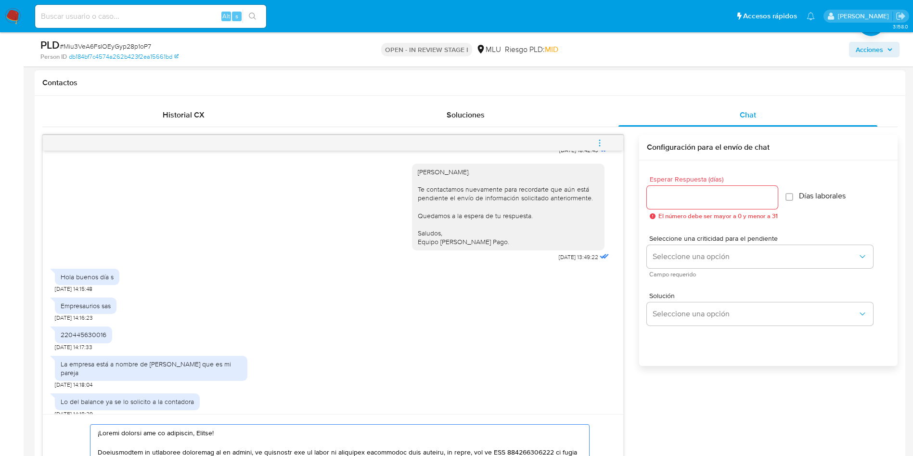
type textarea "¡Muchas gracias por tu respuesta, Víctor! Considerando la actividad mantenida e…"
click at [705, 203] on input "Esperar Respuesta (días)" at bounding box center [712, 197] width 131 height 13
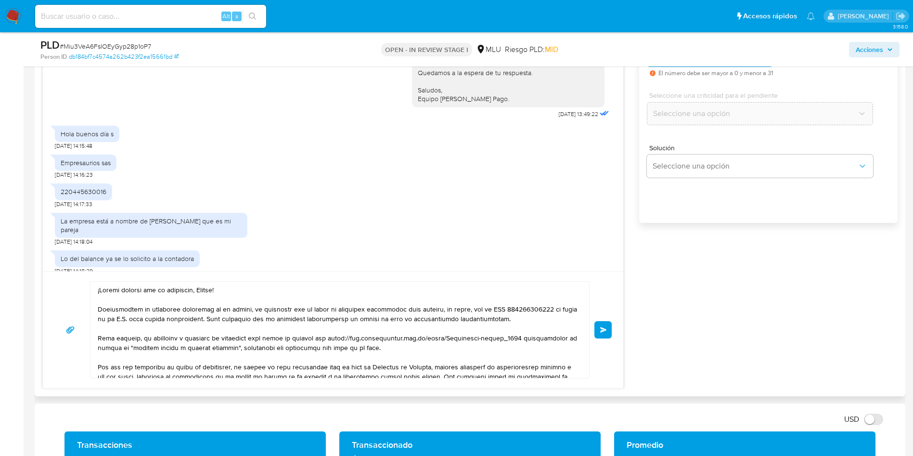
scroll to position [506, 0]
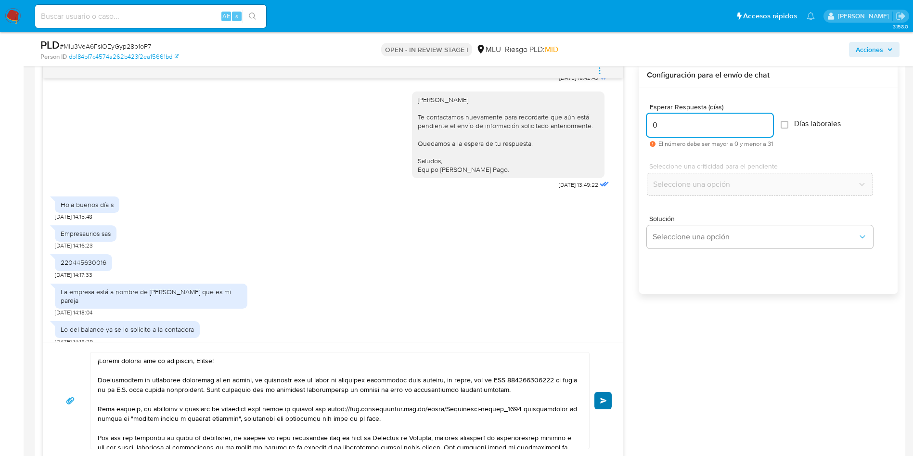
type input "0"
click at [607, 401] on span "Enviar" at bounding box center [603, 401] width 7 height 6
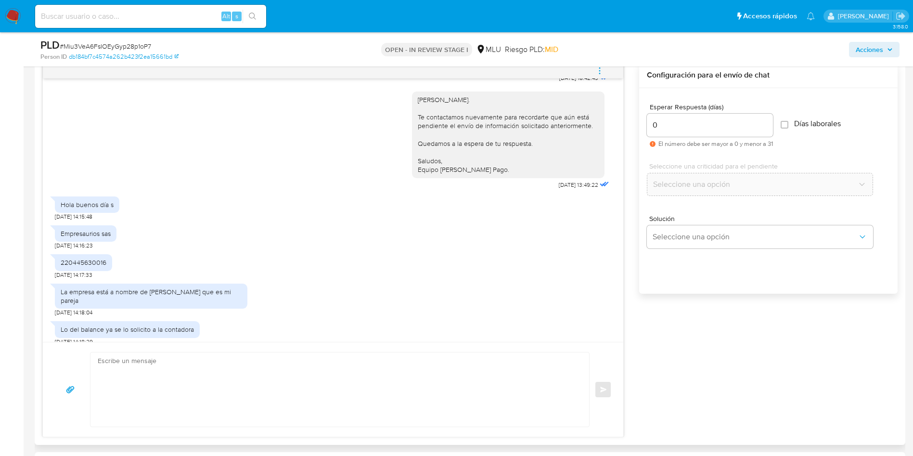
scroll to position [571, 0]
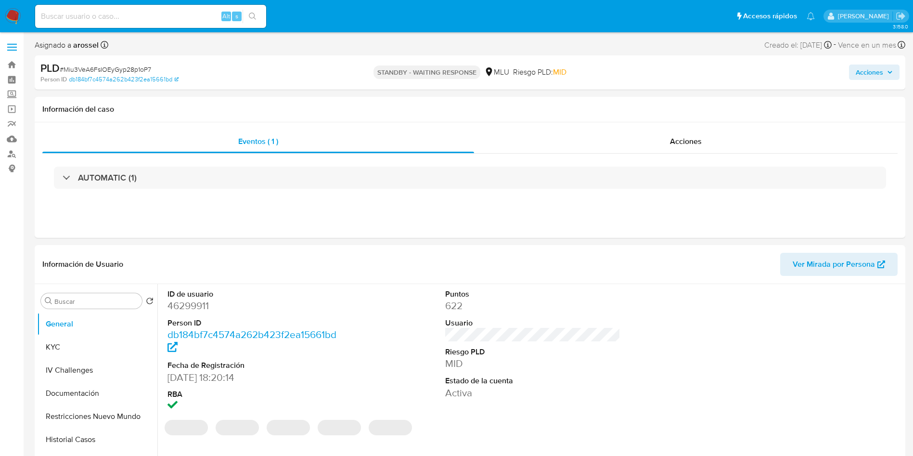
select select "10"
click at [808, 80] on div "Acciones" at bounding box center [758, 72] width 284 height 23
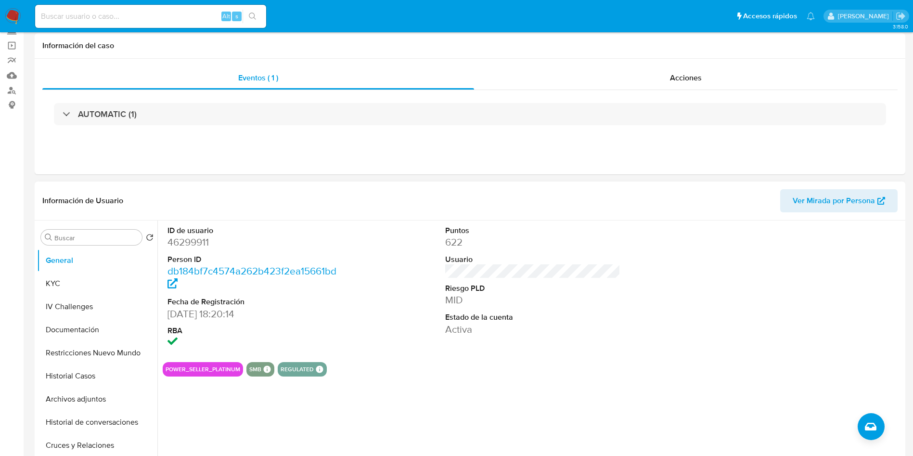
scroll to position [144, 0]
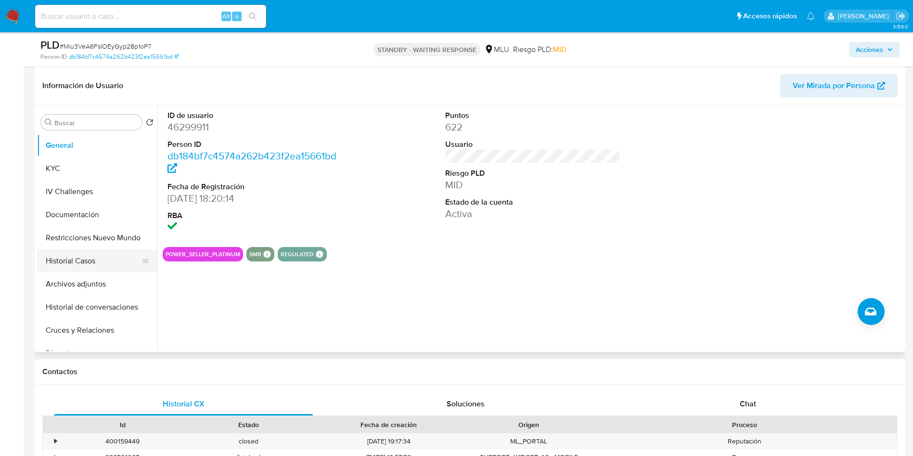
click at [80, 266] on button "Historial Casos" at bounding box center [93, 260] width 113 height 23
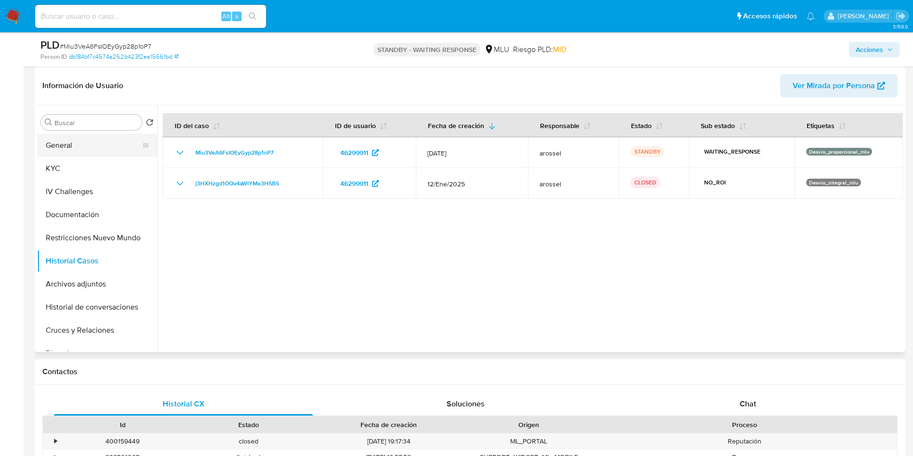
click at [71, 148] on button "General" at bounding box center [93, 145] width 113 height 23
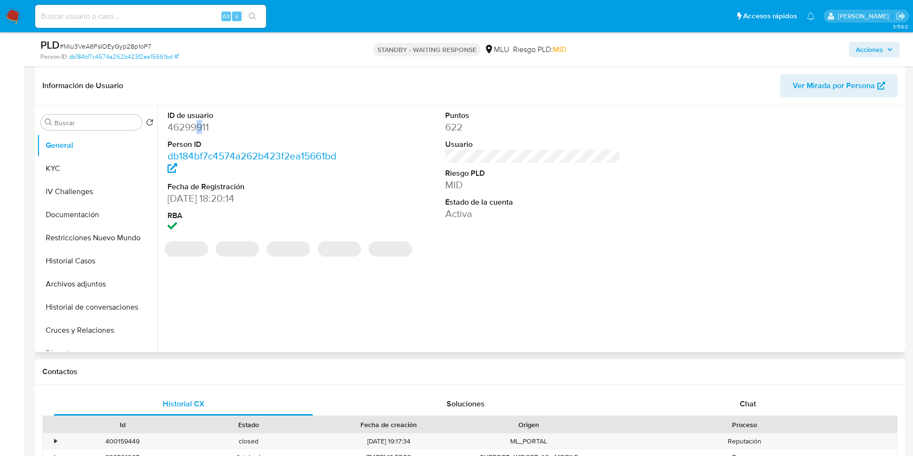
click at [199, 123] on dd "46299911" at bounding box center [256, 126] width 176 height 13
click at [196, 128] on dd "46299911" at bounding box center [256, 126] width 176 height 13
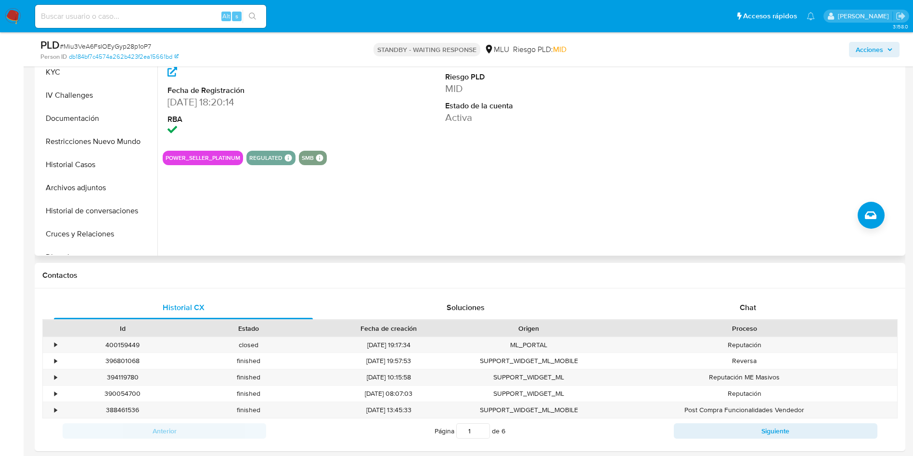
scroll to position [217, 0]
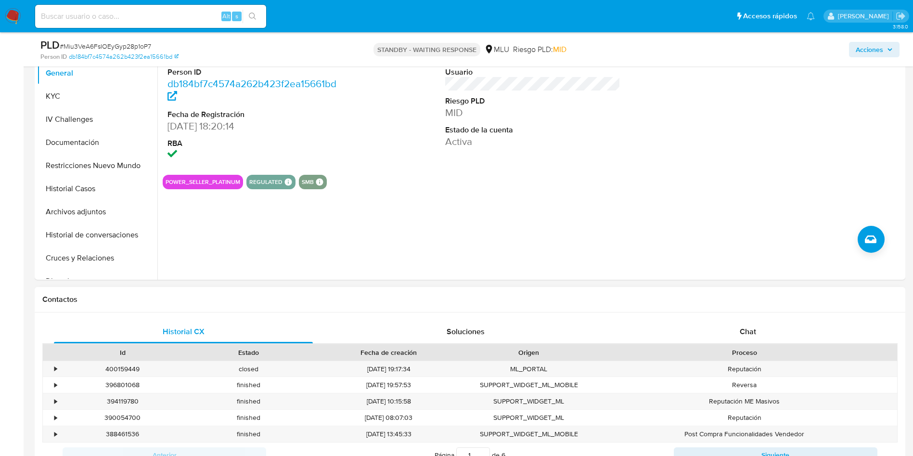
click at [758, 316] on div "Historial CX Soluciones Chat Id Estado Fecha de creación Origen Proceso • 40015…" at bounding box center [470, 394] width 871 height 163
click at [761, 326] on div "Chat" at bounding box center [748, 331] width 259 height 23
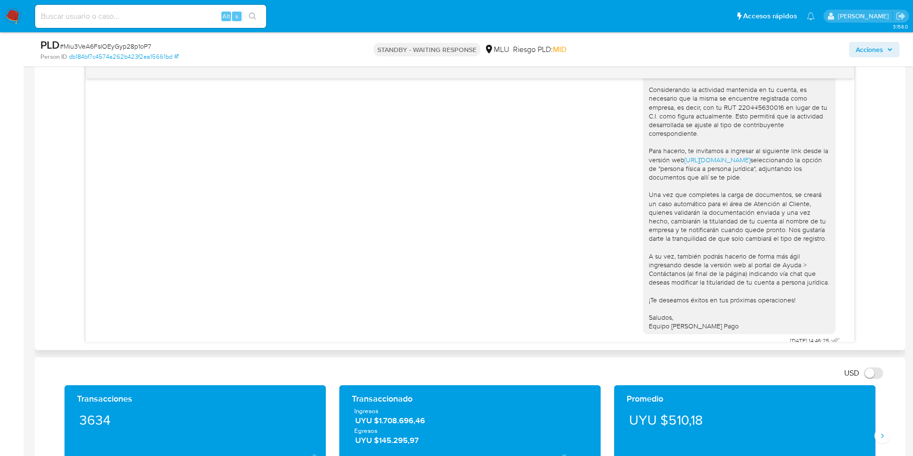
scroll to position [571, 0]
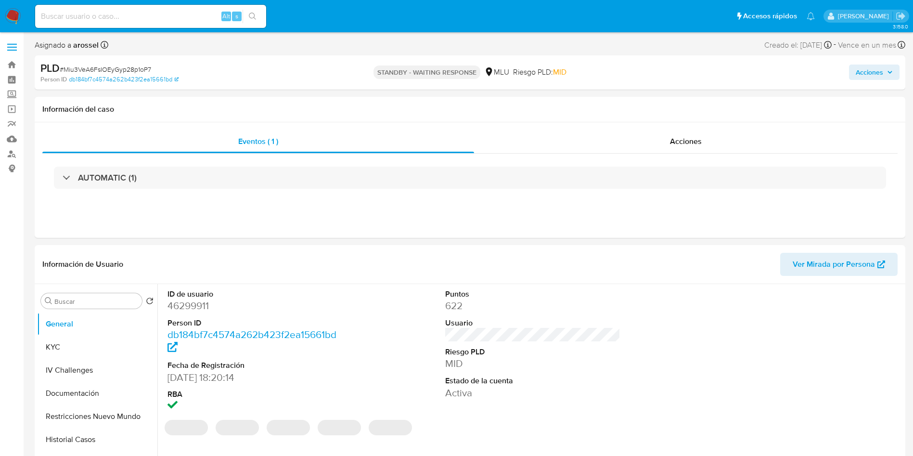
select select "10"
click at [723, 136] on div "Acciones" at bounding box center [686, 141] width 424 height 23
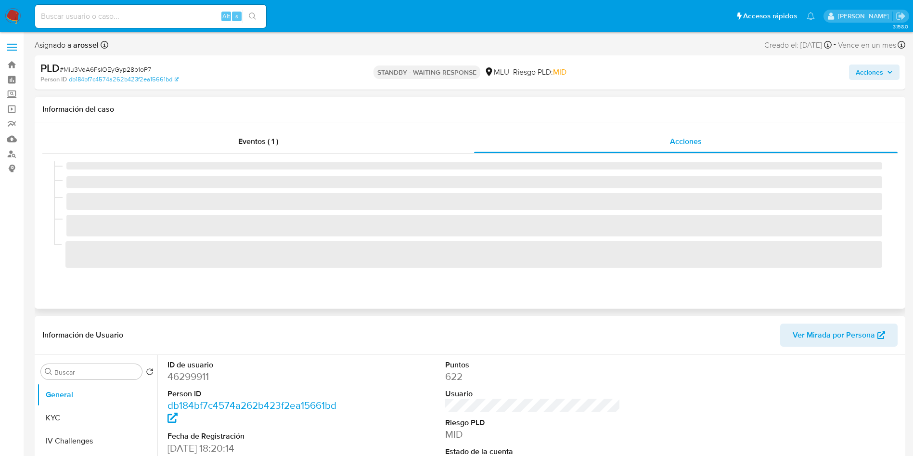
select select "10"
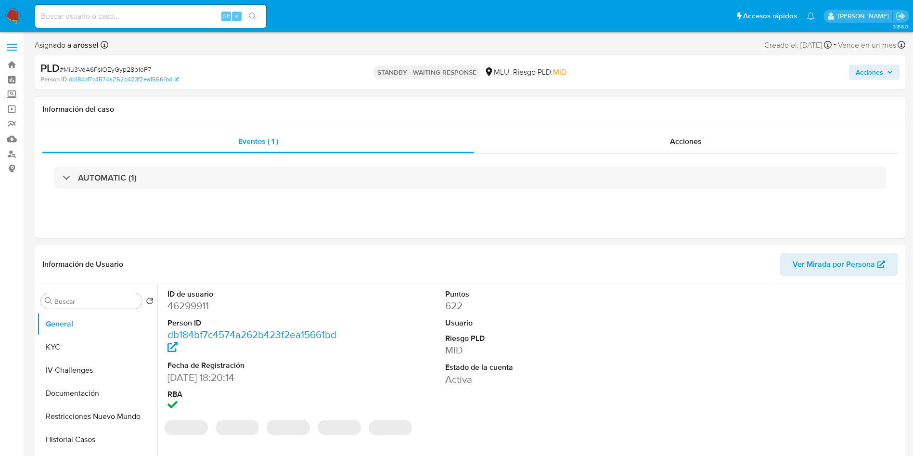
select select "10"
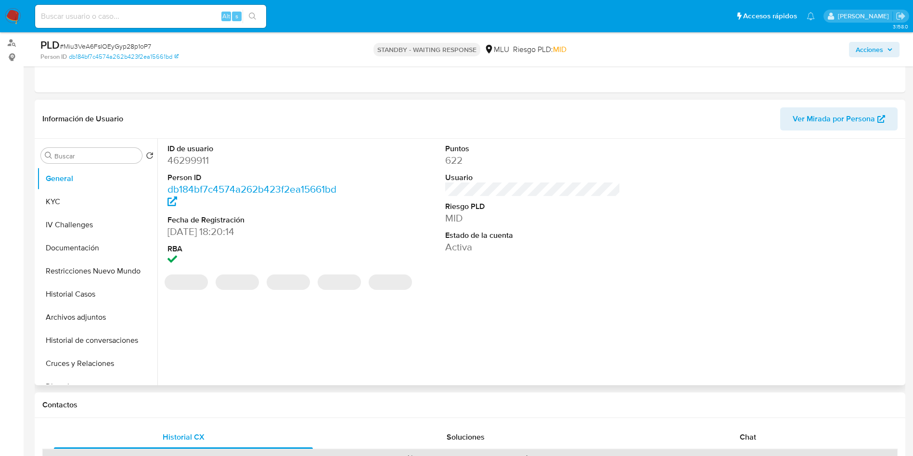
scroll to position [217, 0]
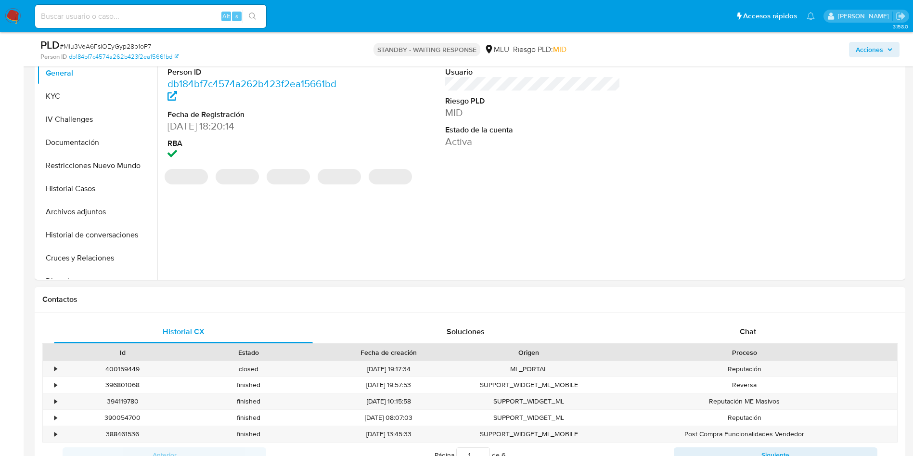
select select "10"
click at [745, 335] on span "Chat" at bounding box center [748, 331] width 16 height 11
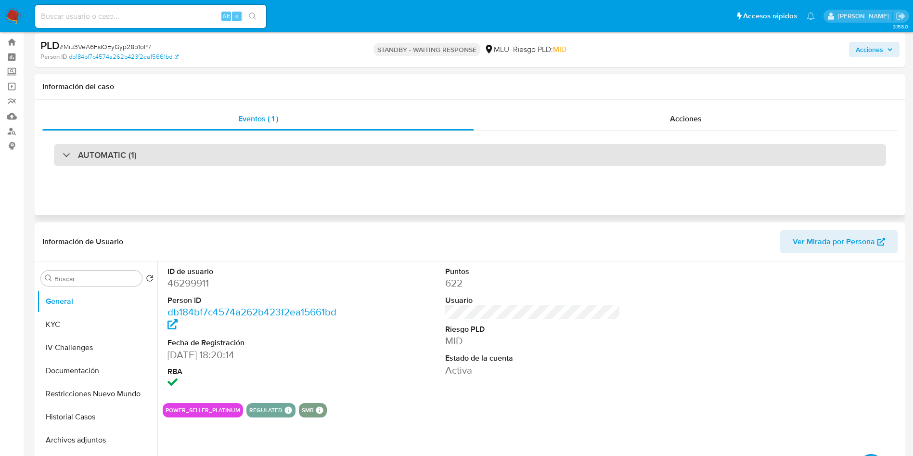
scroll to position [0, 0]
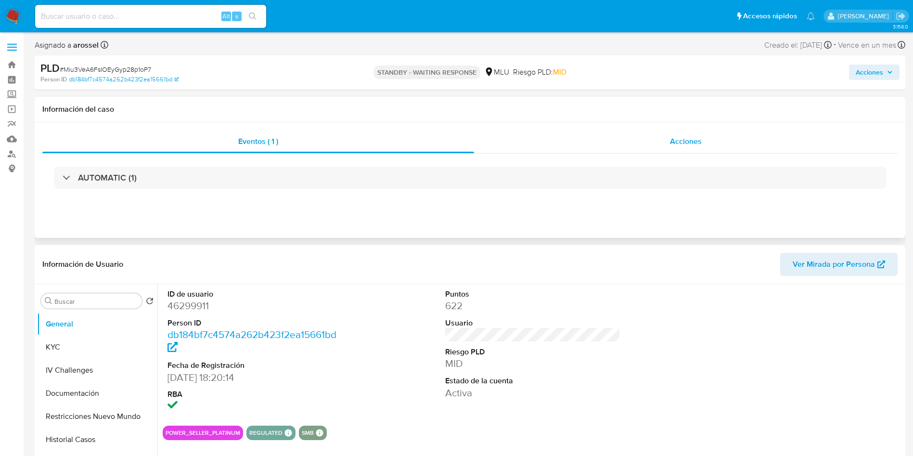
click at [673, 152] on div "Acciones" at bounding box center [686, 141] width 424 height 23
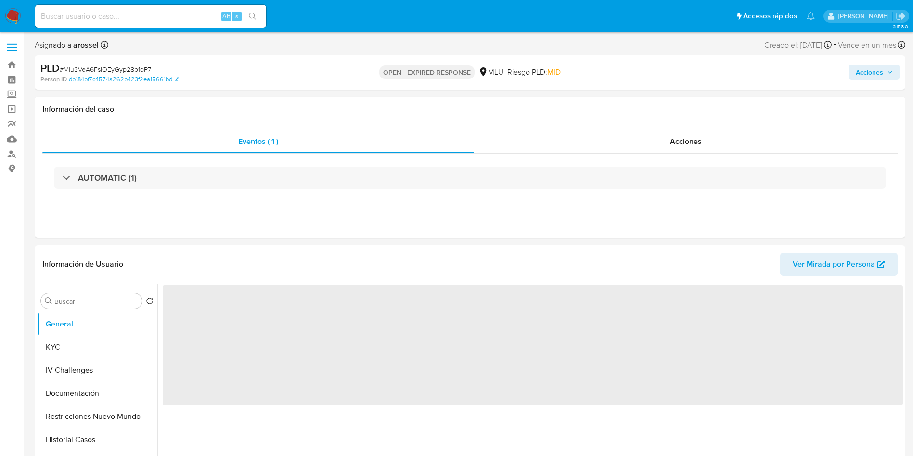
select select "10"
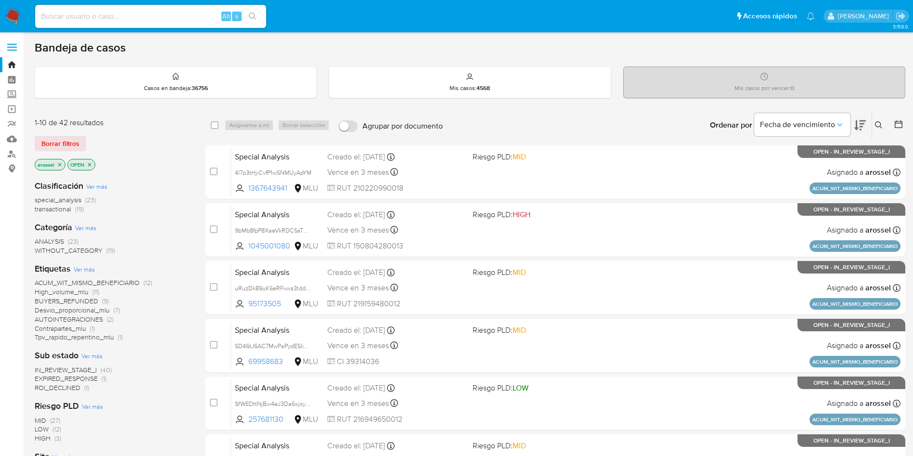
click at [75, 376] on span "EXPIRED_RESPONSE" at bounding box center [66, 379] width 63 height 10
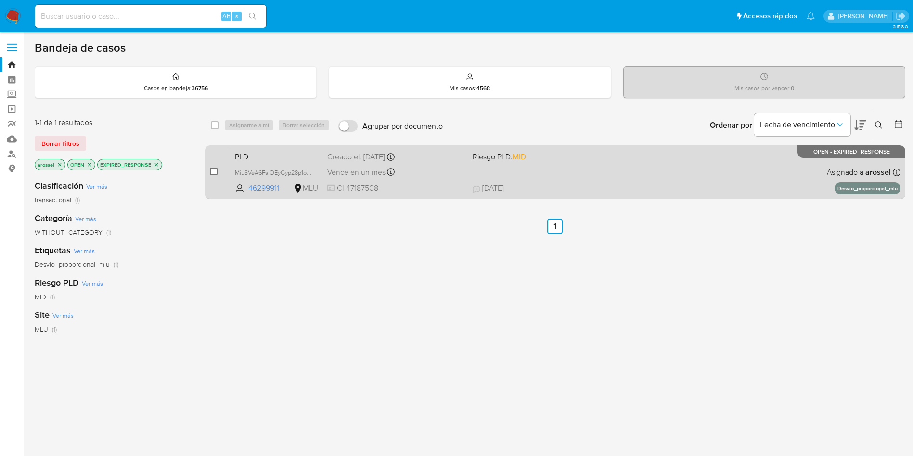
click at [212, 170] on input "checkbox" at bounding box center [214, 172] width 8 height 8
checkbox input "true"
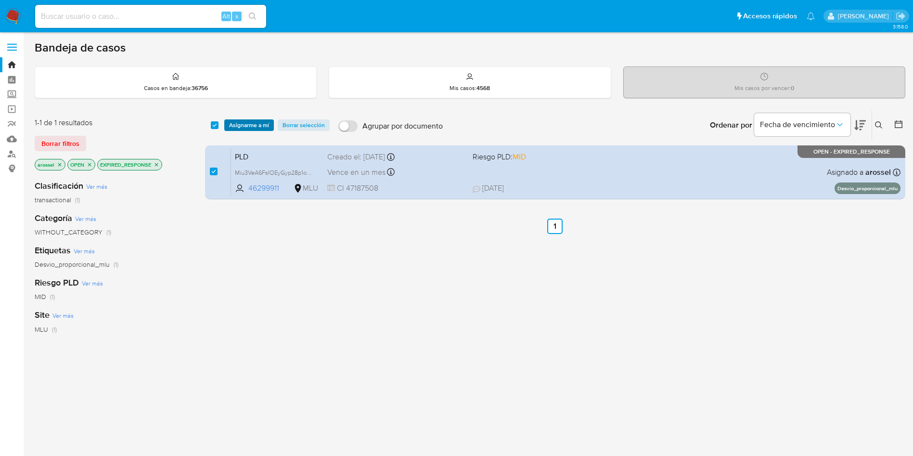
click at [241, 122] on span "Asignarme a mí" at bounding box center [249, 125] width 40 height 10
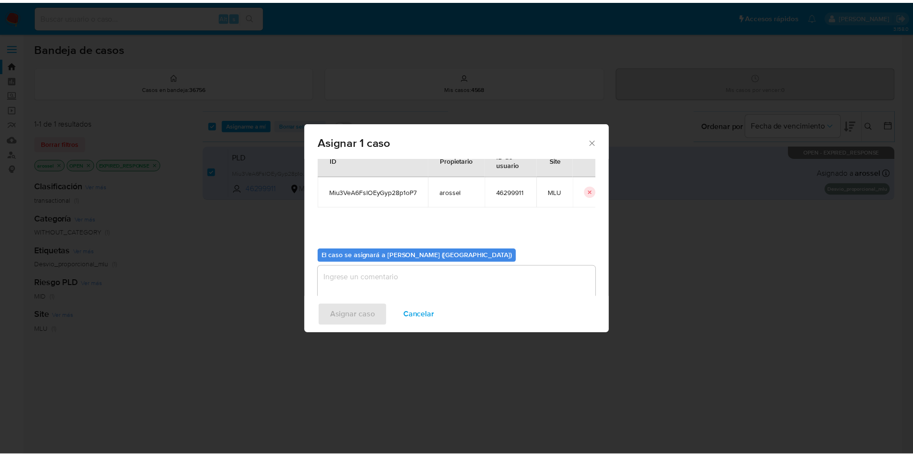
scroll to position [50, 0]
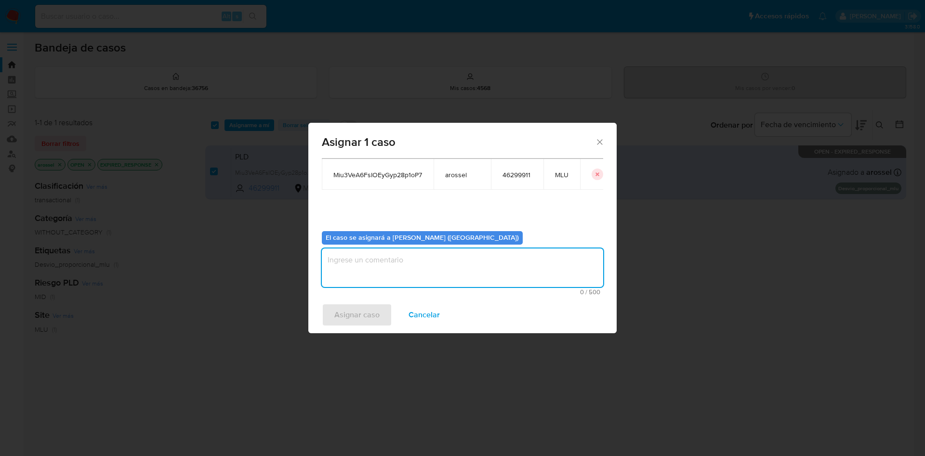
click at [409, 264] on textarea "assign-modal" at bounding box center [462, 267] width 281 height 39
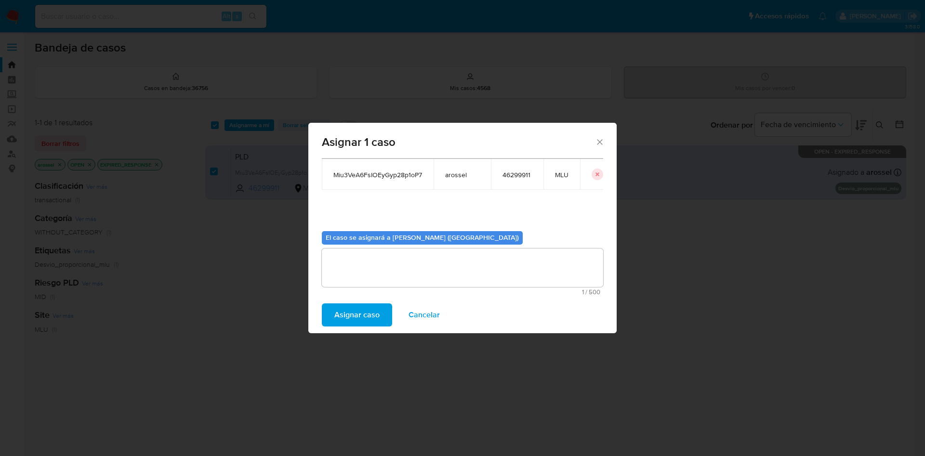
click at [348, 310] on span "Asignar caso" at bounding box center [356, 314] width 45 height 21
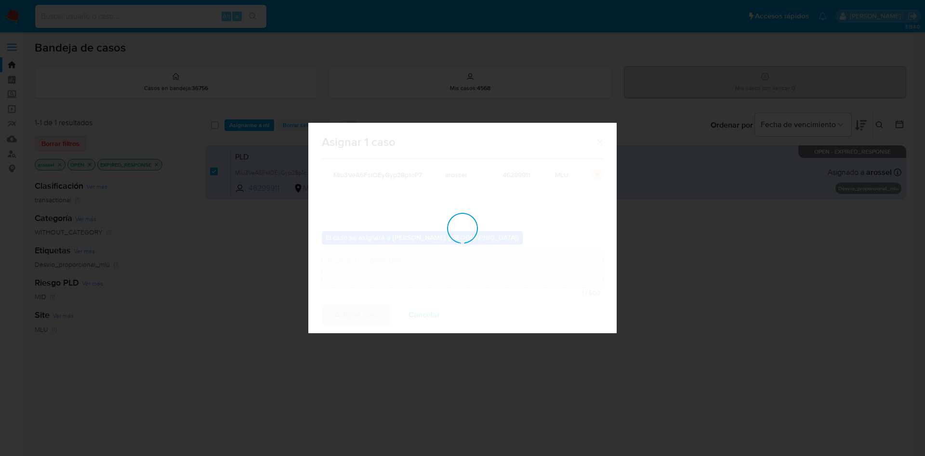
checkbox input "false"
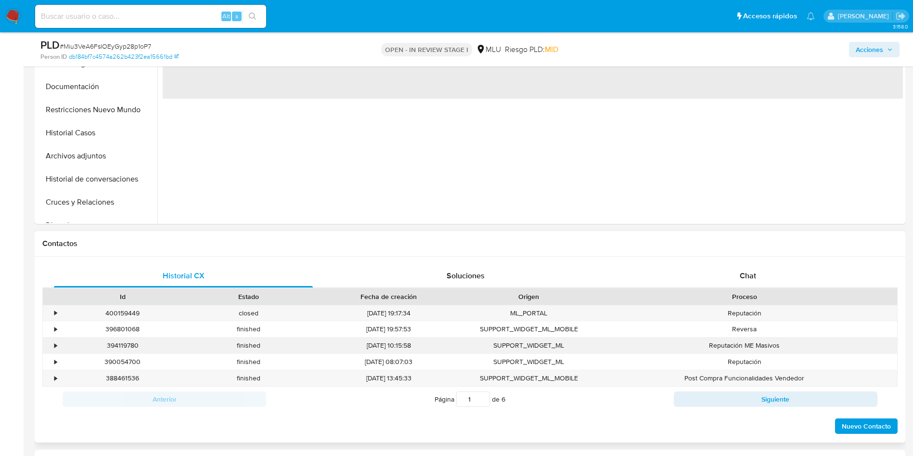
scroll to position [361, 0]
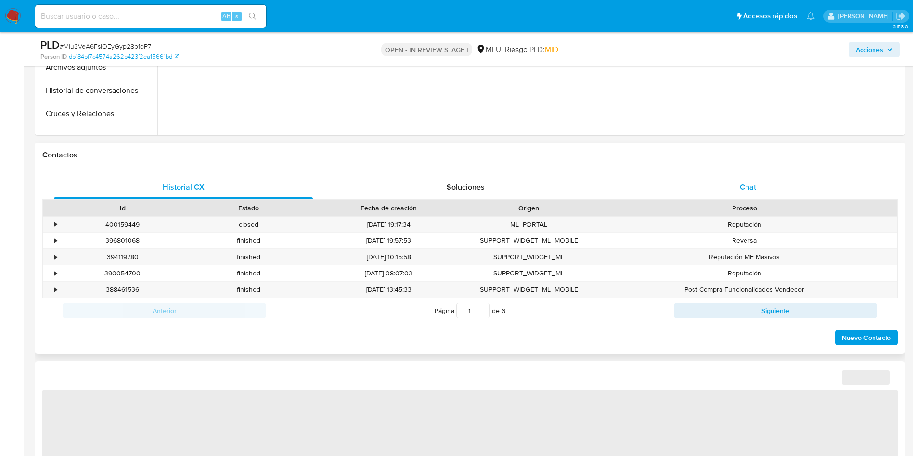
select select "10"
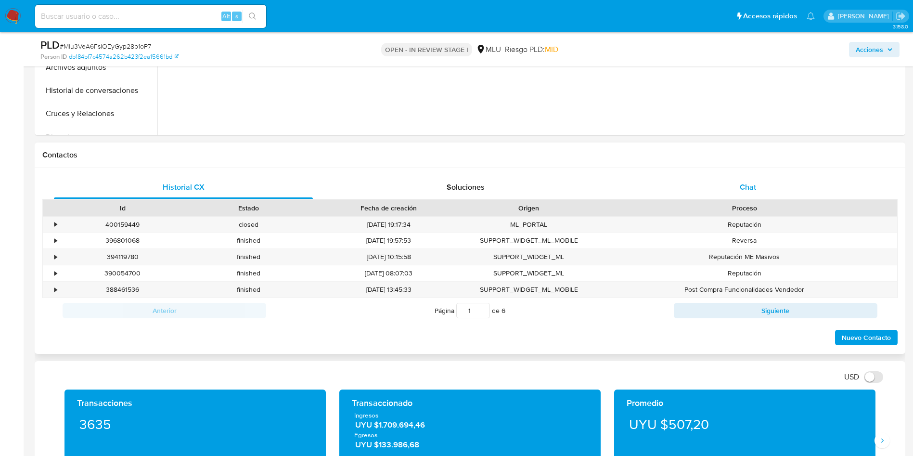
click at [749, 192] on span "Chat" at bounding box center [748, 187] width 16 height 11
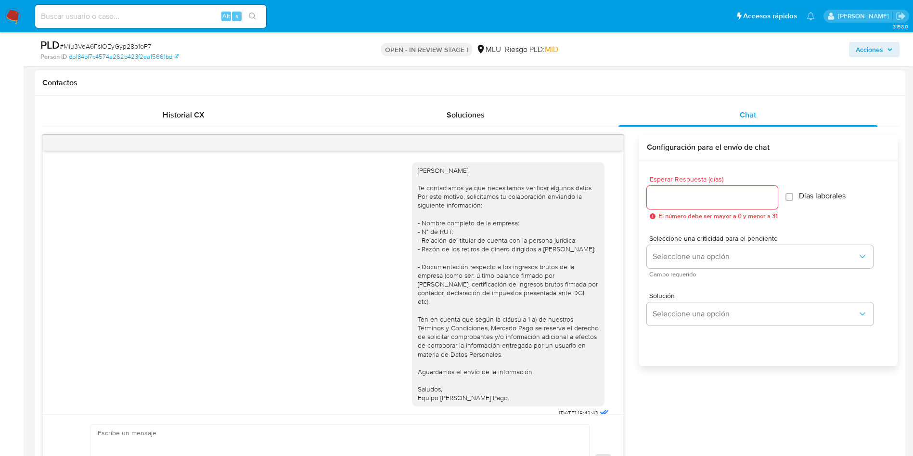
scroll to position [571, 0]
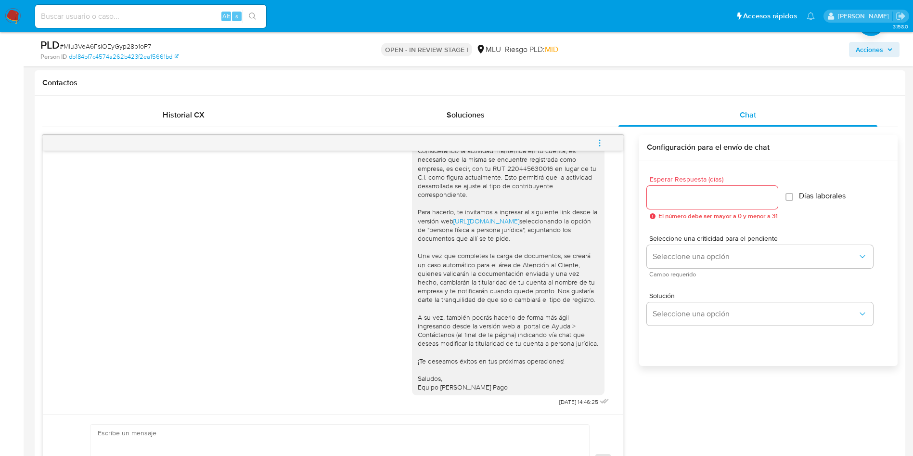
click at [587, 144] on button "menu-action" at bounding box center [600, 142] width 32 height 23
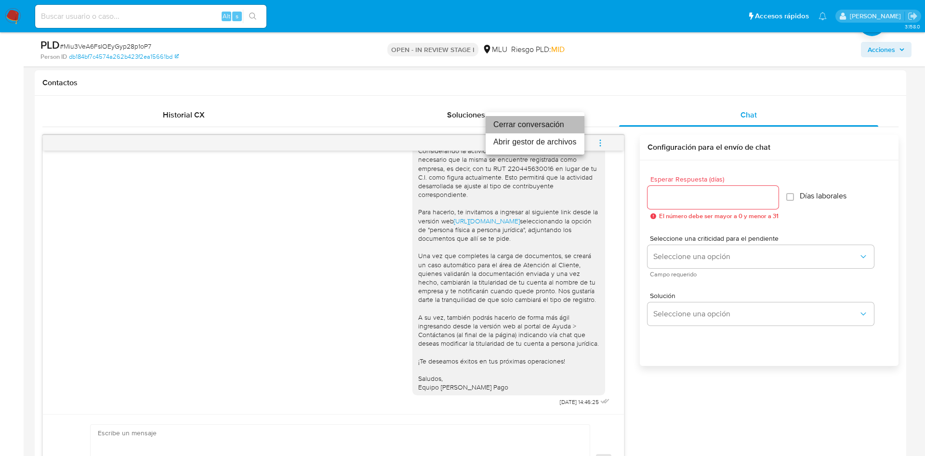
click at [543, 117] on li "Cerrar conversación" at bounding box center [534, 124] width 99 height 17
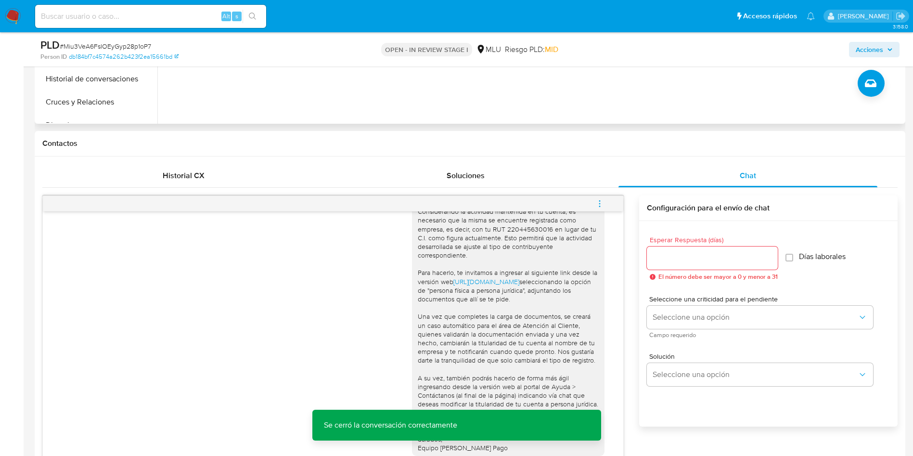
scroll to position [289, 0]
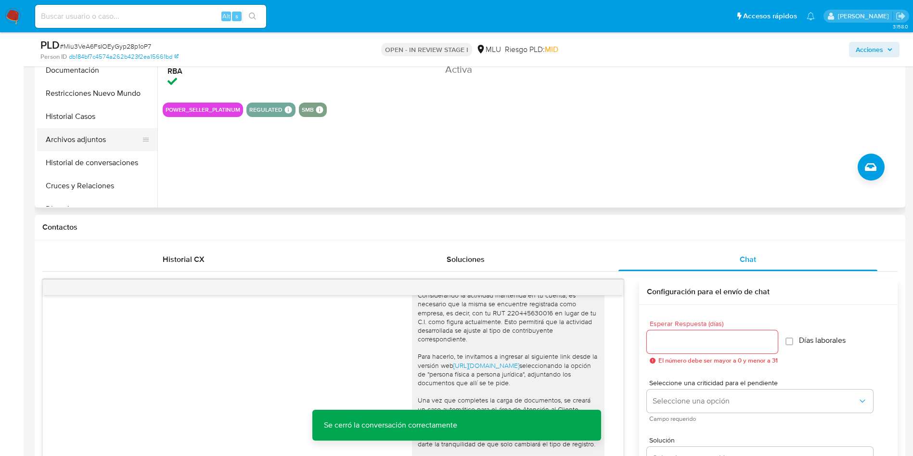
click at [96, 142] on button "Archivos adjuntos" at bounding box center [93, 139] width 113 height 23
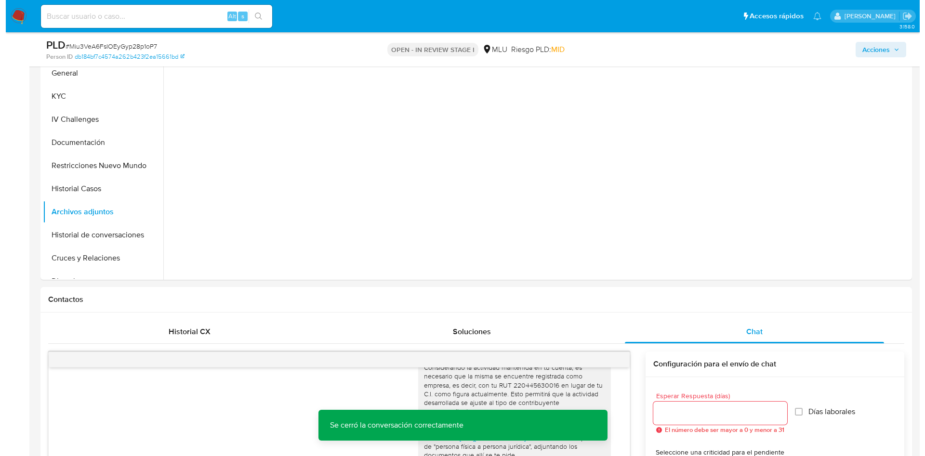
scroll to position [144, 0]
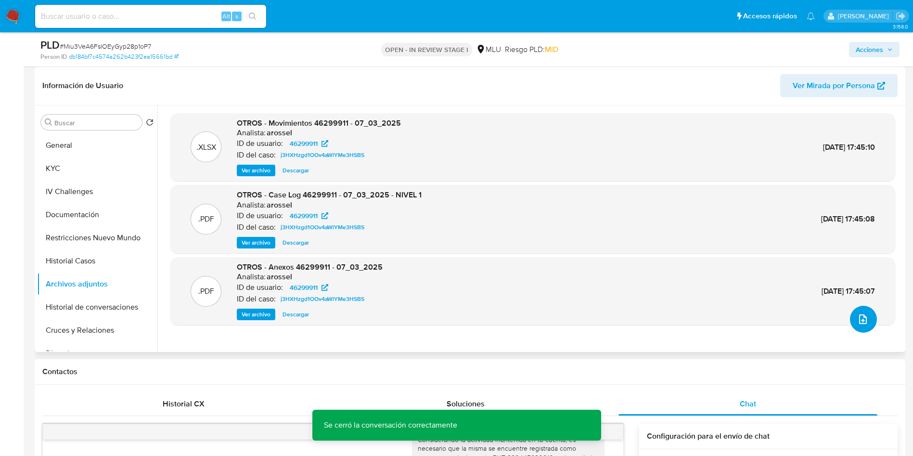
click at [865, 319] on icon "upload-file" at bounding box center [864, 319] width 12 height 12
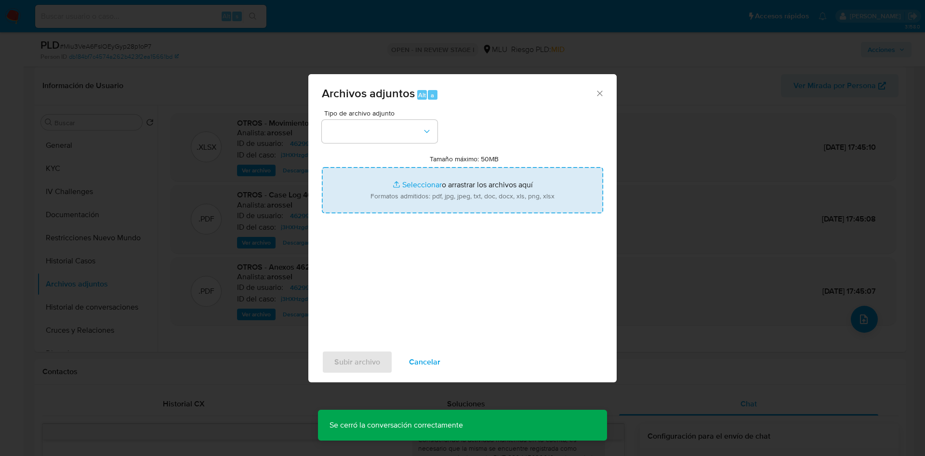
click at [459, 199] on input "Tamaño máximo: 50MB Seleccionar archivos" at bounding box center [462, 190] width 281 height 46
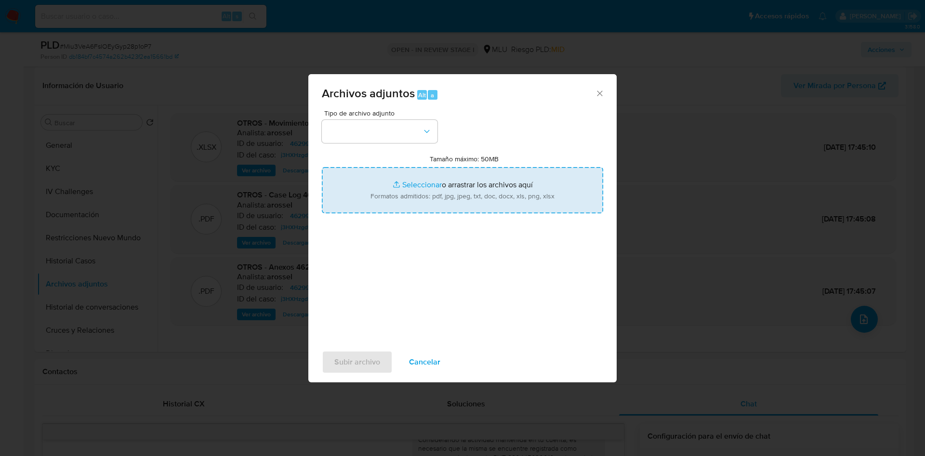
type input "C:\fakepath\Anexos 46299911 - 03_09_2025.pdf"
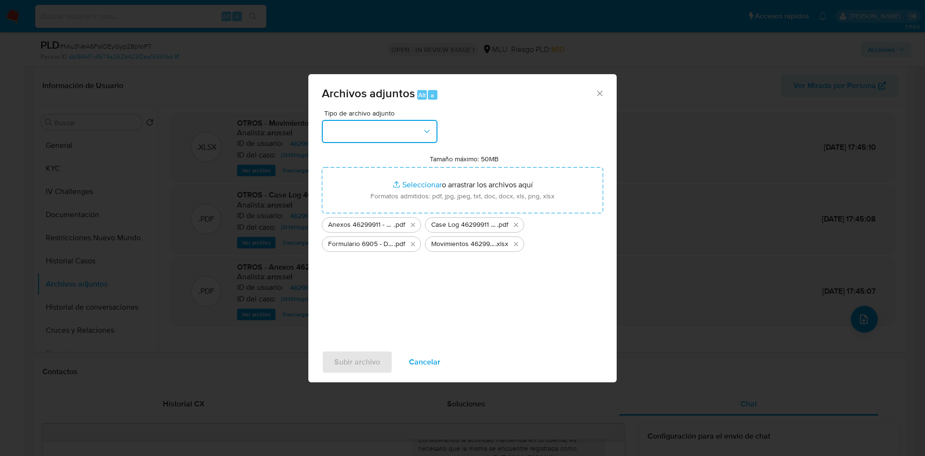
click at [382, 126] on button "button" at bounding box center [380, 131] width 116 height 23
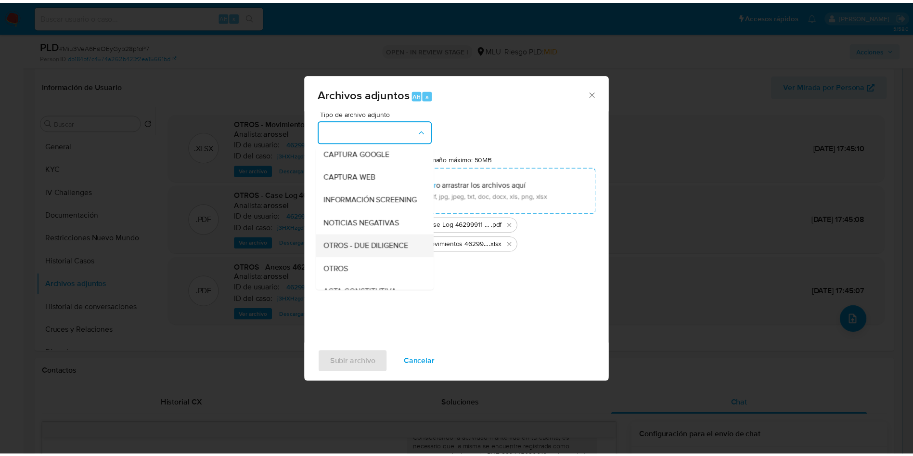
scroll to position [72, 0]
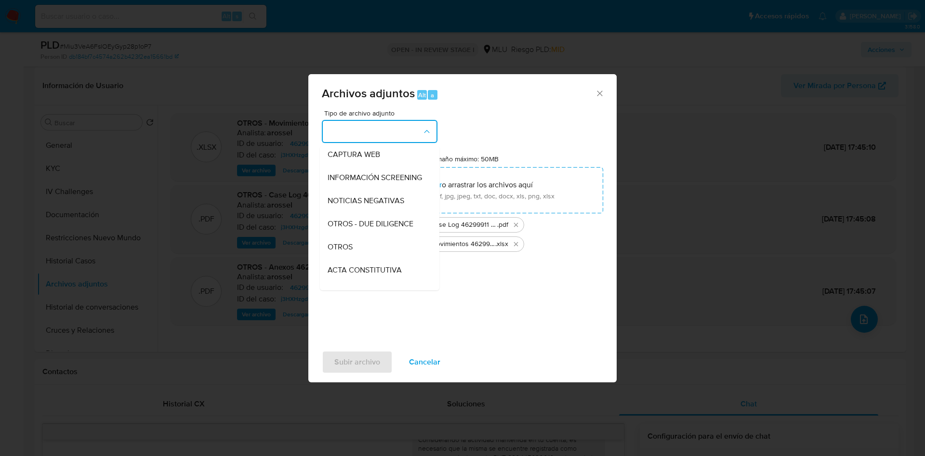
drag, startPoint x: 369, startPoint y: 248, endPoint x: 365, endPoint y: 277, distance: 28.6
click at [368, 249] on div "OTROS" at bounding box center [376, 246] width 98 height 23
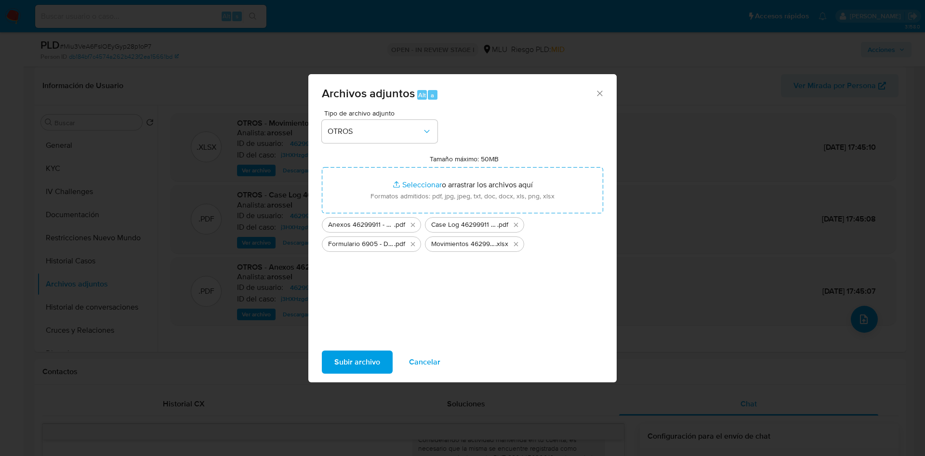
click at [359, 355] on span "Subir archivo" at bounding box center [357, 362] width 46 height 21
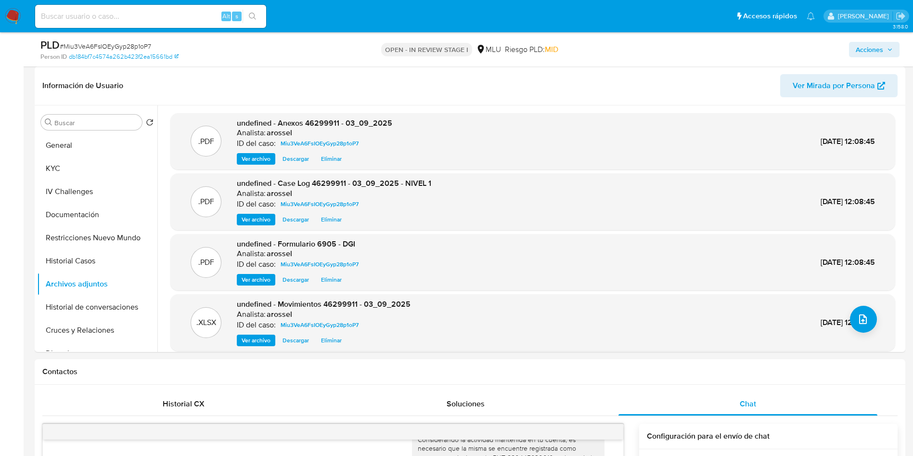
click at [877, 50] on span "Acciones" at bounding box center [869, 49] width 27 height 15
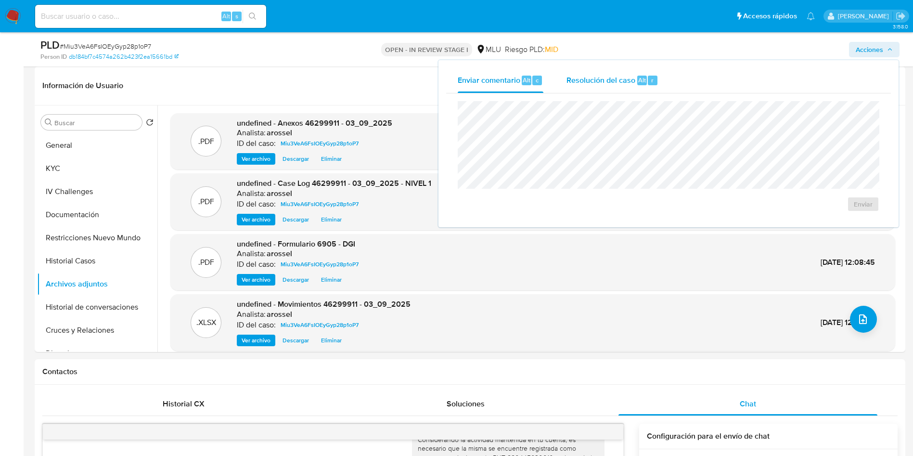
click at [613, 80] on span "Resolución del caso" at bounding box center [601, 79] width 69 height 11
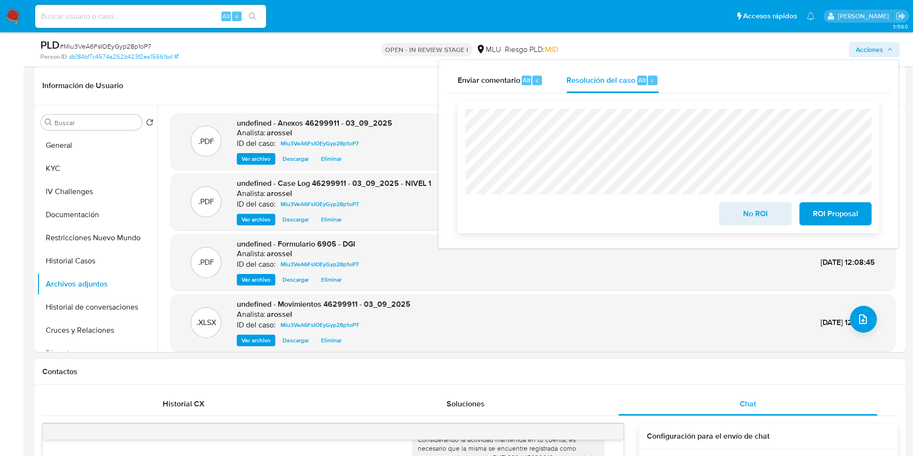
click at [735, 206] on span "No ROI" at bounding box center [755, 213] width 47 height 21
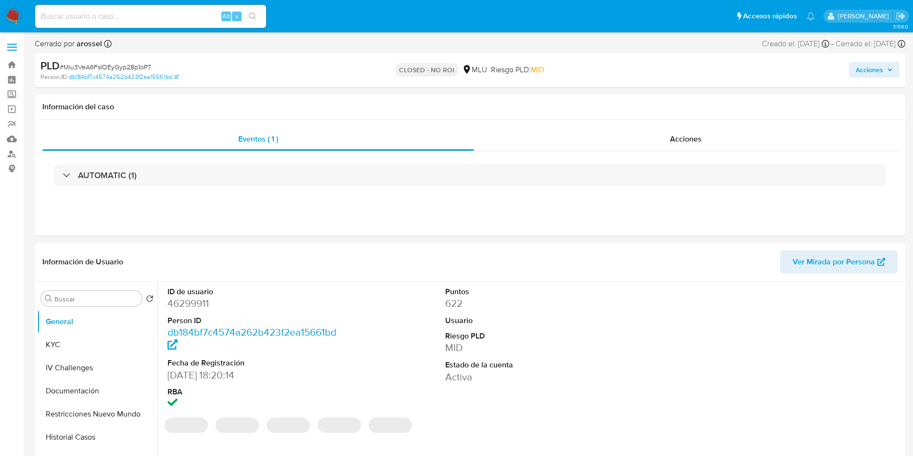
select select "10"
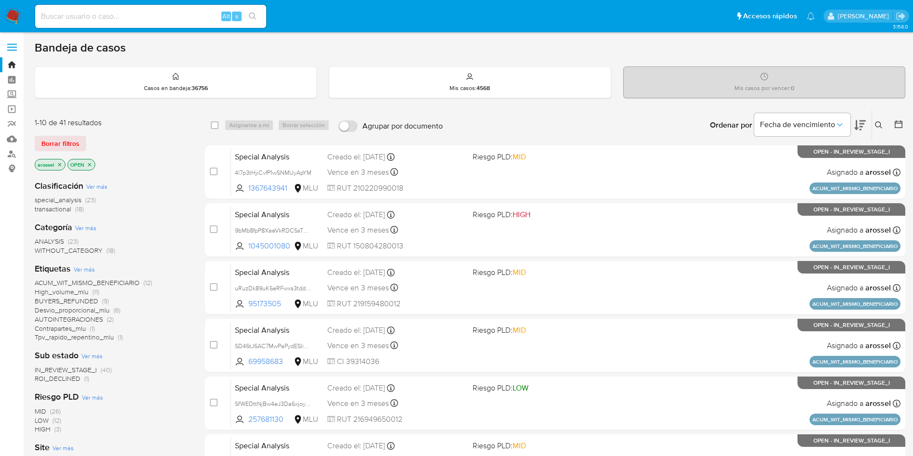
click at [147, 15] on input at bounding box center [150, 16] width 231 height 13
paste input "XTpfSUyAYV5nc5zn43GFmtzH"
type input "XTpfSUyAYV5nc5zn43GFmtzH"
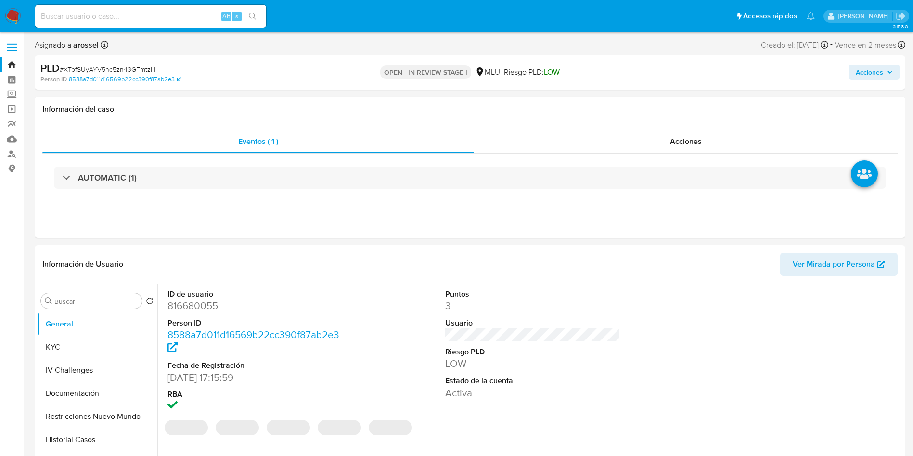
select select "10"
click at [848, 266] on span "Ver Mirada por Persona" at bounding box center [834, 264] width 82 height 23
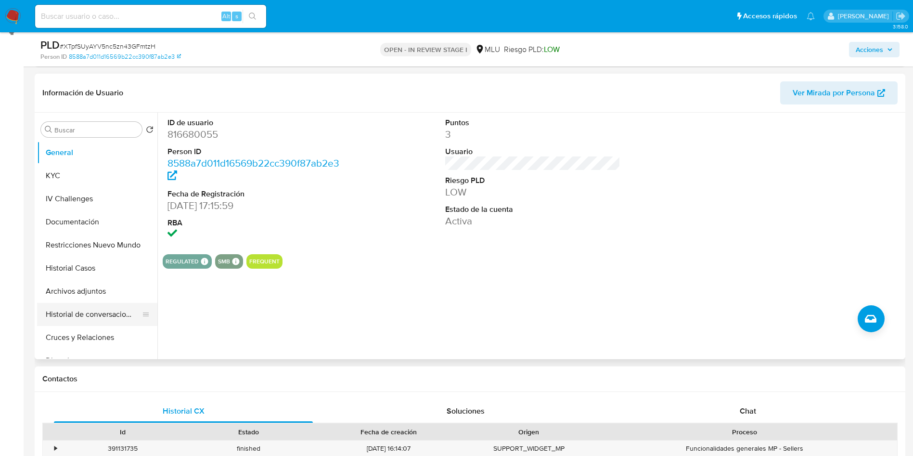
scroll to position [144, 0]
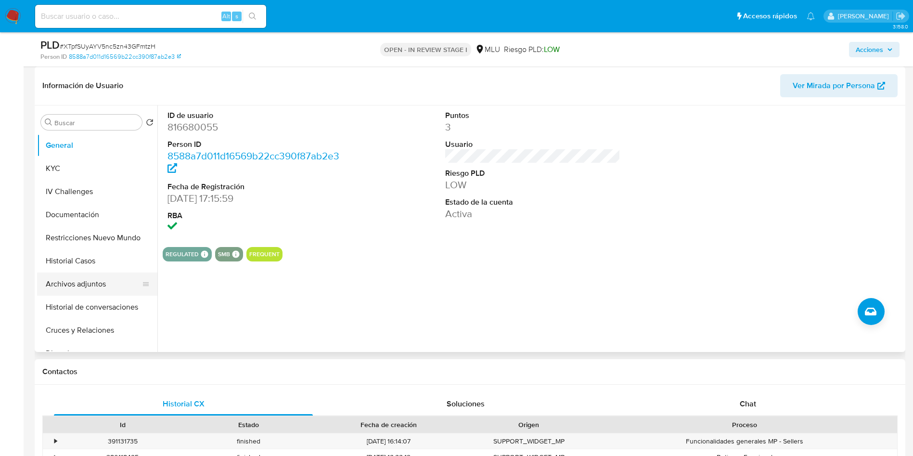
click at [91, 275] on button "Archivos adjuntos" at bounding box center [93, 284] width 113 height 23
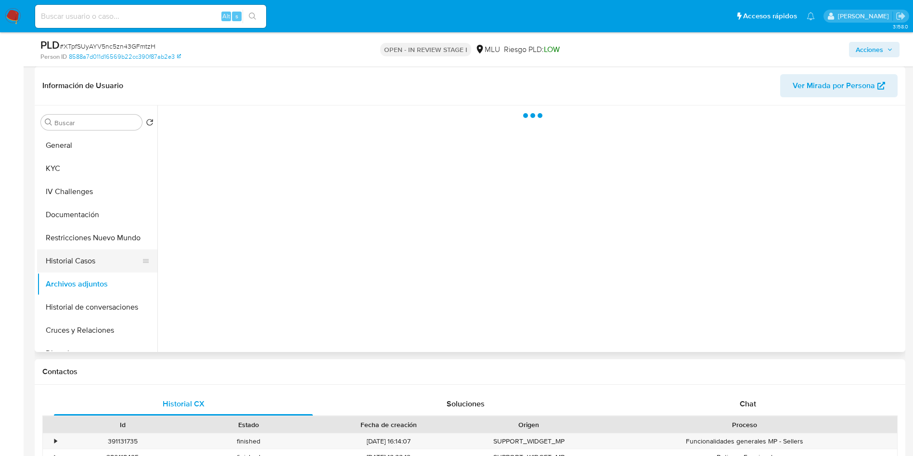
click at [93, 263] on button "Historial Casos" at bounding box center [93, 260] width 113 height 23
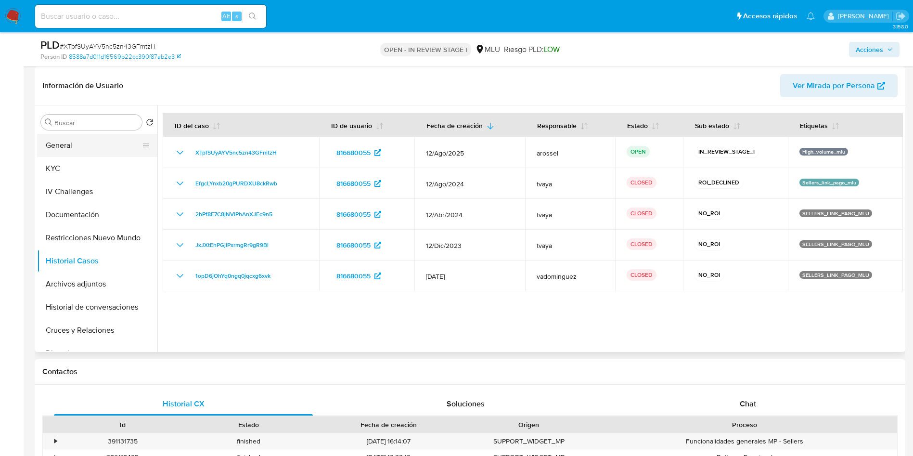
click at [93, 147] on button "General" at bounding box center [93, 145] width 113 height 23
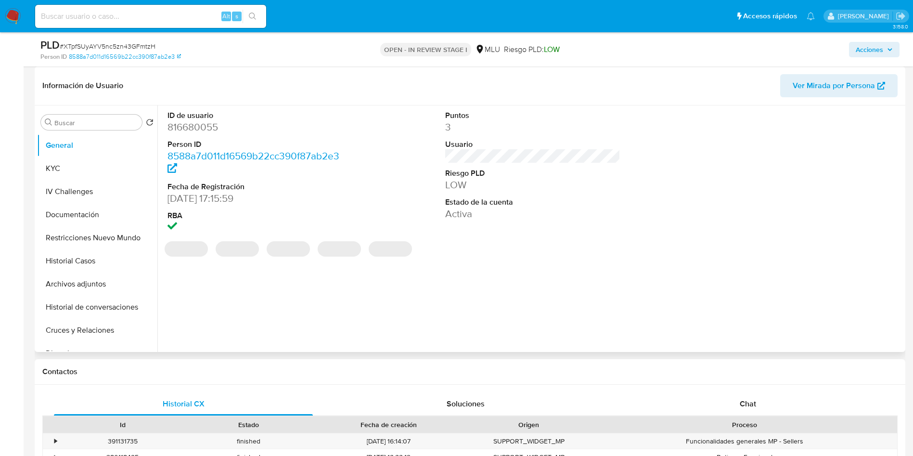
click at [202, 128] on dd "816680055" at bounding box center [256, 126] width 176 height 13
copy dd "816680055"
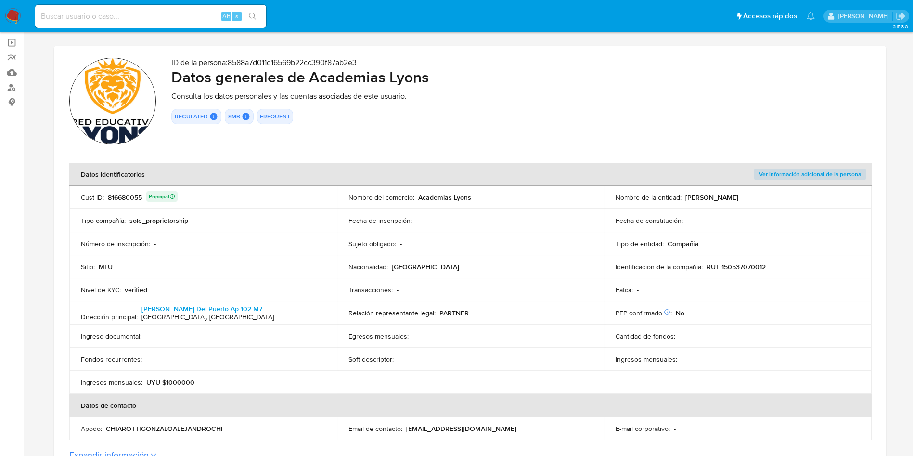
scroll to position [144, 0]
